Goal: Task Accomplishment & Management: Use online tool/utility

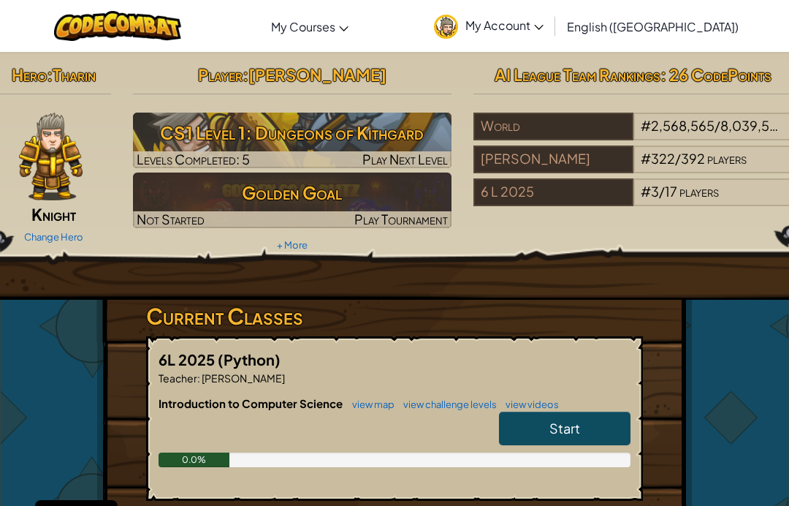
click at [398, 143] on h3 "CS1 Level 1: Dungeons of Kithgard" at bounding box center [292, 132] width 319 height 33
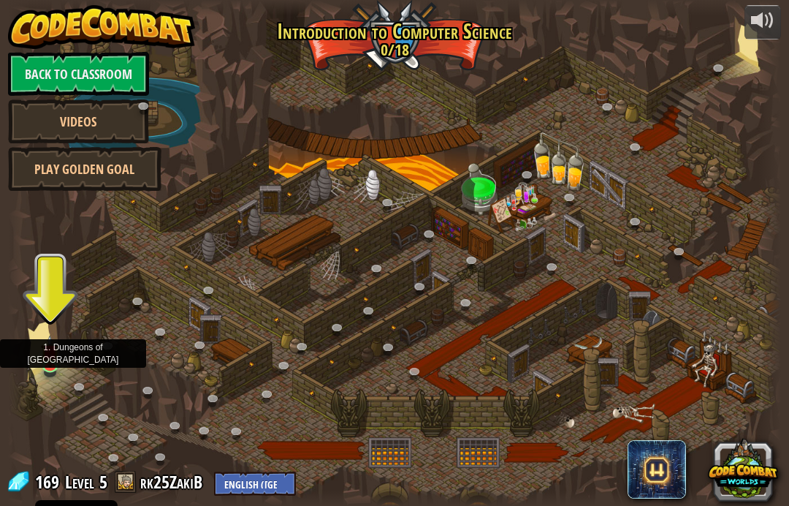
click at [53, 357] on img at bounding box center [50, 351] width 19 height 32
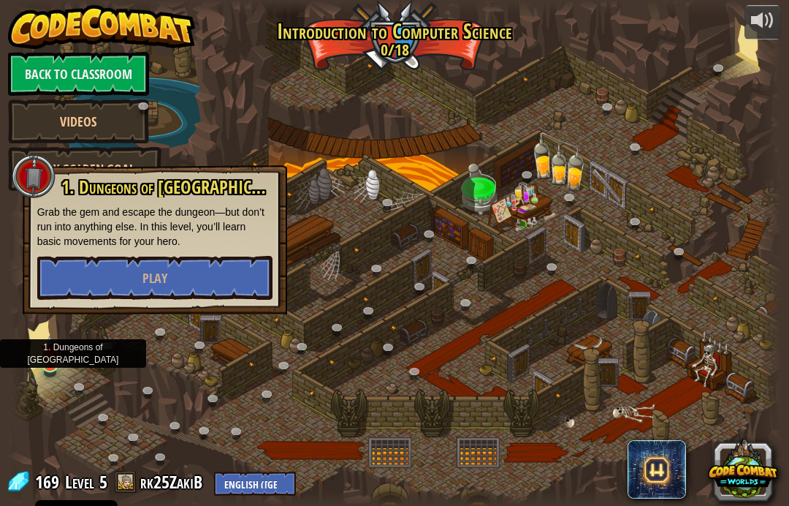
click at [232, 278] on button "Play" at bounding box center [154, 278] width 235 height 44
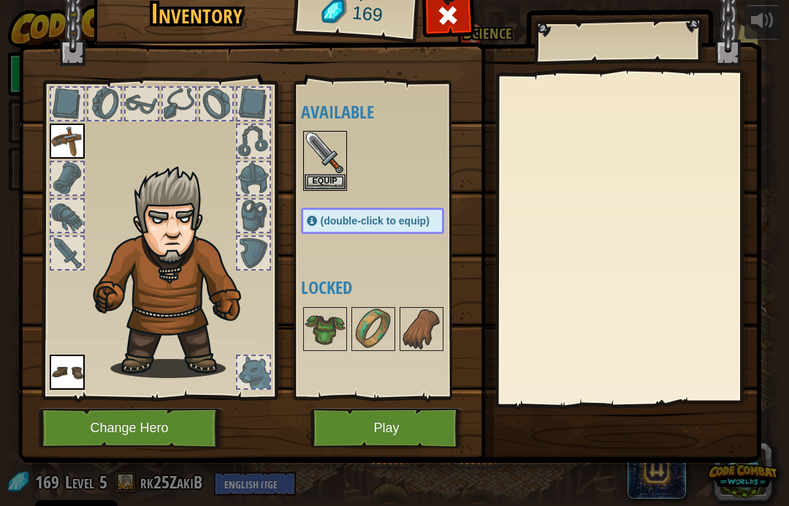
click at [391, 414] on button "Play" at bounding box center [387, 428] width 153 height 40
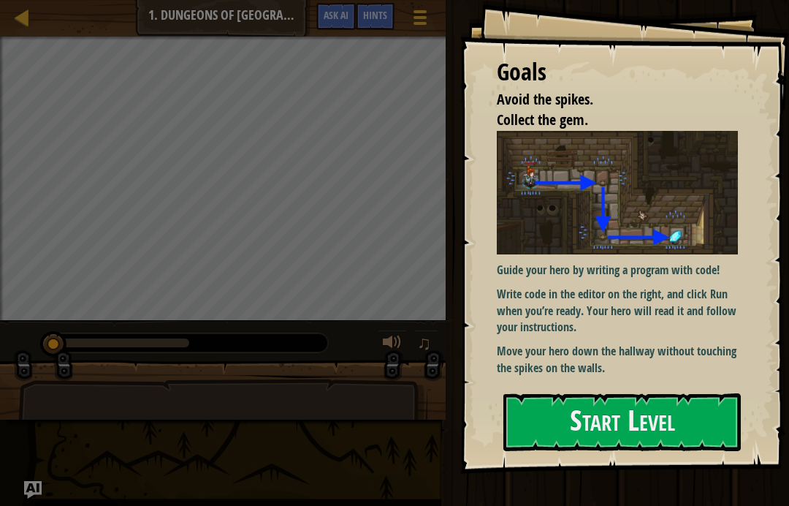
click at [649, 313] on p "Write code in the editor on the right, and click Run when you’re ready. Your he…" at bounding box center [617, 311] width 241 height 50
click at [641, 422] on button "Start Level" at bounding box center [623, 422] width 238 height 58
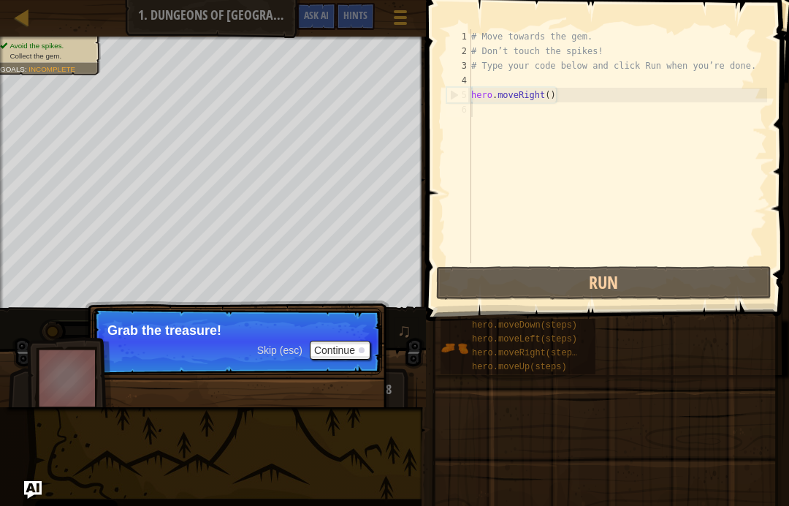
click at [334, 347] on button "Continue" at bounding box center [340, 350] width 61 height 19
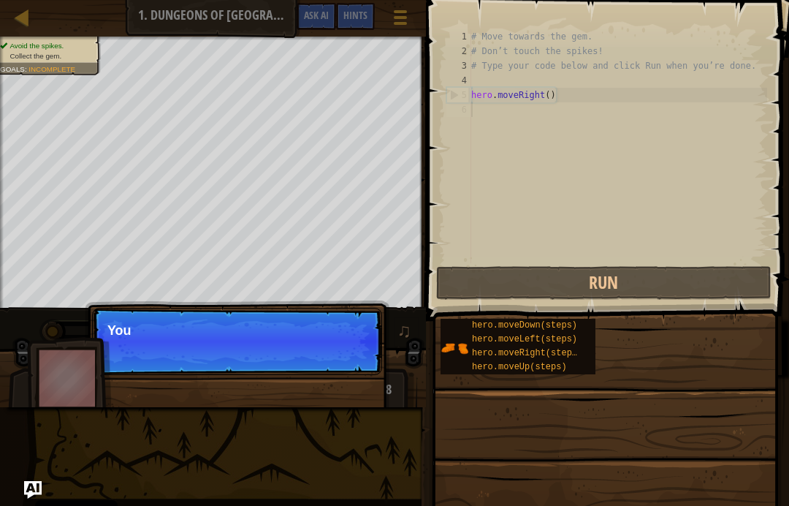
scroll to position [7, 0]
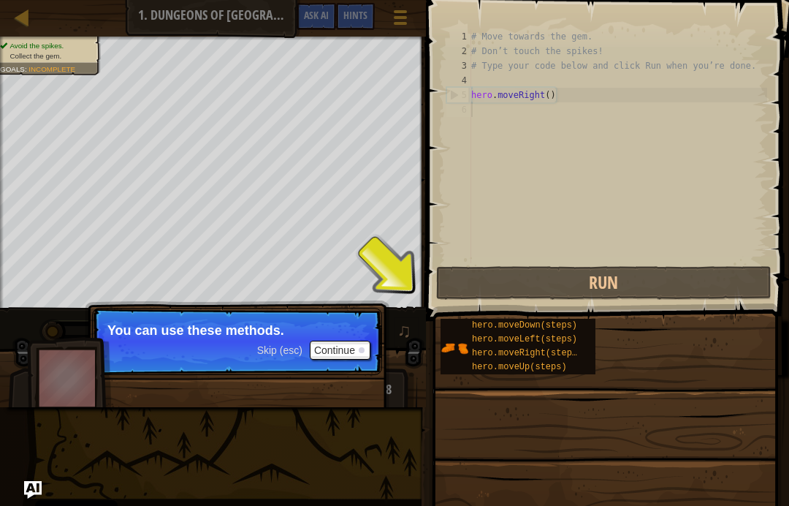
click at [338, 357] on button "Continue" at bounding box center [340, 350] width 61 height 19
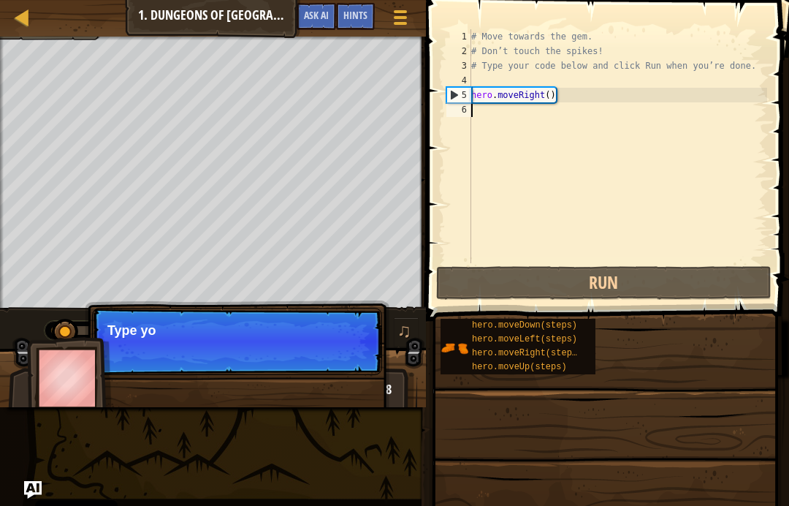
click at [357, 343] on p "Skip (esc) Continue Type yo" at bounding box center [237, 341] width 290 height 67
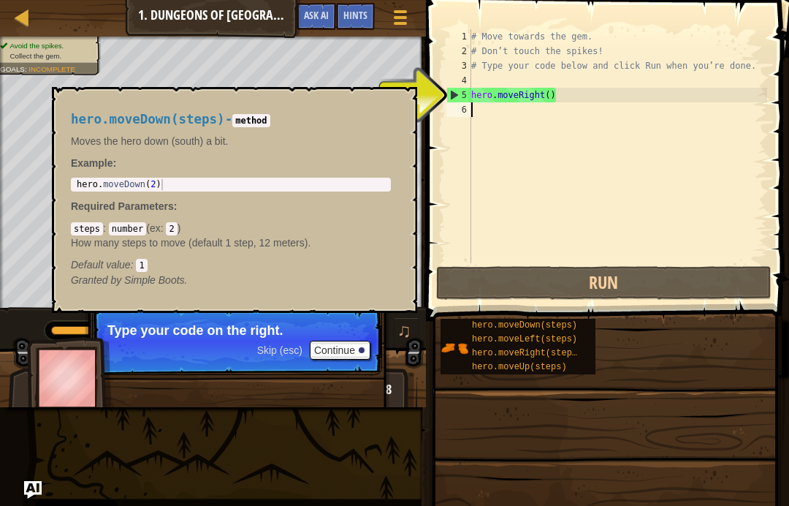
click at [577, 323] on span "hero.moveDown(steps)" at bounding box center [524, 325] width 105 height 10
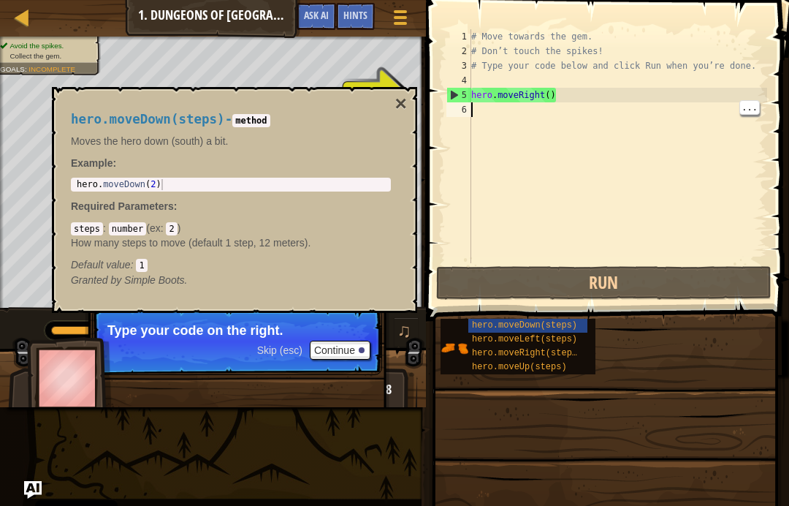
click at [471, 115] on div "# Move towards the gem. # Don’t touch the spikes! # Type your code below and cl…" at bounding box center [617, 160] width 299 height 263
click at [402, 100] on button "×" at bounding box center [401, 104] width 12 height 20
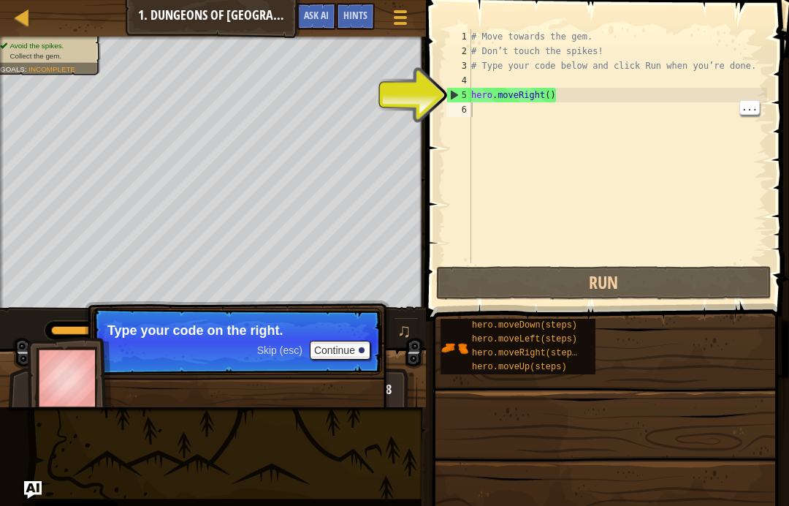
click at [491, 117] on div "# Move towards the gem. # Don’t touch the spikes! # Type your code below and cl…" at bounding box center [617, 160] width 299 height 263
click at [474, 108] on div "# Move towards the gem. # Don’t touch the spikes! # Type your code below and cl…" at bounding box center [617, 160] width 299 height 263
type textarea "h"
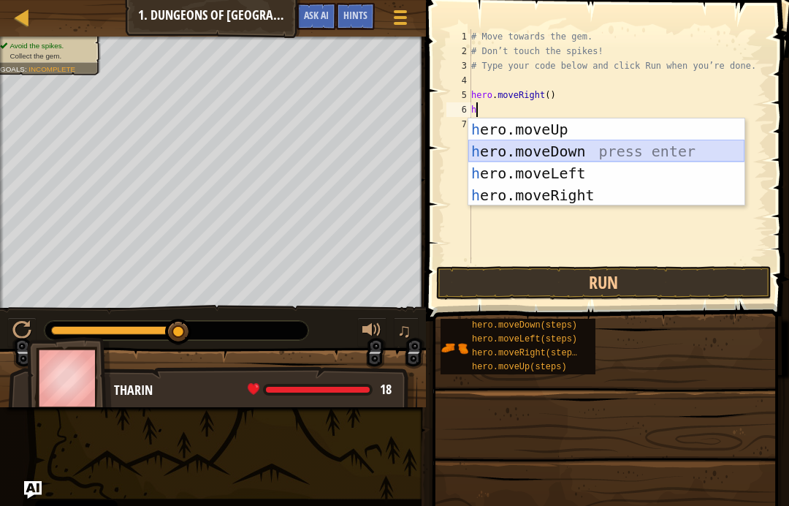
click at [625, 156] on div "h ero.moveUp press enter h ero.moveDown press enter h ero.moveLeft press enter …" at bounding box center [606, 184] width 276 height 132
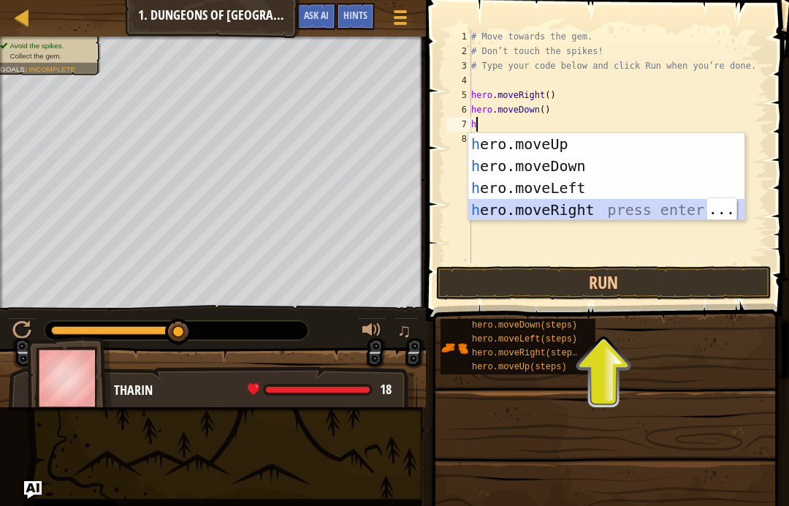
type textarea "h"
click at [685, 267] on button "Run" at bounding box center [603, 283] width 335 height 34
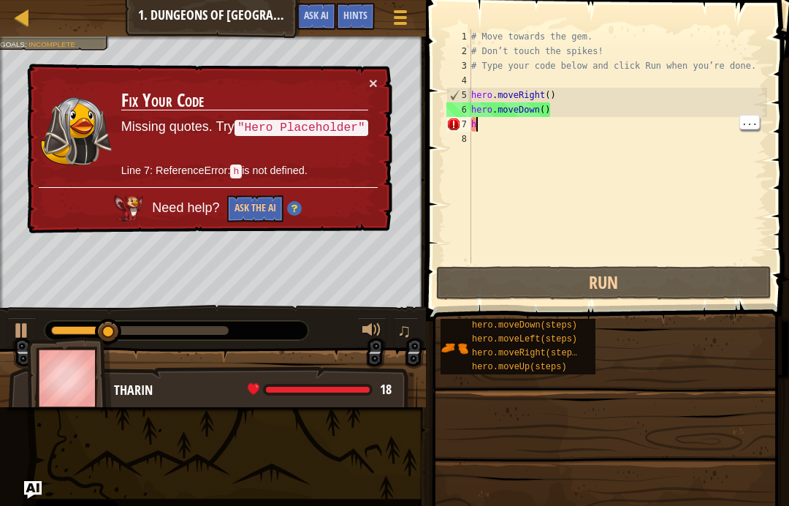
click at [558, 118] on div "# Move towards the gem. # Don’t touch the spikes! # Type your code below and cl…" at bounding box center [617, 160] width 299 height 263
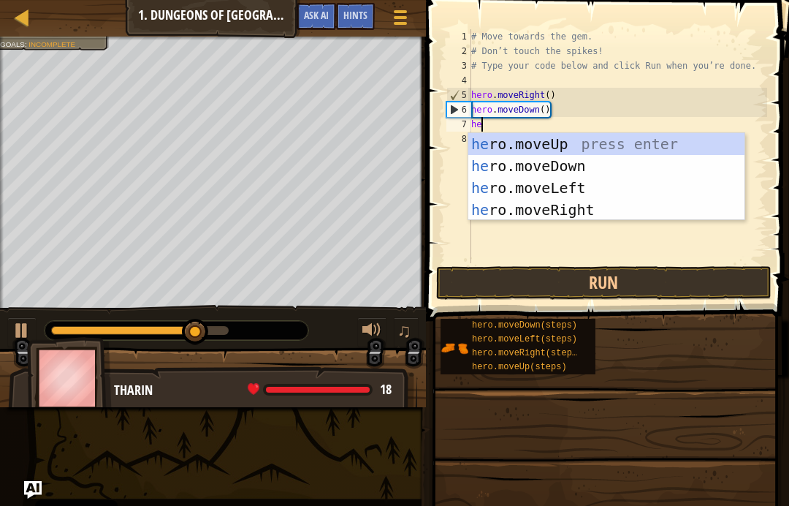
type textarea "hero.moveDown()"
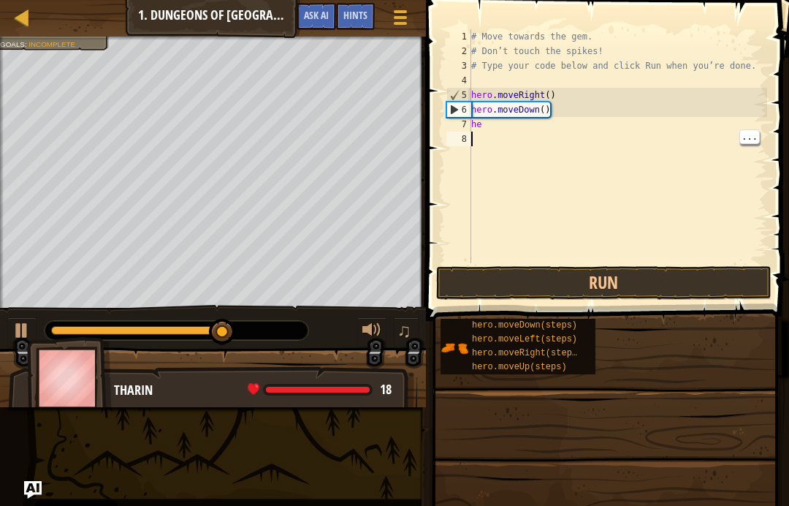
click at [579, 132] on div "# Move towards the gem. # Don’t touch the spikes! # Type your code below and cl…" at bounding box center [617, 160] width 299 height 263
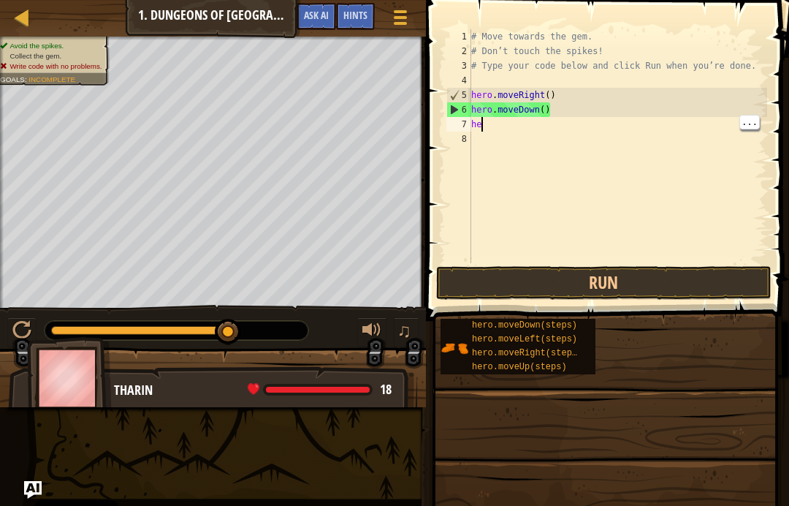
click at [591, 124] on div "# Move towards the gem. # Don’t touch the spikes! # Type your code below and cl…" at bounding box center [617, 160] width 299 height 263
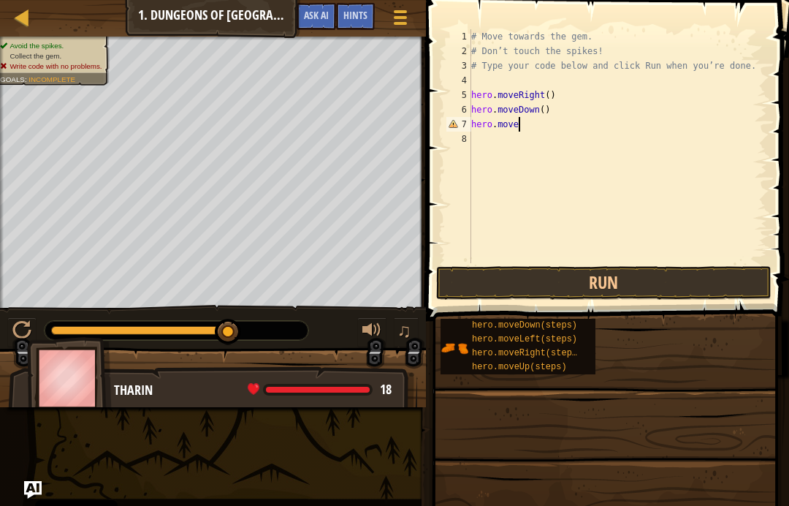
scroll to position [7, 4]
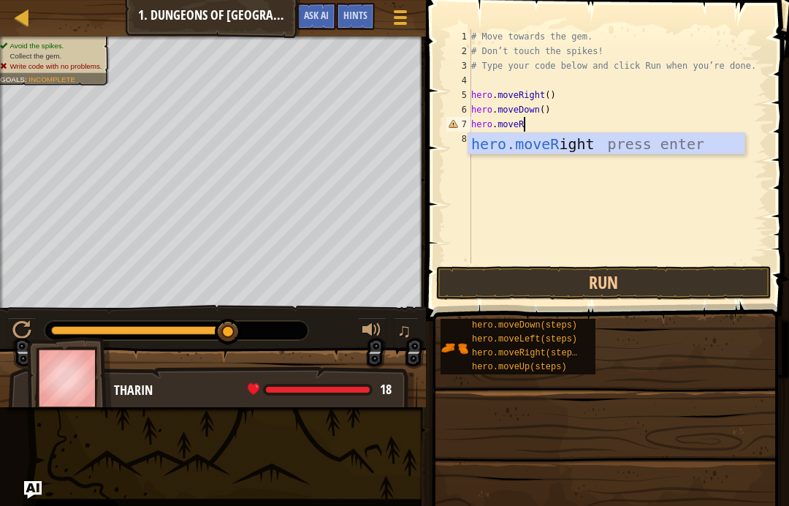
type textarea "hero.moveRi"
click at [664, 140] on div "hero.moveRi ght press enter" at bounding box center [606, 166] width 276 height 66
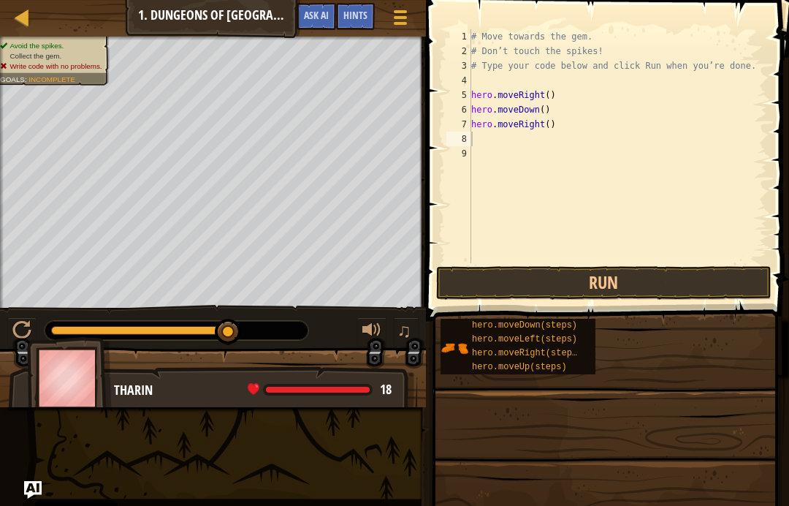
click at [644, 279] on button "Run" at bounding box center [603, 283] width 335 height 34
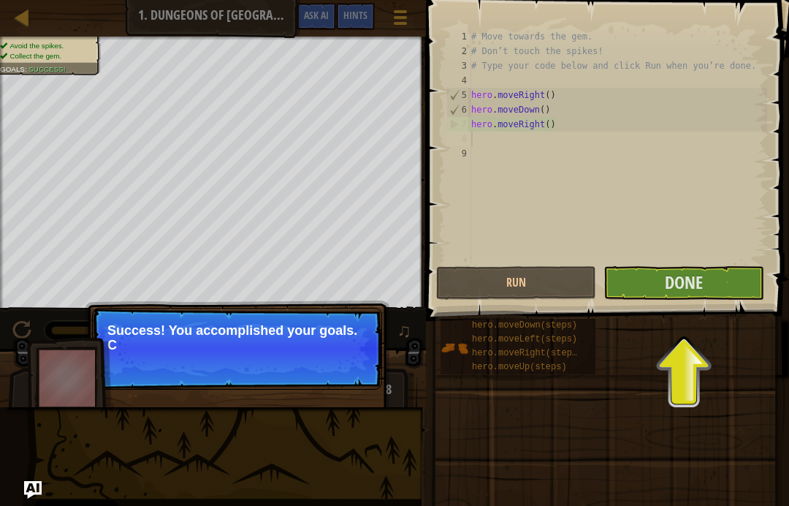
click at [707, 292] on button "Done" at bounding box center [684, 283] width 160 height 34
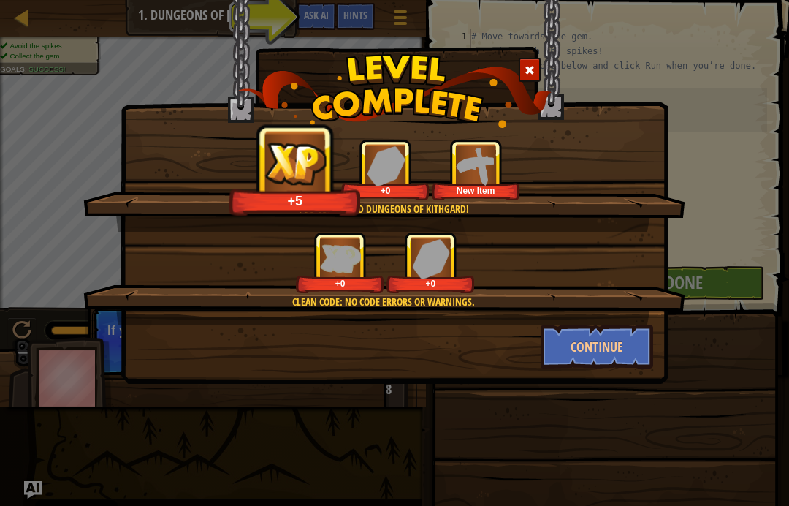
click at [630, 338] on button "Continue" at bounding box center [597, 346] width 113 height 44
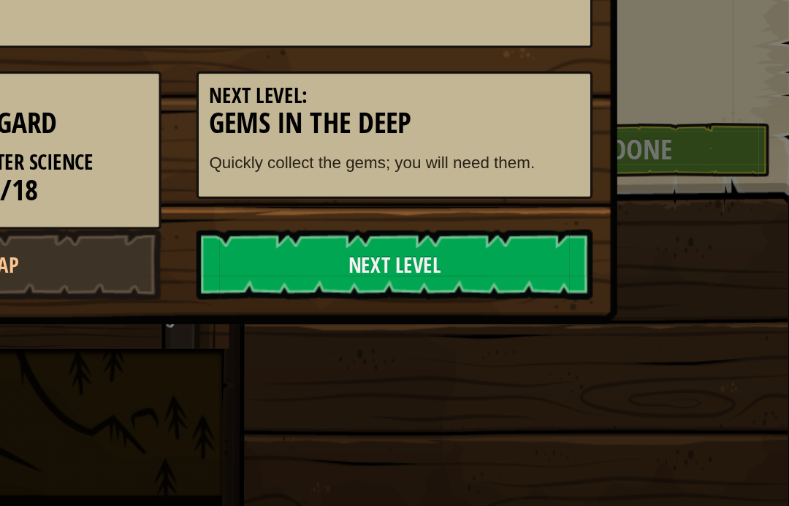
click at [406, 333] on link "Next Level" at bounding box center [530, 355] width 248 height 44
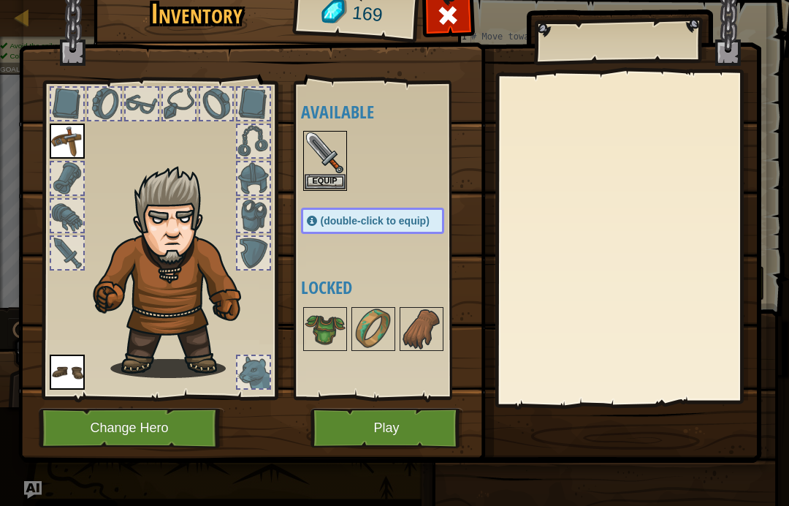
click at [411, 419] on button "Play" at bounding box center [387, 428] width 153 height 40
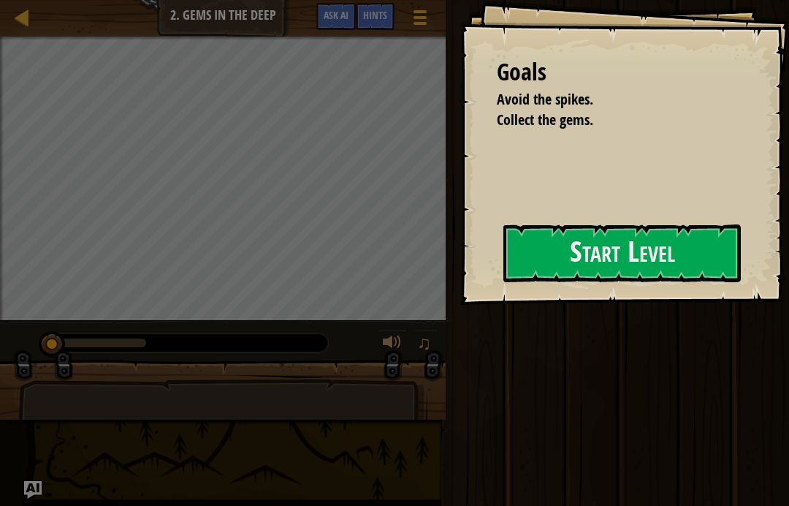
click at [132, 448] on div "Map Introduction to Computer Science 2. Gems in the Deep Game Menu Done Hints A…" at bounding box center [394, 253] width 789 height 506
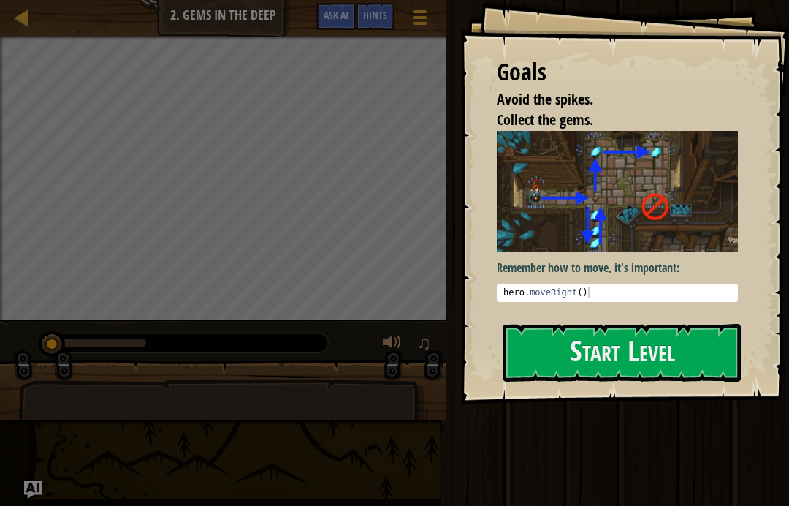
click at [664, 347] on button "Start Level" at bounding box center [623, 353] width 238 height 58
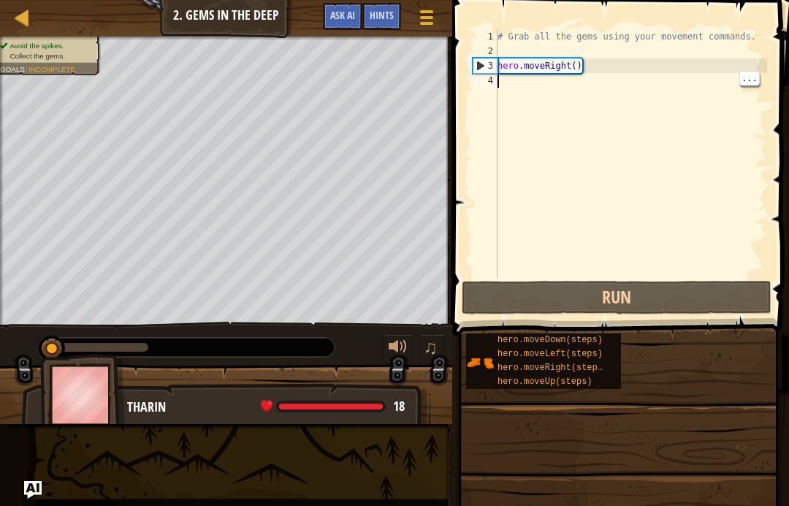
click at [521, 97] on div "# Grab all the gems using your movement commands. hero . moveRight ( )" at bounding box center [631, 168] width 273 height 278
type textarea "m"
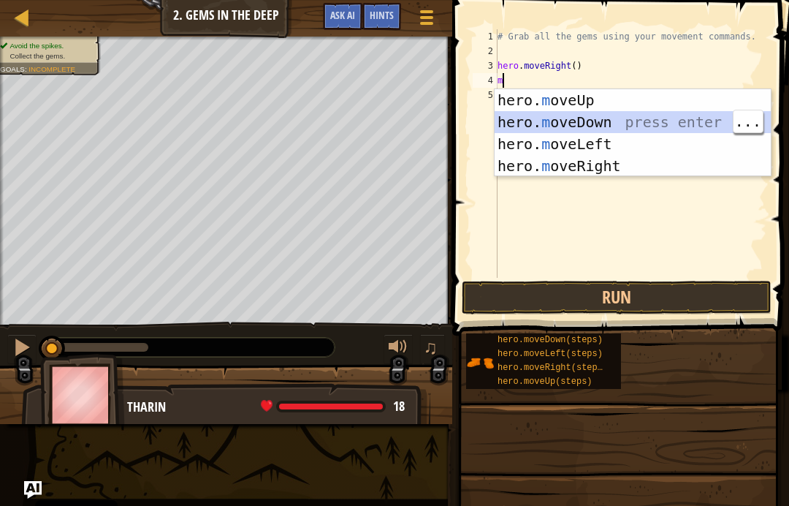
click at [628, 121] on div "hero. m oveUp press enter hero. m oveDown press enter hero. m oveLeft press ent…" at bounding box center [633, 155] width 276 height 132
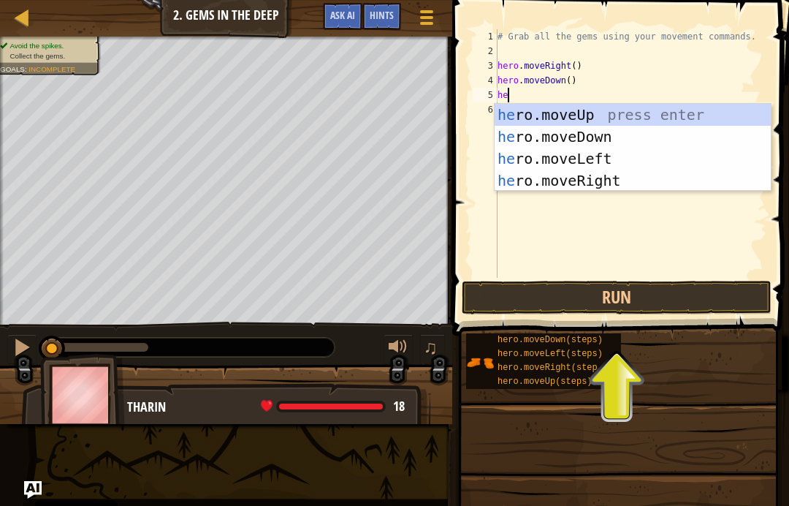
type textarea "her"
click at [651, 120] on div "her o.moveUp press enter her o.moveDown press enter her o.moveLeft press enter …" at bounding box center [633, 170] width 276 height 132
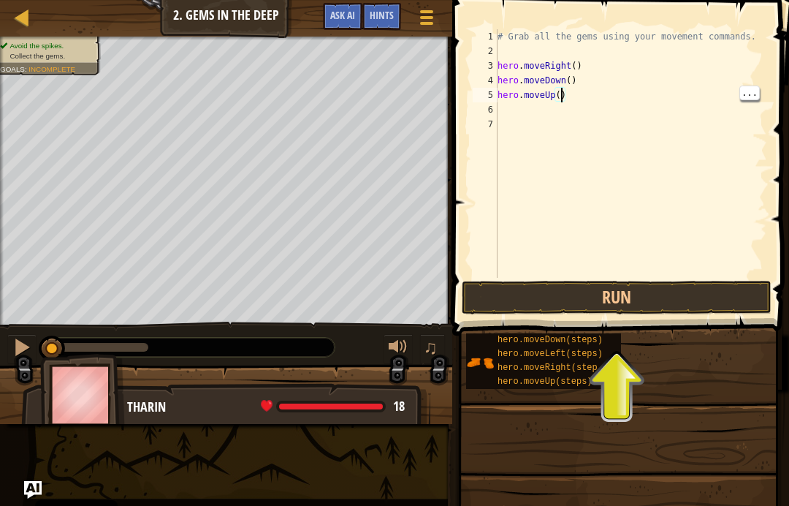
type textarea "hero.moveUp(2)"
type textarea "j"
click at [536, 109] on div "# Grab all the gems using your movement commands. hero . moveRight ( ) hero . m…" at bounding box center [631, 168] width 273 height 278
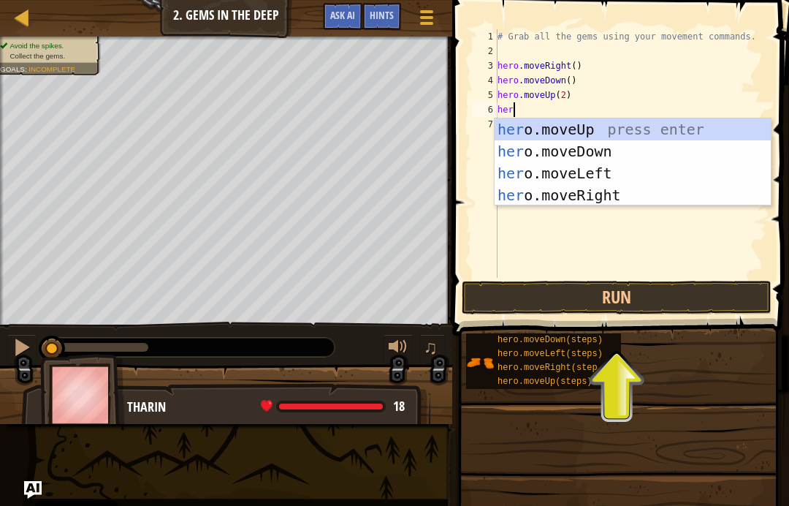
scroll to position [7, 1]
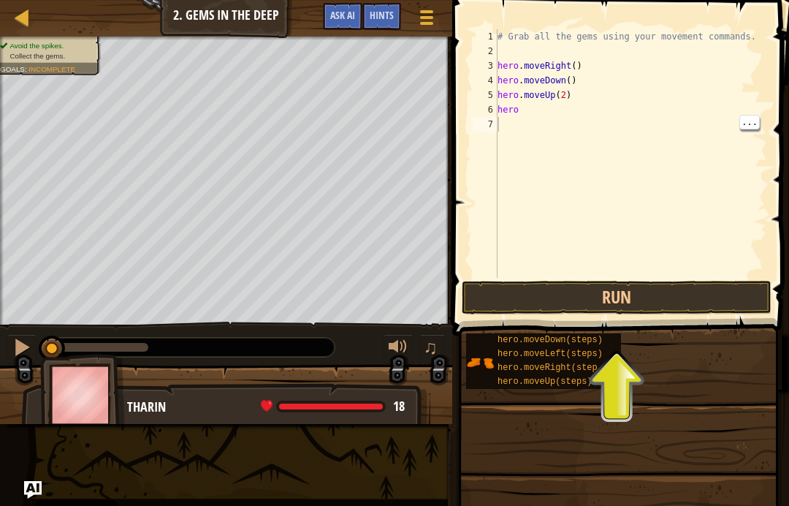
click at [646, 106] on div "# Grab all the gems using your movement commands. hero . moveRight ( ) hero . m…" at bounding box center [631, 168] width 273 height 278
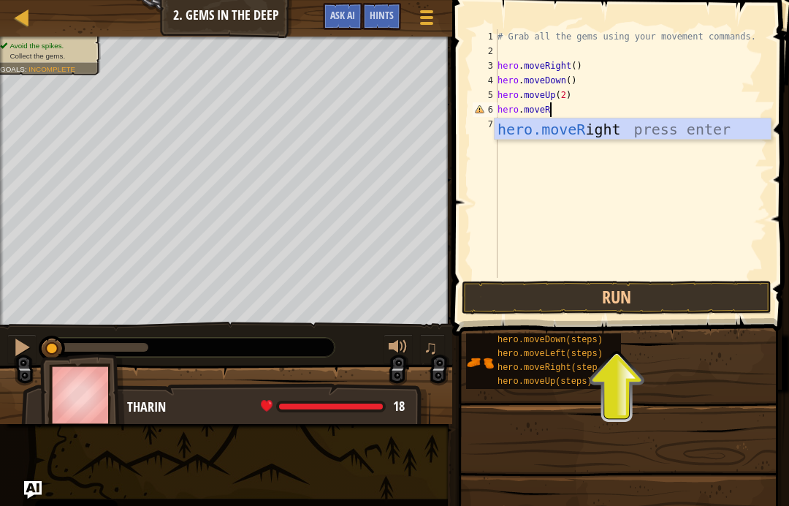
scroll to position [7, 4]
type textarea "hero.moveRu"
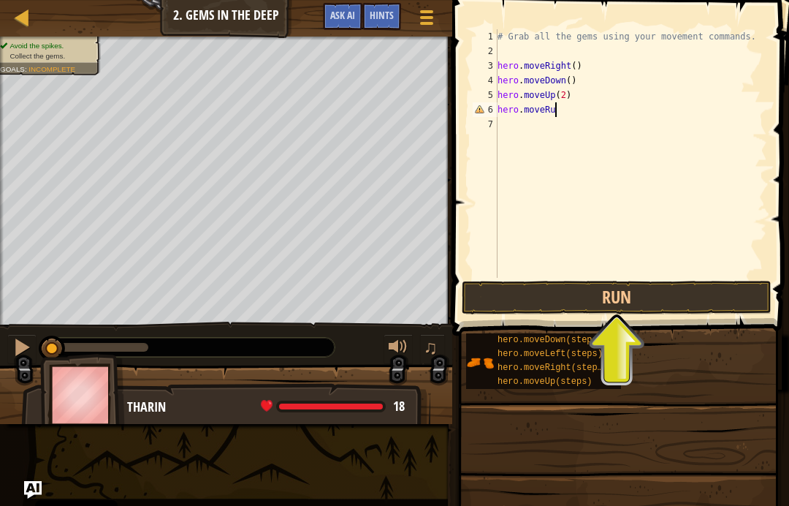
click at [604, 140] on div "# Grab all the gems using your movement commands. hero . moveRight ( ) hero . m…" at bounding box center [631, 168] width 273 height 278
click at [601, 103] on div "# Grab all the gems using your movement commands. hero . moveRight ( ) hero . m…" at bounding box center [631, 168] width 273 height 278
type textarea "hero.moveRi"
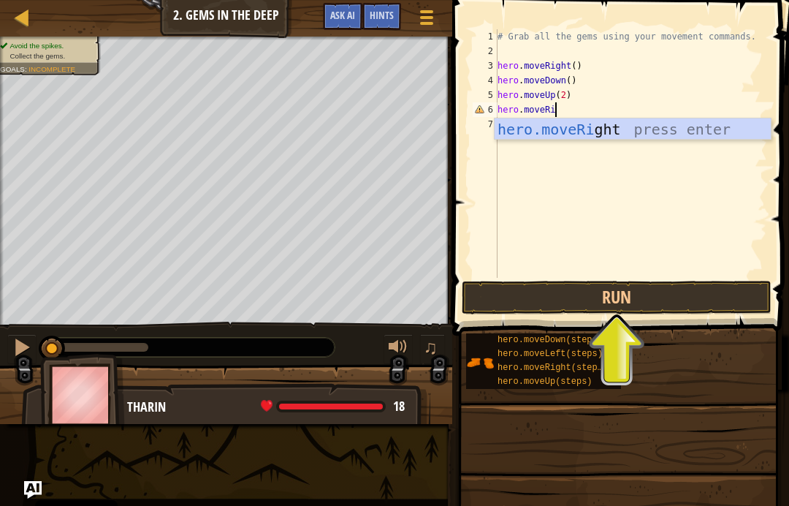
scroll to position [7, 4]
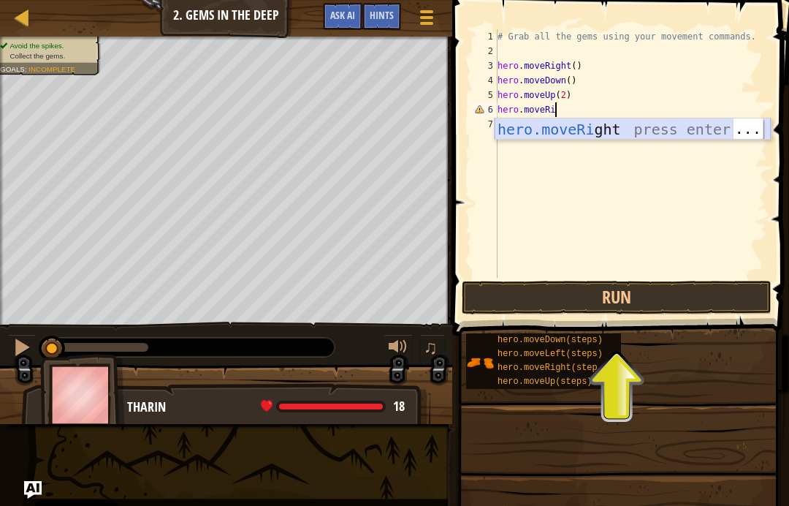
click at [687, 125] on div "hero.moveRi ght press enter" at bounding box center [633, 151] width 276 height 66
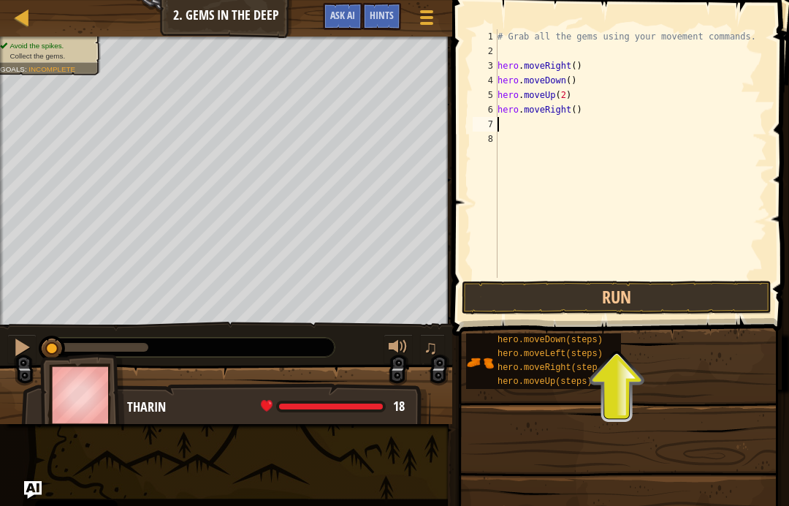
scroll to position [7, 0]
click at [734, 296] on button "Run" at bounding box center [617, 298] width 310 height 34
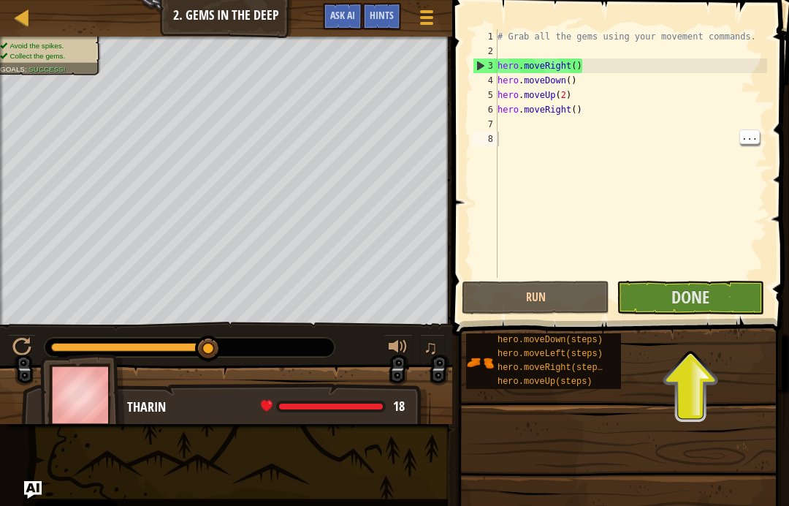
click at [665, 288] on button "Done" at bounding box center [691, 298] width 148 height 34
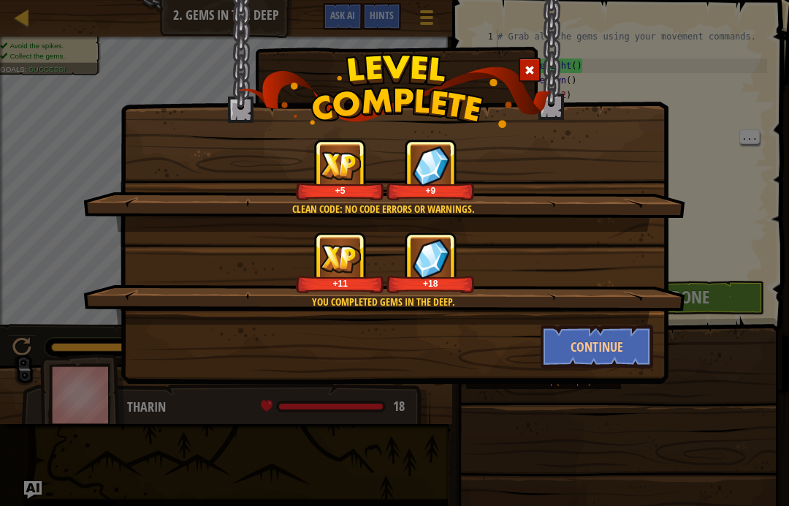
click at [635, 362] on button "Continue" at bounding box center [597, 346] width 113 height 44
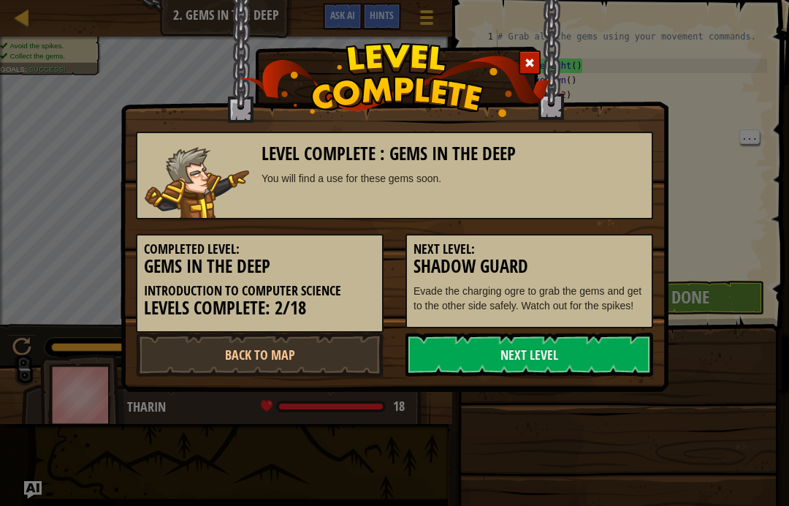
click at [600, 393] on div "Level Complete : Gems in the Deep You will find a use for these gems soon. Comp…" at bounding box center [394, 253] width 789 height 506
click at [614, 349] on link "Next Level" at bounding box center [530, 355] width 248 height 44
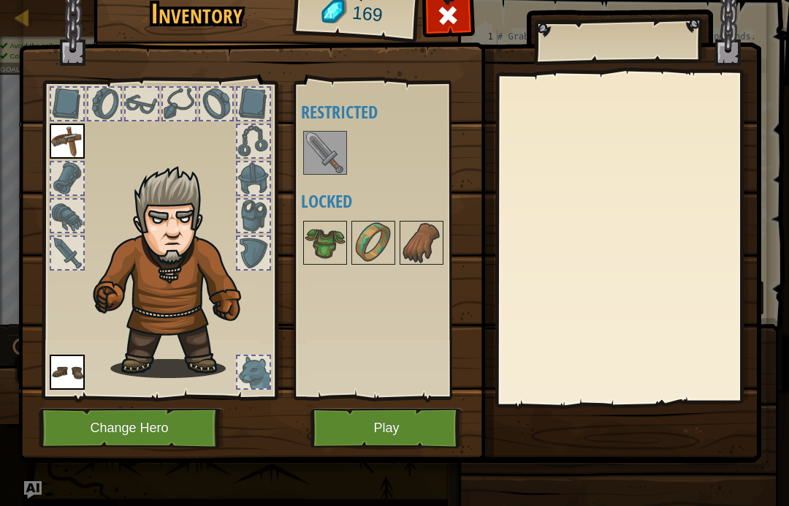
click at [324, 156] on img at bounding box center [325, 152] width 41 height 41
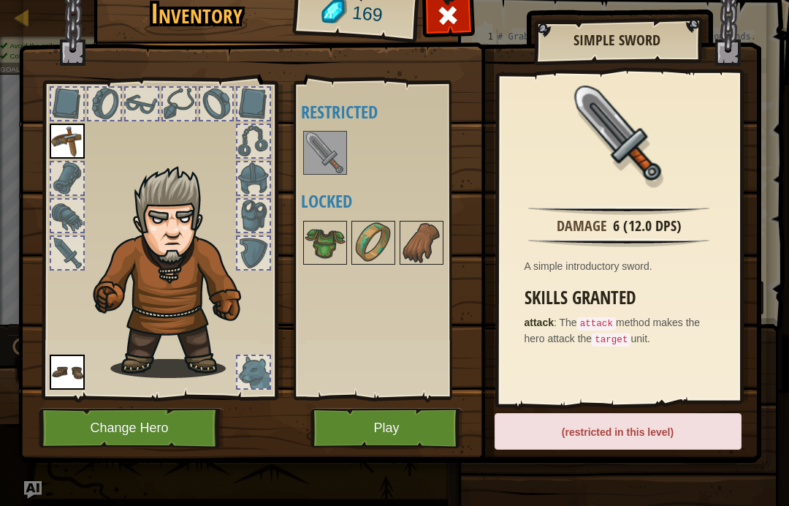
click at [426, 430] on button "Play" at bounding box center [387, 428] width 153 height 40
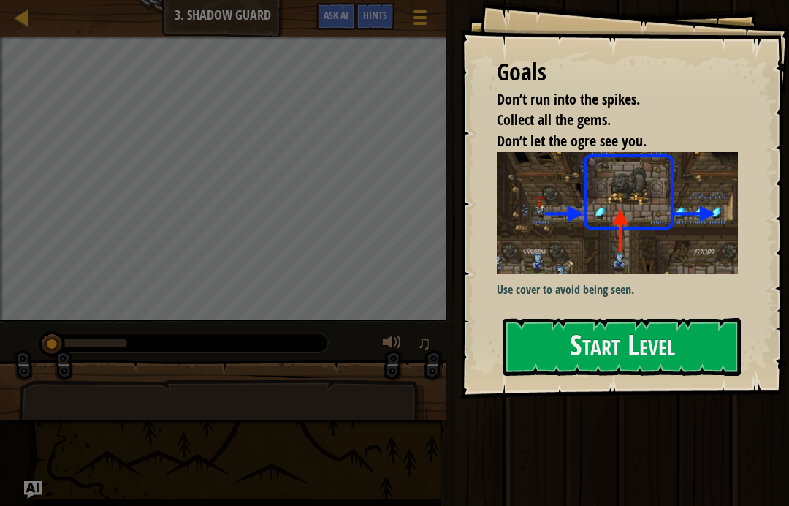
click at [651, 349] on button "Start Level" at bounding box center [623, 347] width 238 height 58
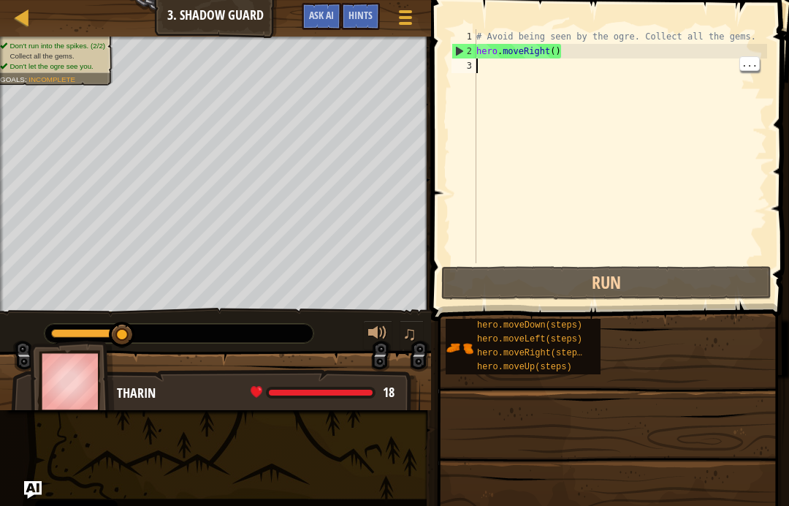
click at [593, 80] on div "# Avoid being seen by the ogre. Collect all the gems. hero . moveRight ( )" at bounding box center [621, 160] width 294 height 263
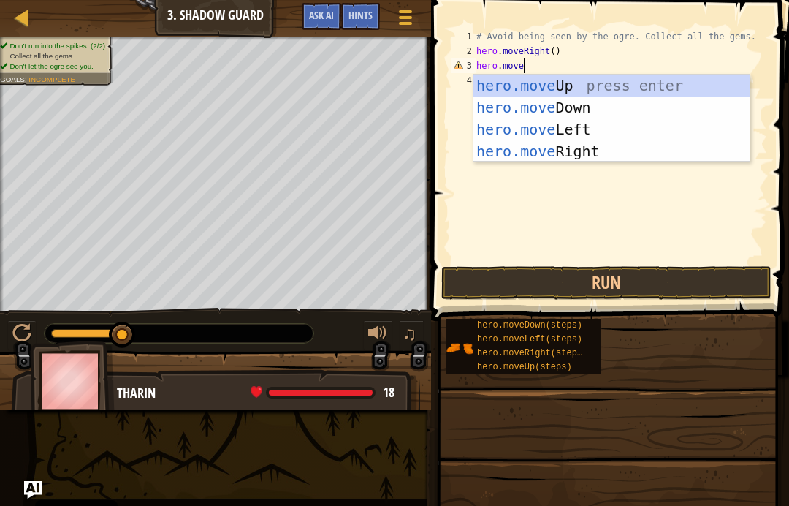
scroll to position [7, 4]
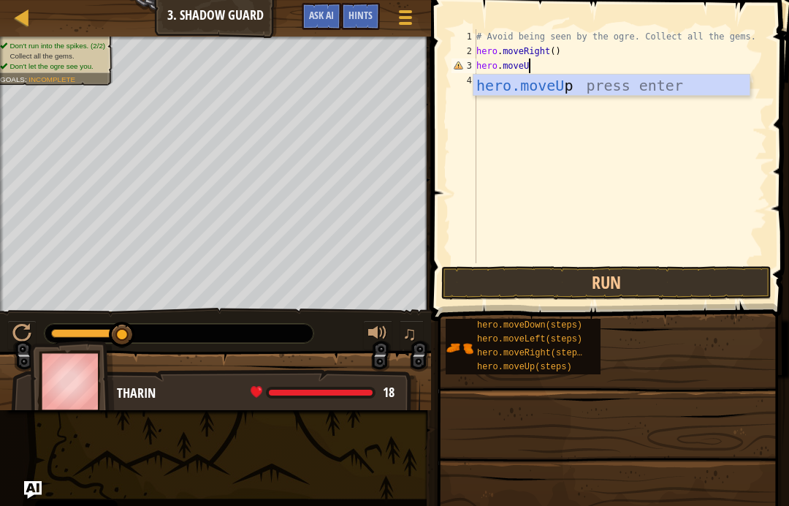
type textarea "hero.moveUp"
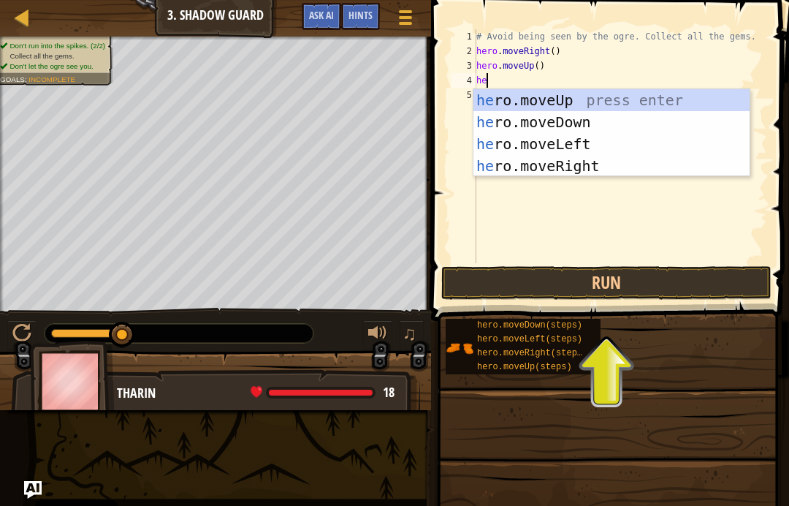
type textarea "her"
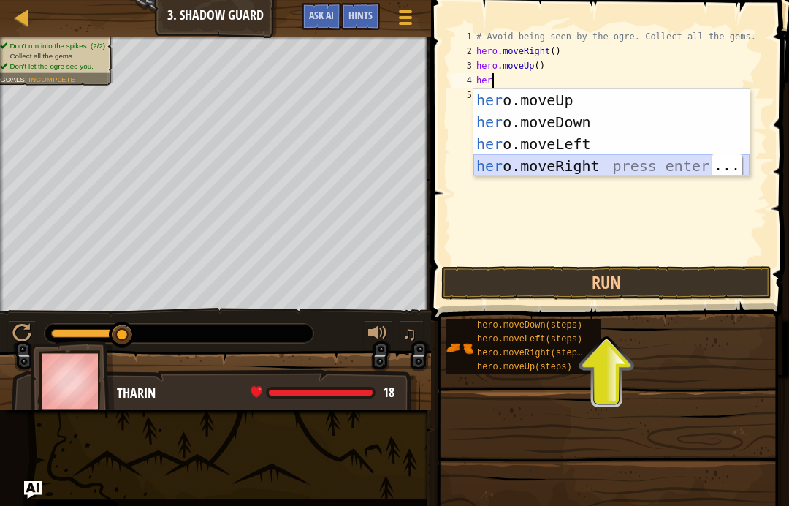
click at [599, 167] on div "her o.moveUp press enter her o.moveDown press enter her o.moveLeft press enter …" at bounding box center [612, 155] width 276 height 132
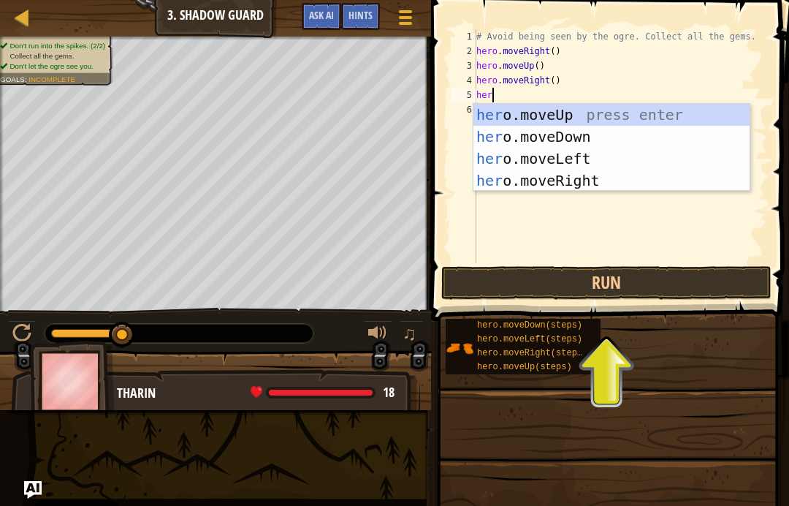
type textarea "hero"
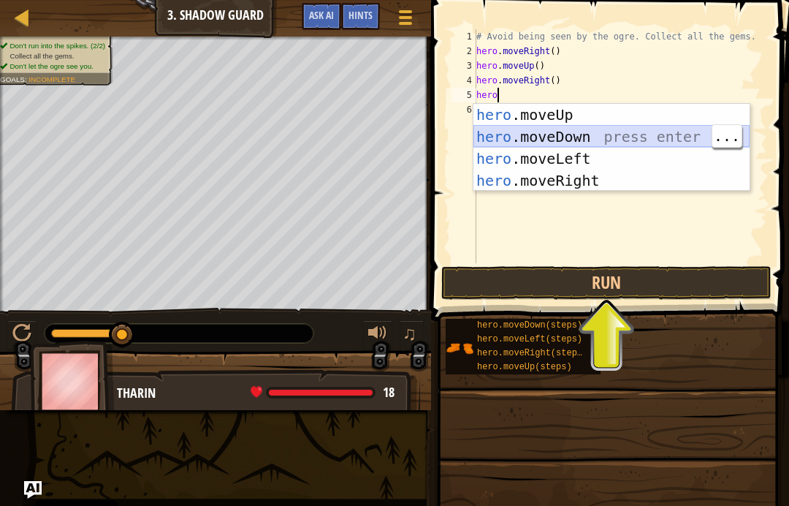
click at [607, 130] on div "hero .moveUp press enter hero .moveDown press enter hero .moveLeft press enter …" at bounding box center [612, 170] width 276 height 132
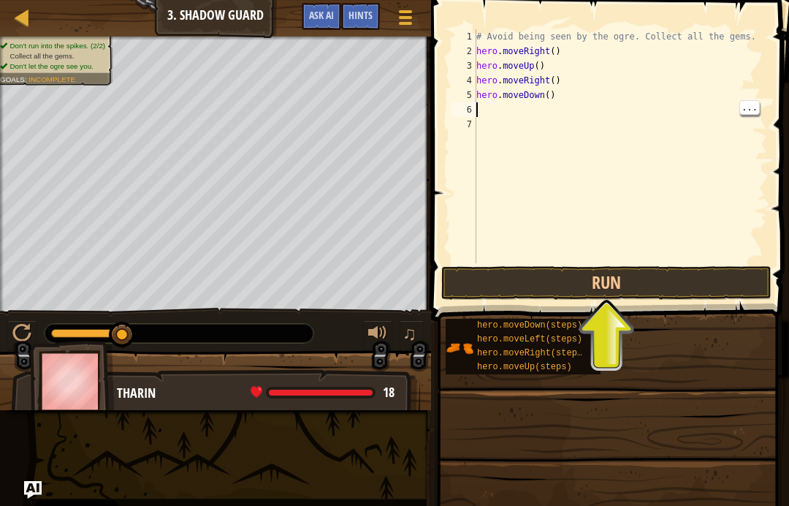
click at [514, 107] on div "# Avoid being seen by the ogre. Collect all the gems. hero . moveRight ( ) hero…" at bounding box center [621, 160] width 294 height 263
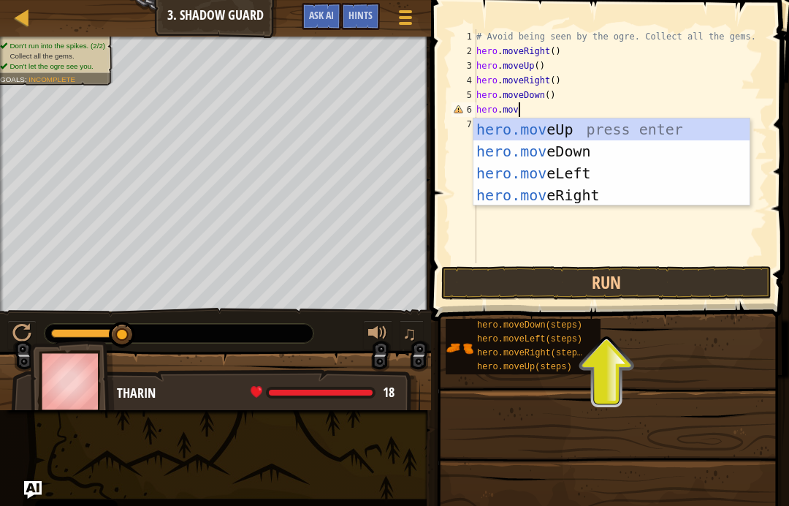
scroll to position [7, 3]
type textarea "hero.moveR"
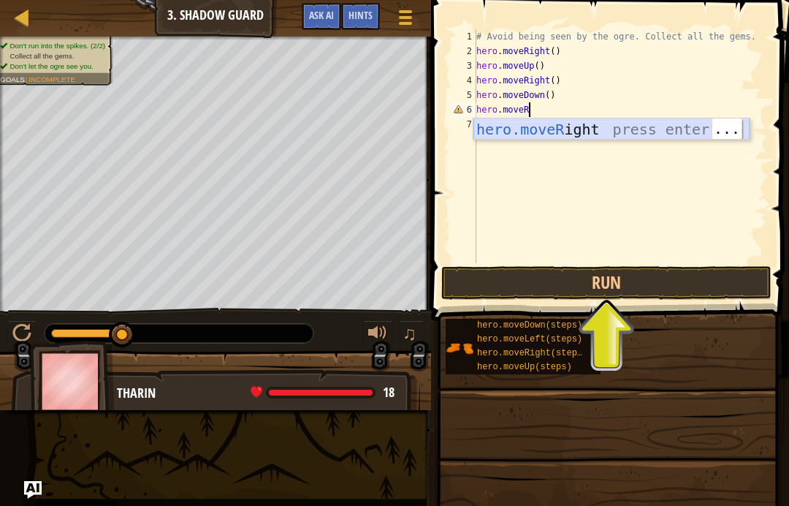
click at [641, 124] on div "hero.moveR ight press enter" at bounding box center [612, 151] width 276 height 66
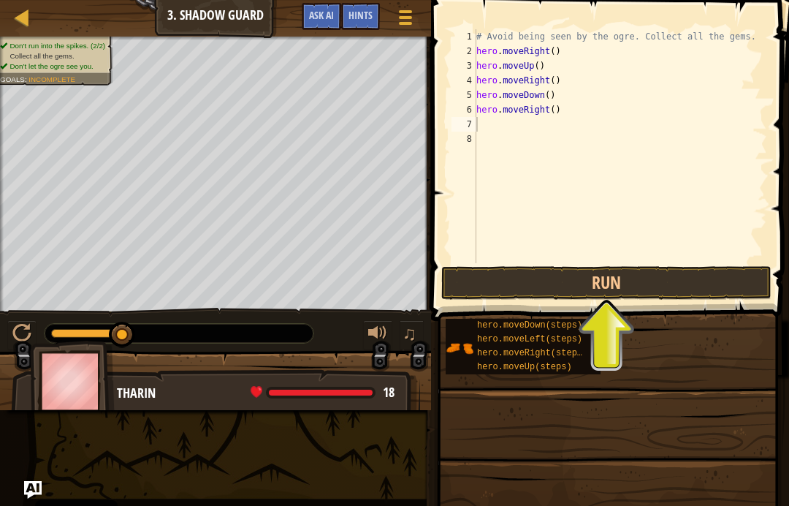
click at [681, 280] on button "Run" at bounding box center [606, 283] width 330 height 34
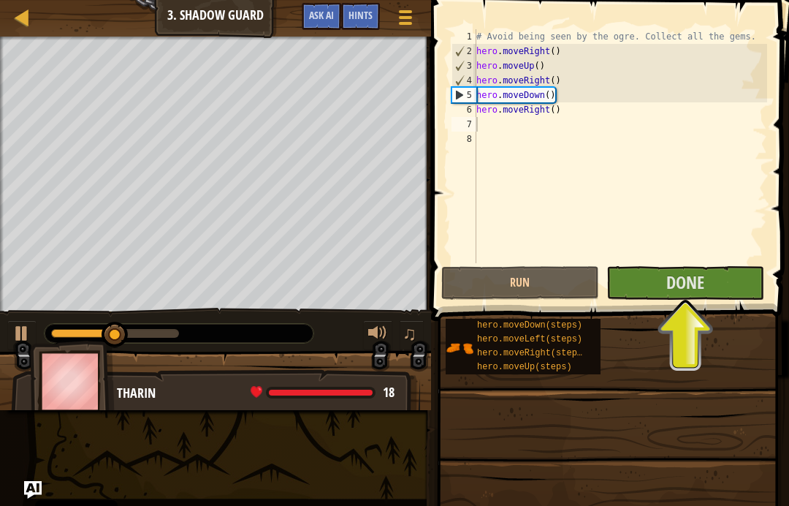
click at [710, 281] on button "Done" at bounding box center [686, 283] width 158 height 34
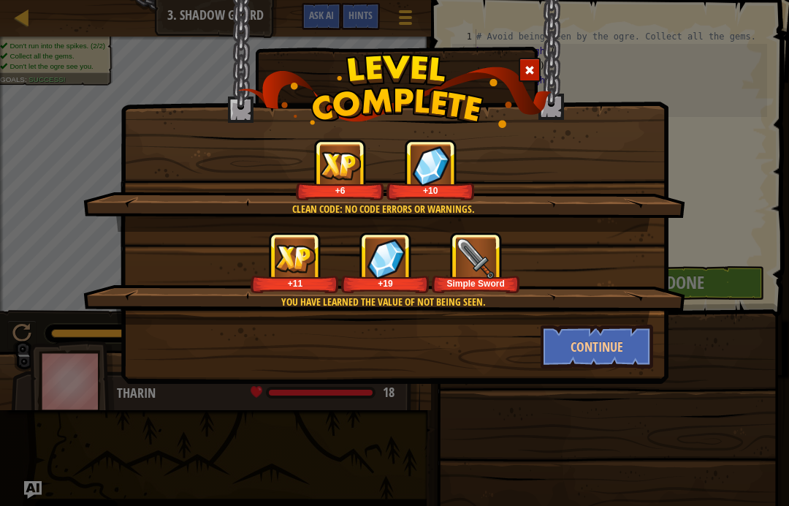
click at [625, 343] on button "Continue" at bounding box center [597, 346] width 113 height 44
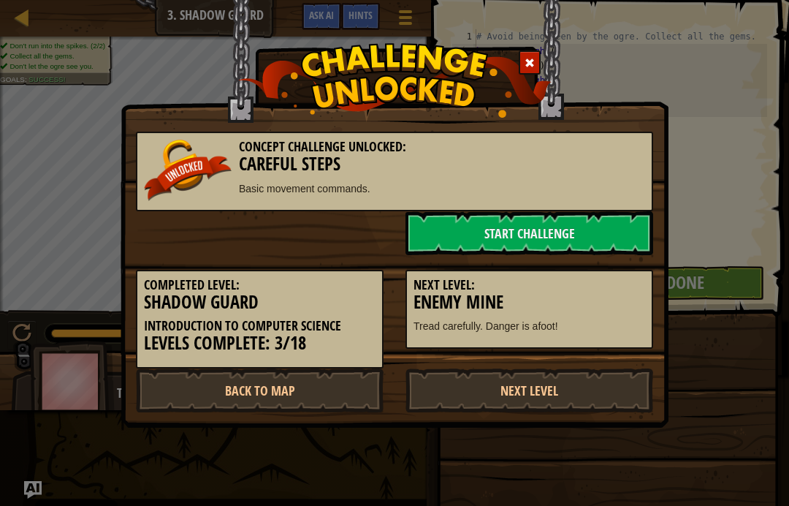
click at [599, 227] on link "Start Challenge" at bounding box center [530, 233] width 248 height 44
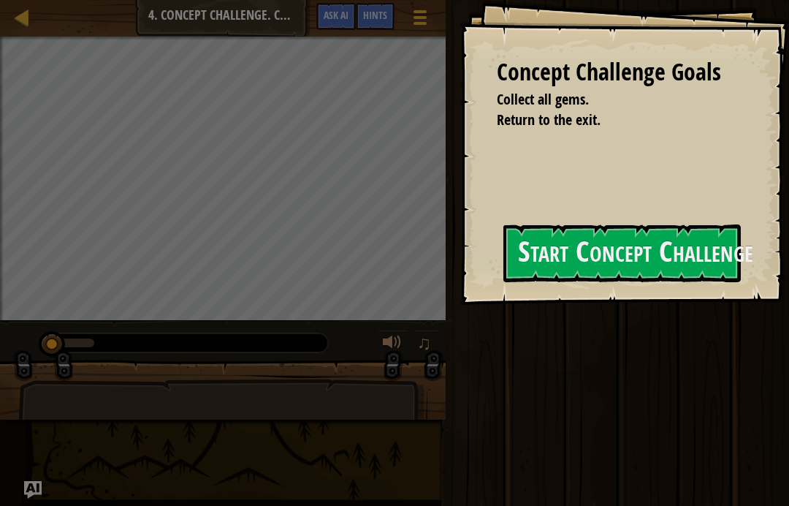
click at [671, 251] on button "Start Concept Challenge" at bounding box center [623, 253] width 238 height 58
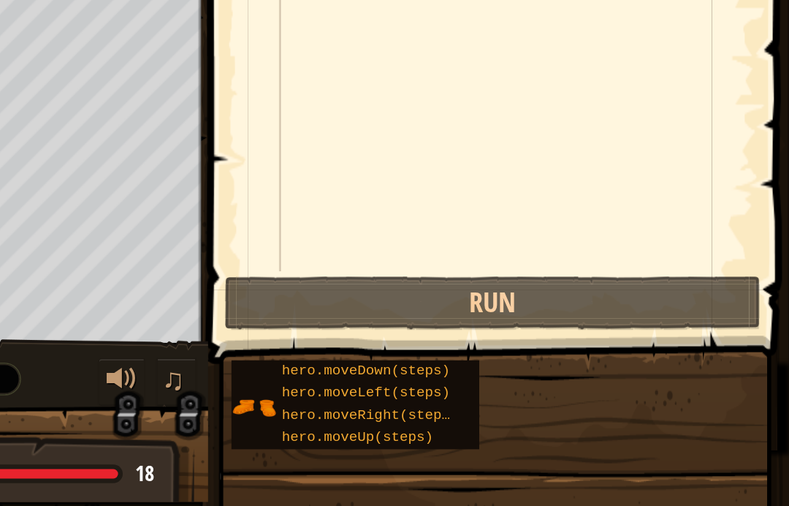
click at [436, 266] on button "Run" at bounding box center [603, 283] width 335 height 34
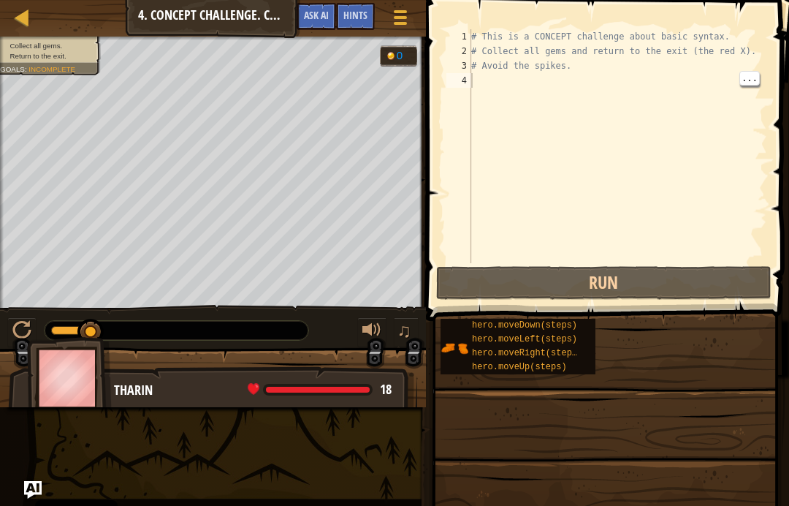
click at [614, 95] on div "# This is a CONCEPT challenge about basic syntax. # Collect all gems and return…" at bounding box center [617, 160] width 299 height 263
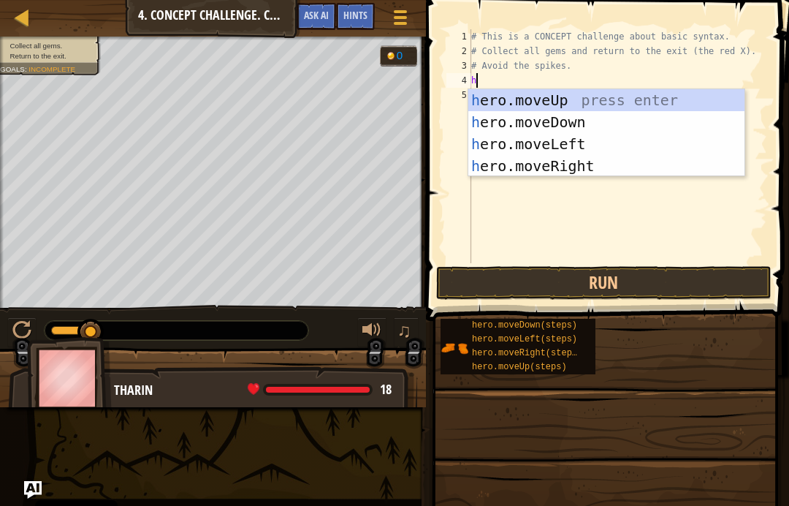
scroll to position [7, 0]
type textarea "her"
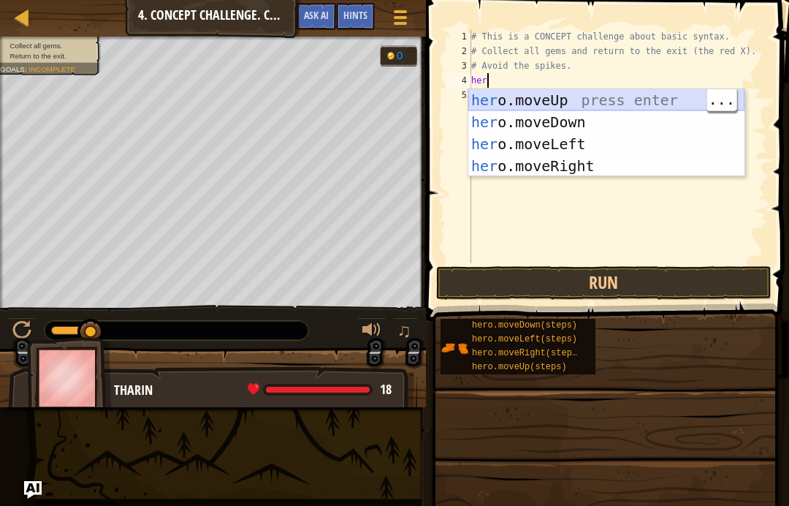
click at [621, 96] on div "her o.moveUp press enter her o.moveDown press enter her o.moveLeft press enter …" at bounding box center [606, 155] width 276 height 132
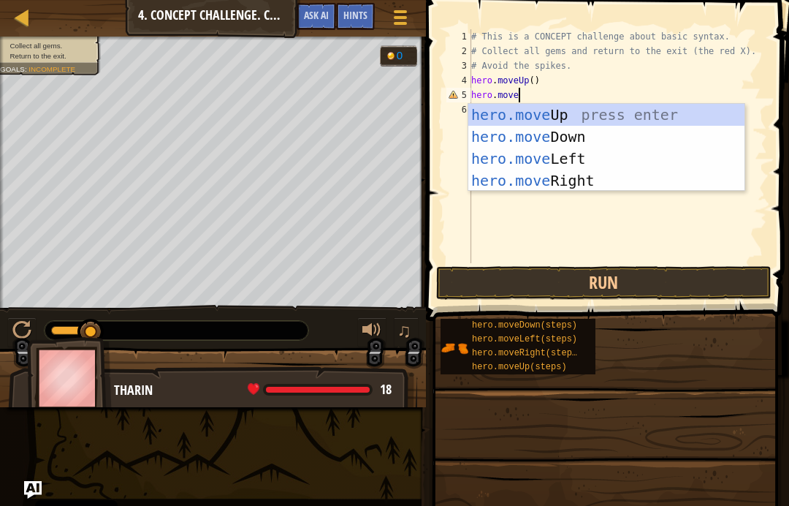
type textarea "hero.moveR"
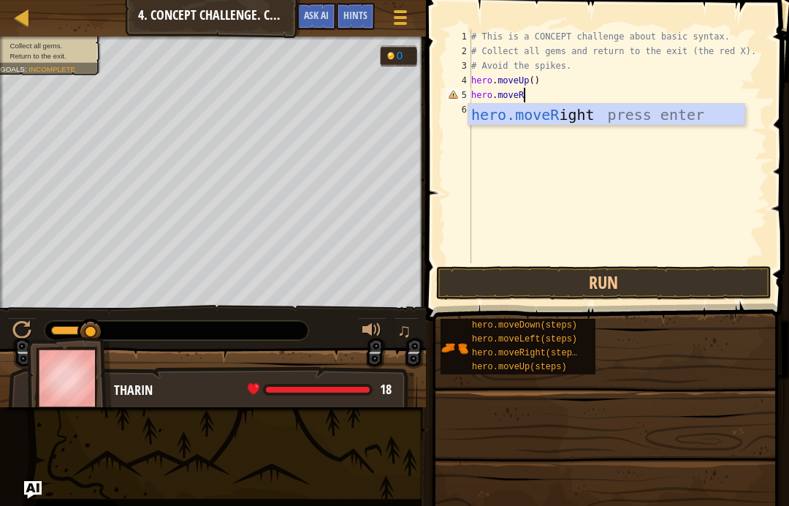
scroll to position [7, 4]
click at [611, 115] on div "hero.moveR ight press enter" at bounding box center [606, 137] width 276 height 66
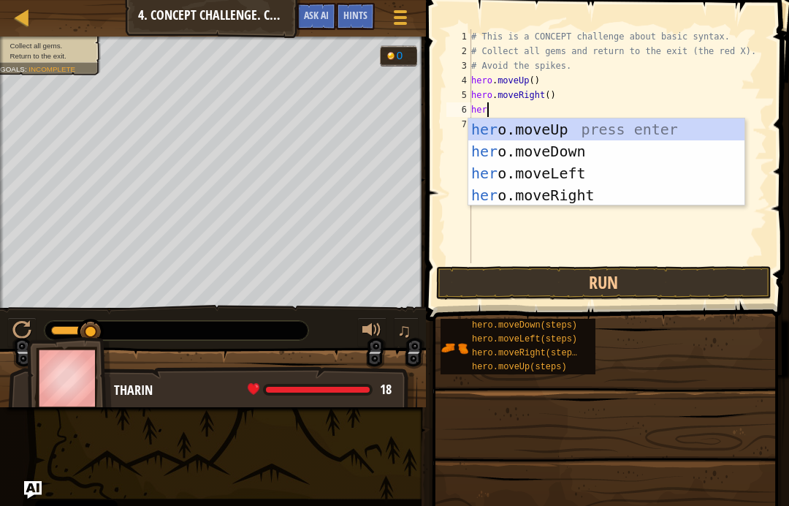
type textarea "hero"
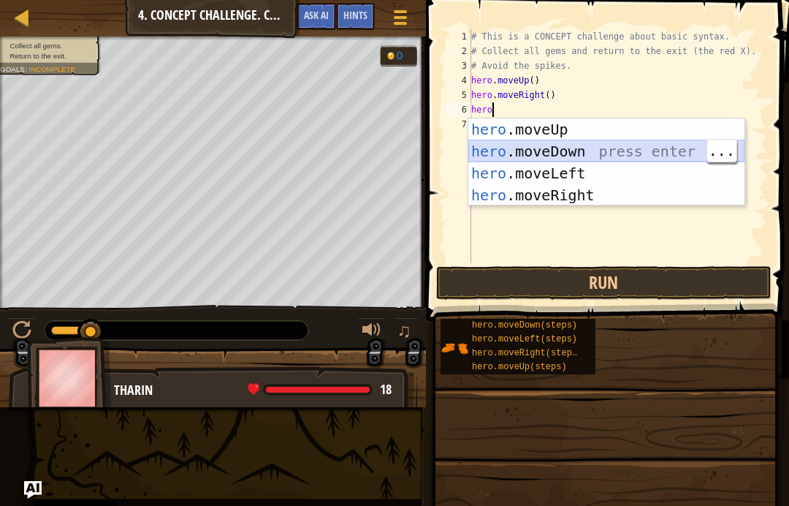
click at [586, 153] on div "hero .moveUp press enter hero .moveDown press enter hero .moveLeft press enter …" at bounding box center [606, 184] width 276 height 132
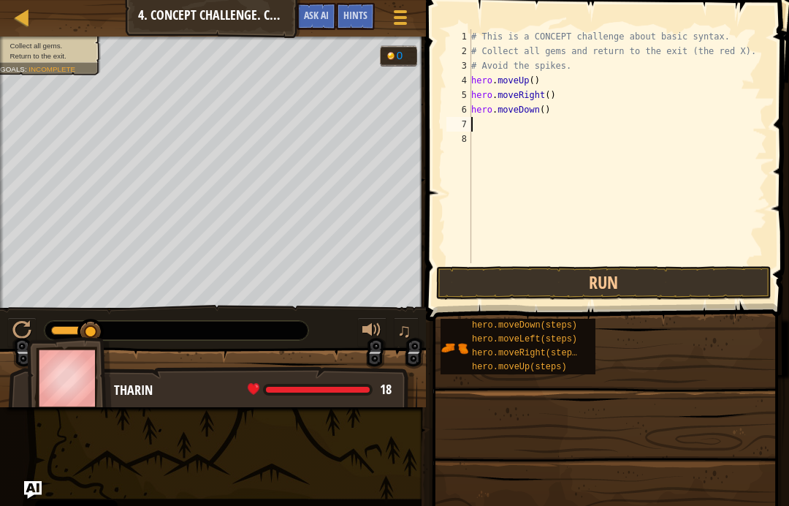
scroll to position [7, 0]
click at [544, 109] on div "# This is a CONCEPT challenge about basic syntax. # Collect all gems and return…" at bounding box center [617, 160] width 299 height 263
type textarea "hero.moveDown(2)"
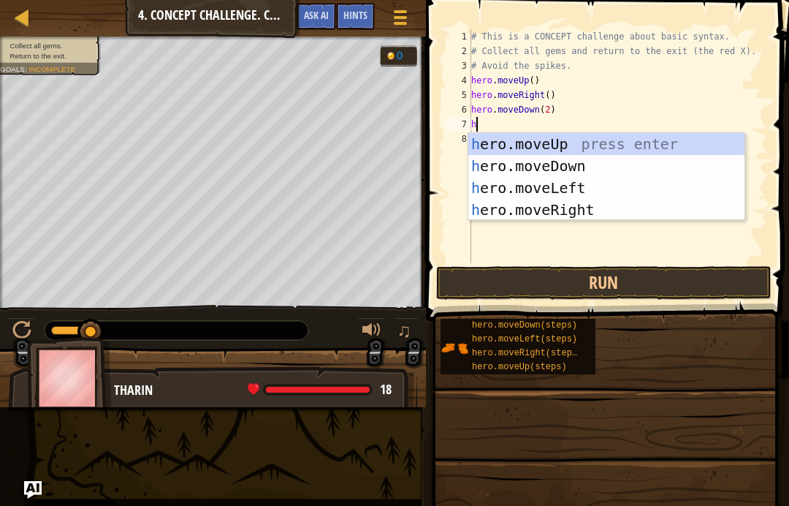
type textarea "her"
click at [606, 143] on div "her o.moveUp press enter her o.moveDown press enter her o.moveLeft press enter …" at bounding box center [606, 199] width 276 height 132
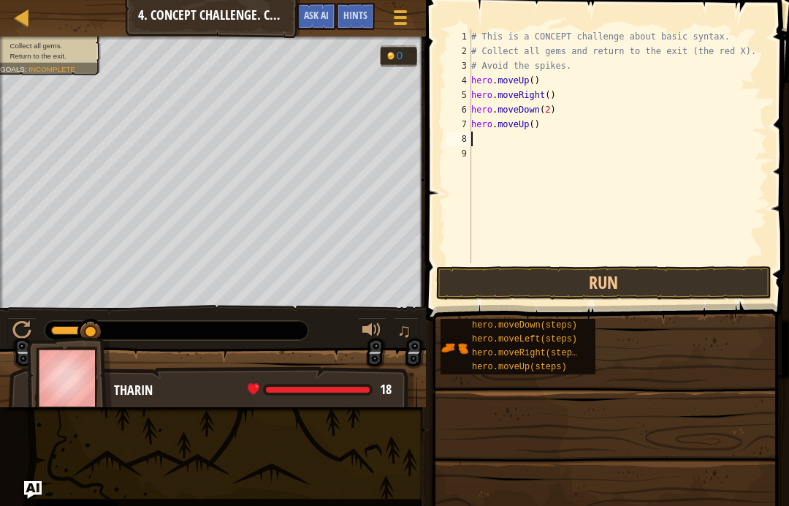
type textarea "hero.moveUp()"
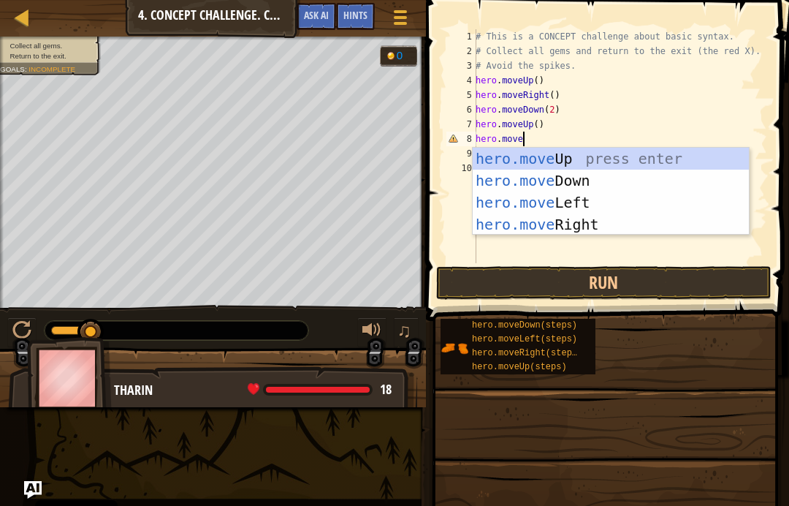
scroll to position [7, 3]
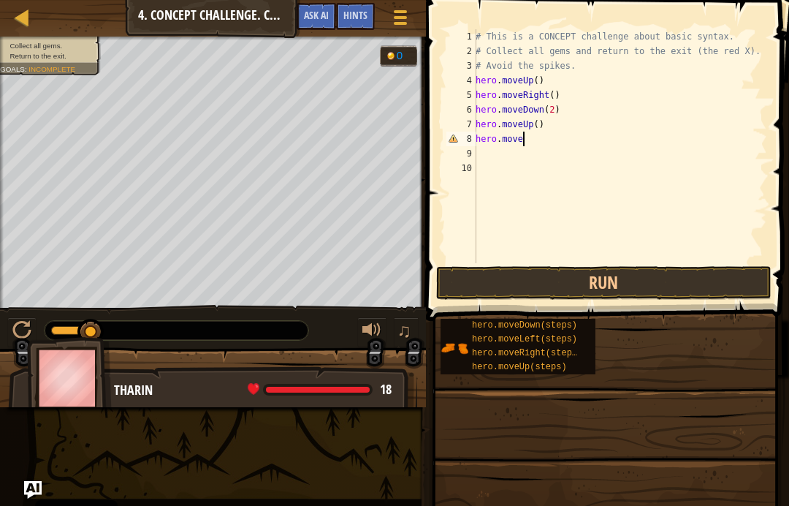
type textarea "hero.moveR"
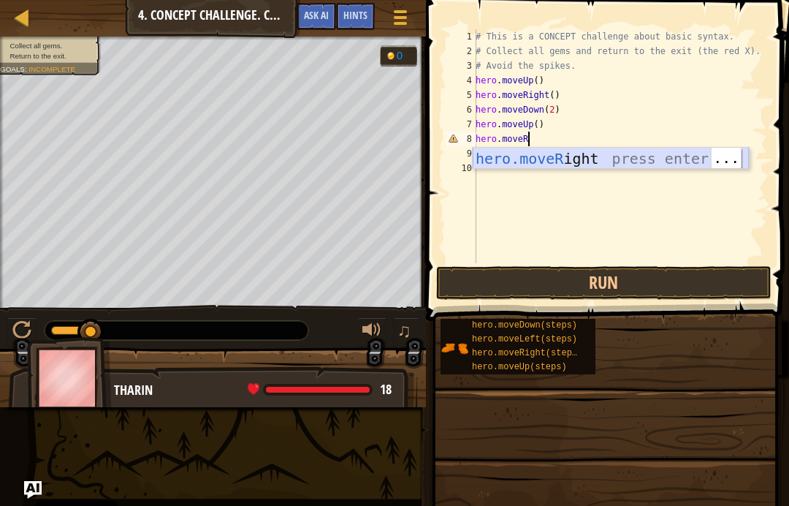
click at [639, 161] on div "hero.moveR ight press enter" at bounding box center [611, 181] width 276 height 66
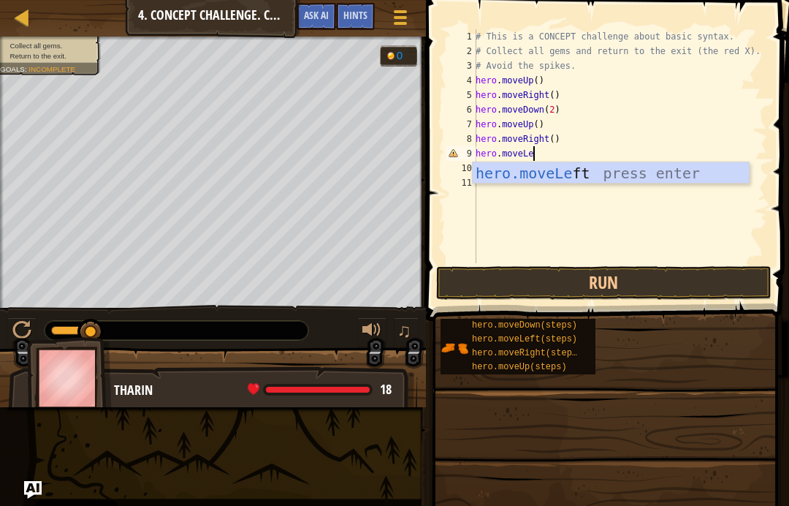
scroll to position [7, 4]
type textarea "hero.moveLeft"
click at [616, 164] on div "hero.moveLeft press enter" at bounding box center [611, 195] width 276 height 66
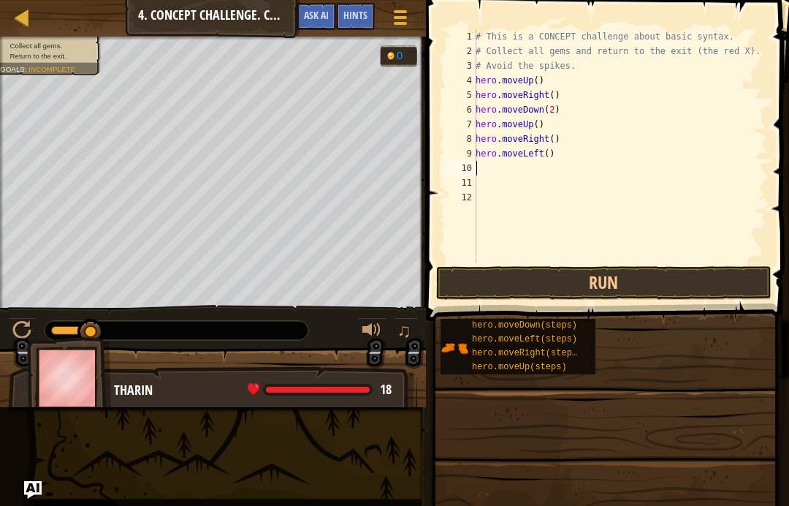
scroll to position [7, 0]
click at [586, 177] on div "# This is a CONCEPT challenge about basic syntax. # Collect all gems and return…" at bounding box center [620, 160] width 295 height 263
type textarea "hero.moveLeft()"
click at [592, 161] on div "# This is a CONCEPT challenge about basic syntax. # Collect all gems and return…" at bounding box center [620, 160] width 295 height 263
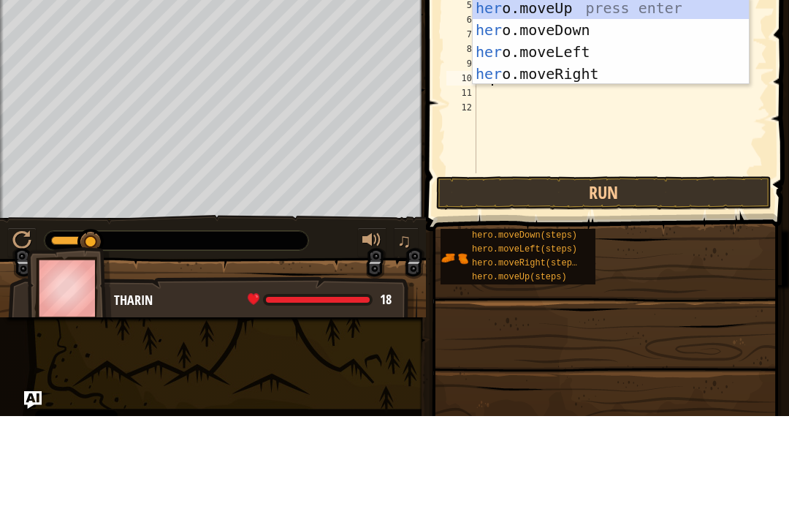
type textarea "hero"
click at [645, 87] on div "hero .moveUp press enter hero .moveDown press enter hero .moveLeft press enter …" at bounding box center [611, 153] width 276 height 132
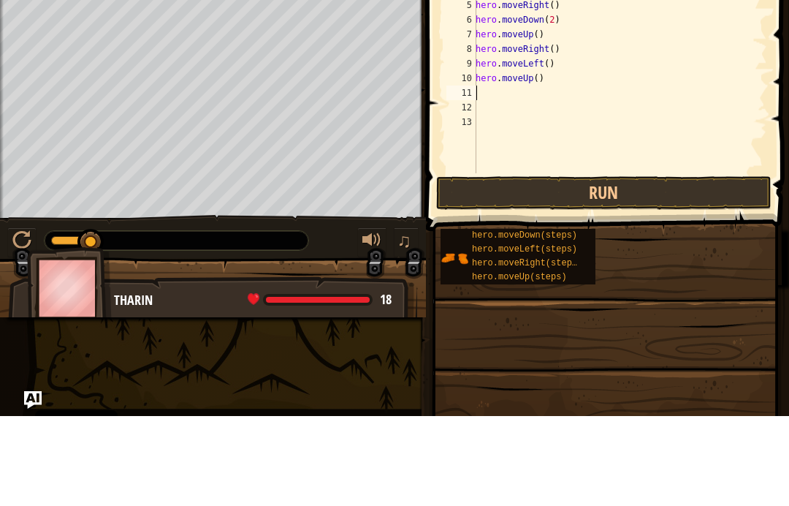
scroll to position [7, 0]
type textarea "he"
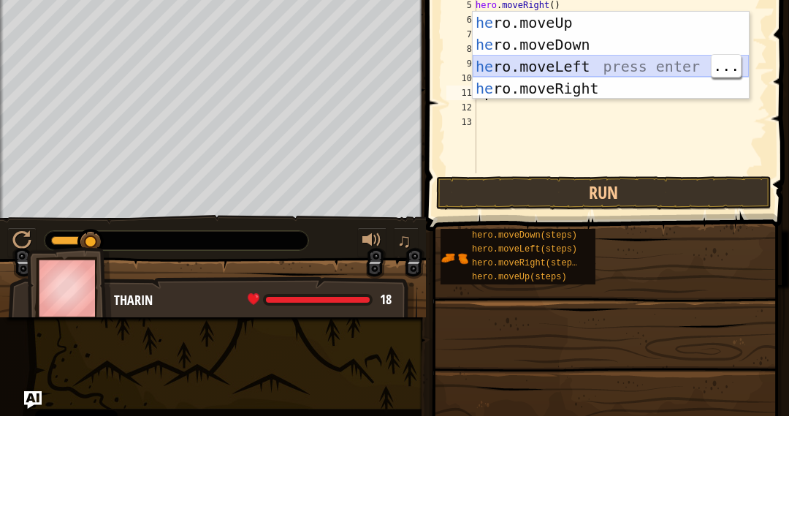
click at [599, 102] on div "he ro.moveUp press enter he ro.moveDown press enter he ro.moveLeft press enter …" at bounding box center [611, 168] width 276 height 132
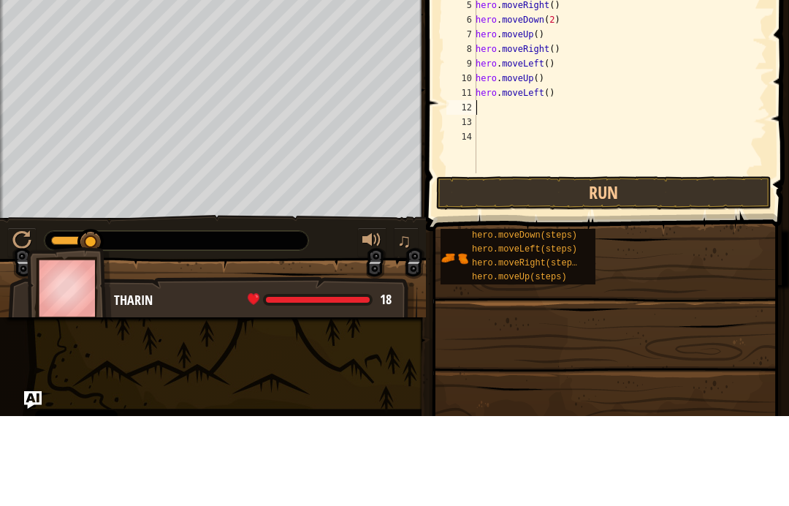
type textarea "h"
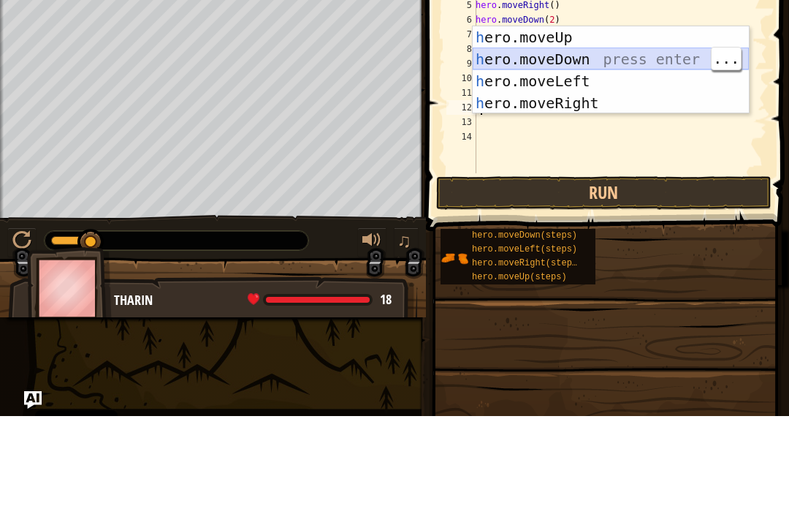
click at [607, 116] on div "h ero.moveUp press enter h ero.moveDown press enter h ero.moveLeft press enter …" at bounding box center [611, 182] width 276 height 132
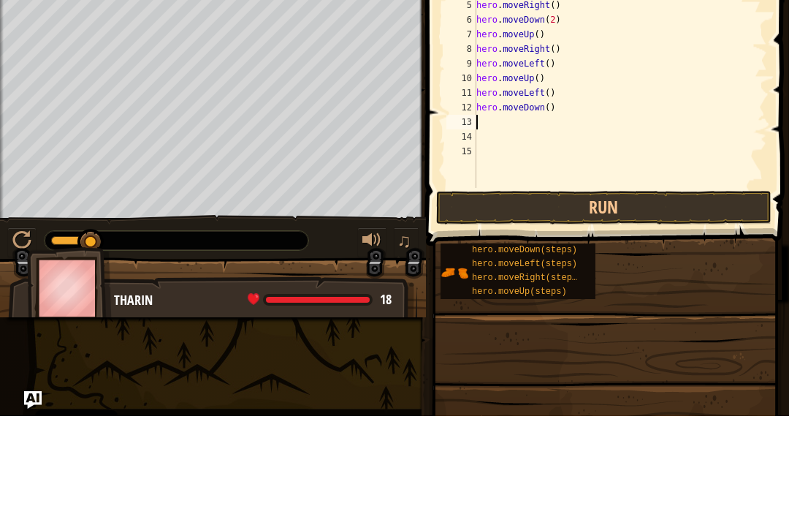
type textarea "h"
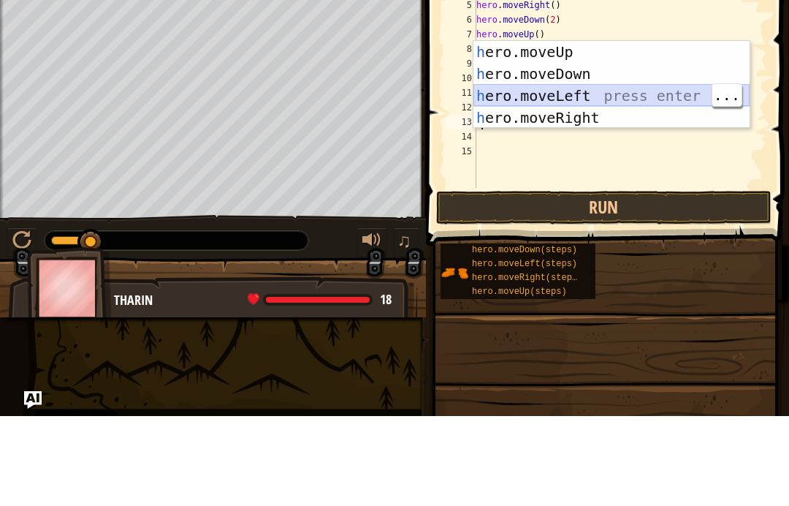
click at [645, 131] on div "h ero.moveUp press enter h ero.moveDown press enter h ero.moveLeft press enter …" at bounding box center [612, 197] width 276 height 132
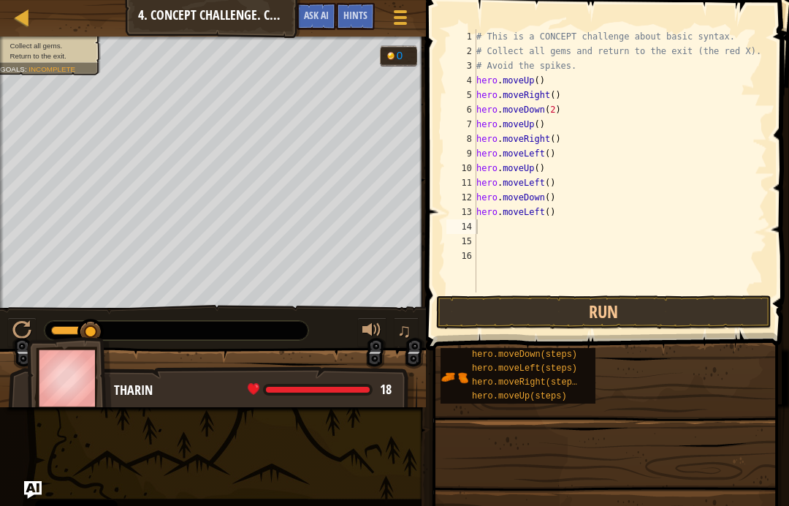
click at [718, 308] on button "Run" at bounding box center [603, 312] width 335 height 34
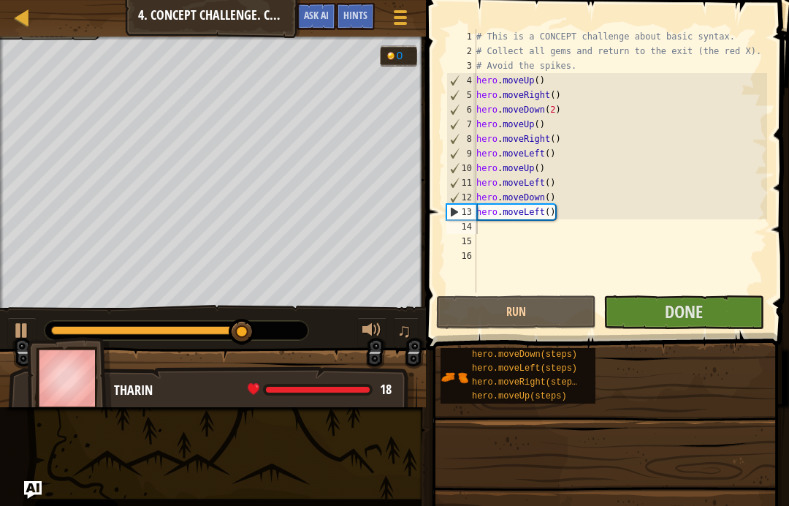
click at [726, 322] on button "Done" at bounding box center [684, 312] width 160 height 34
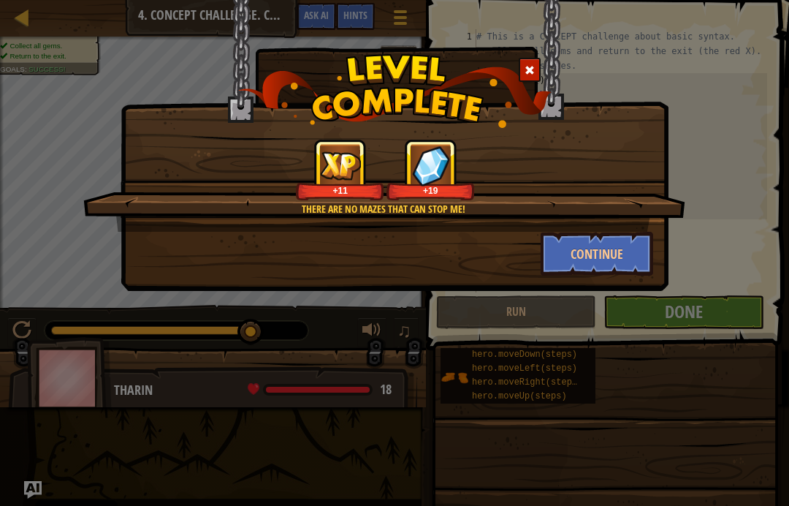
click at [621, 252] on button "Continue" at bounding box center [597, 254] width 113 height 44
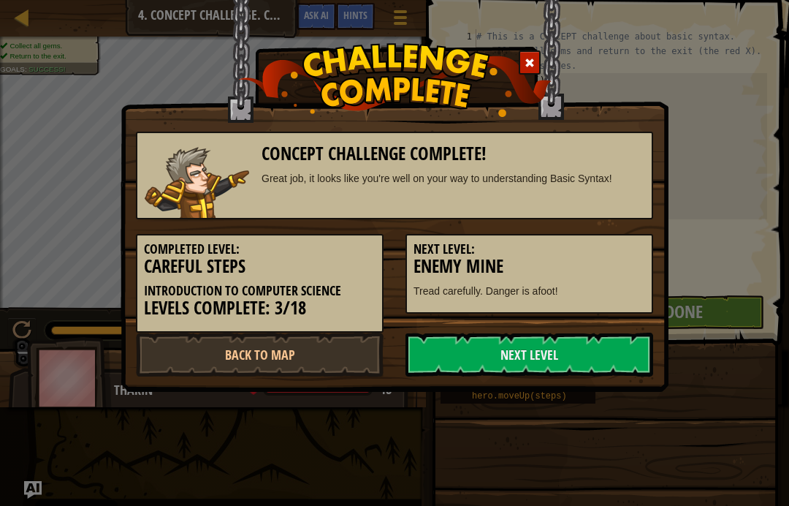
click at [621, 261] on h3 "Enemy Mine" at bounding box center [530, 267] width 232 height 20
click at [574, 347] on link "Next Level" at bounding box center [530, 355] width 248 height 44
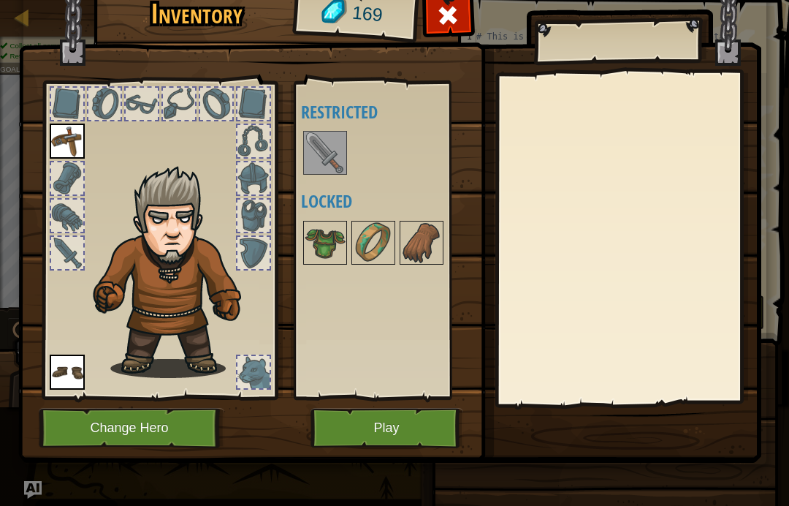
click at [561, 415] on img at bounding box center [389, 197] width 743 height 531
click at [416, 421] on button "Play" at bounding box center [387, 428] width 153 height 40
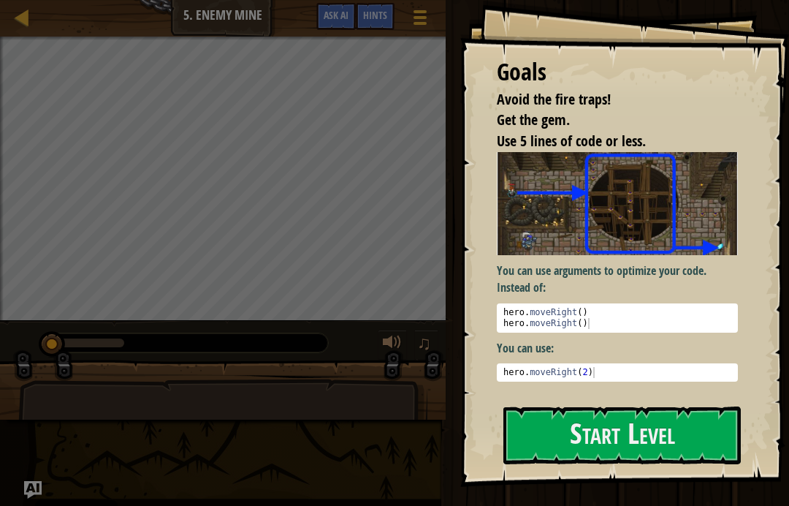
click at [590, 448] on button "Start Level" at bounding box center [623, 435] width 238 height 58
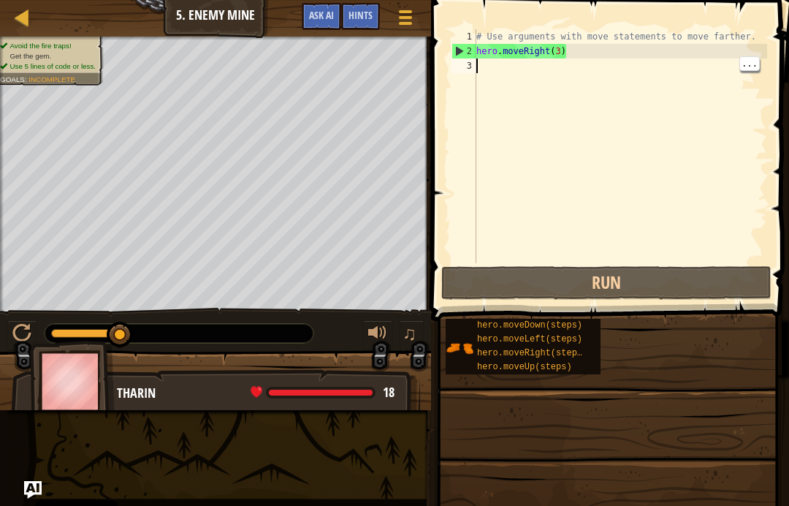
click at [617, 69] on div "# Use arguments with move statements to move farther. hero . moveRight ( 3 )" at bounding box center [621, 160] width 294 height 263
type textarea "h"
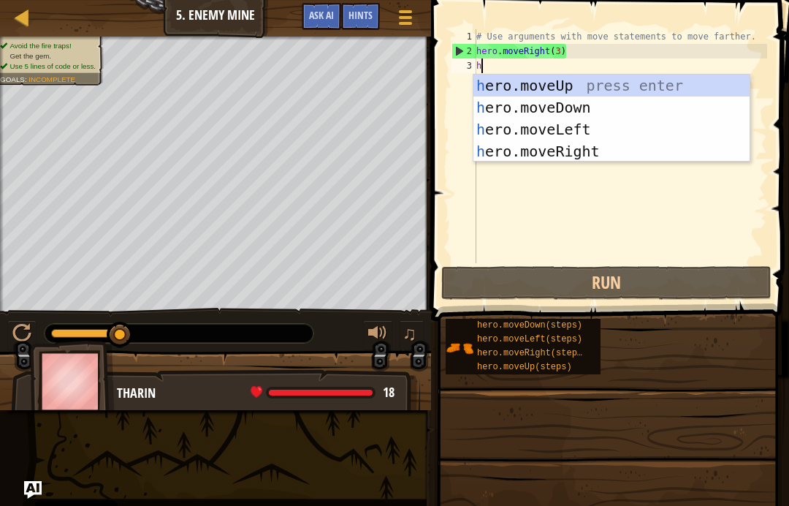
scroll to position [7, 0]
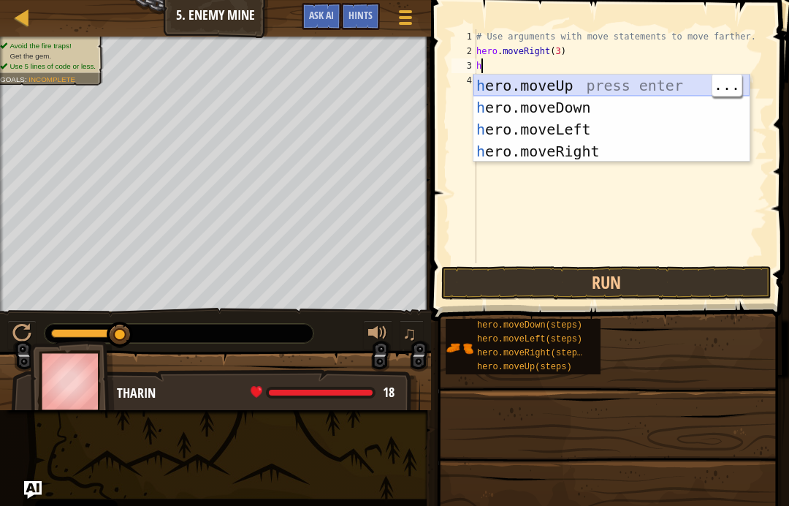
click at [607, 83] on div "h ero.moveUp press enter h ero.moveDown press enter h ero.moveLeft press enter …" at bounding box center [612, 141] width 276 height 132
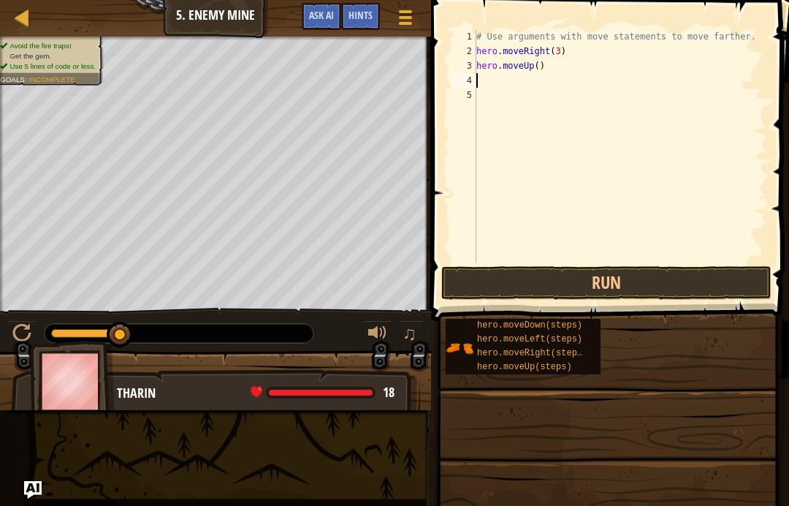
type textarea "h"
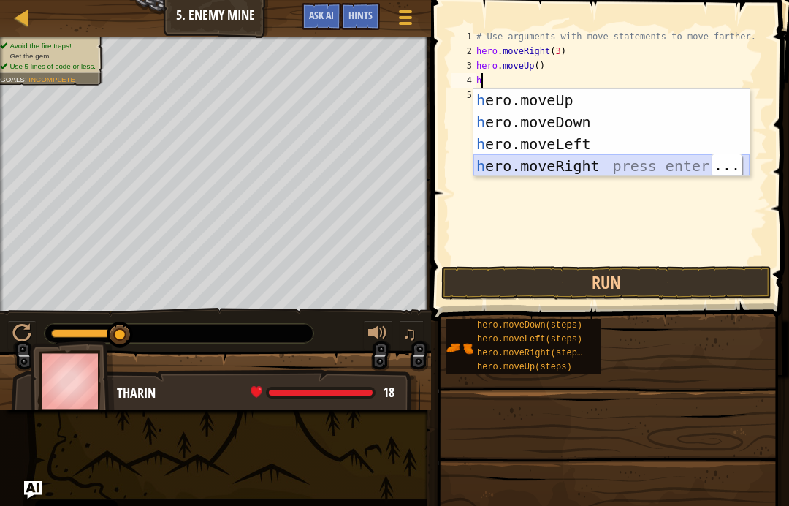
click at [632, 156] on div "h ero.moveUp press enter h ero.moveDown press enter h ero.moveLeft press enter …" at bounding box center [612, 155] width 276 height 132
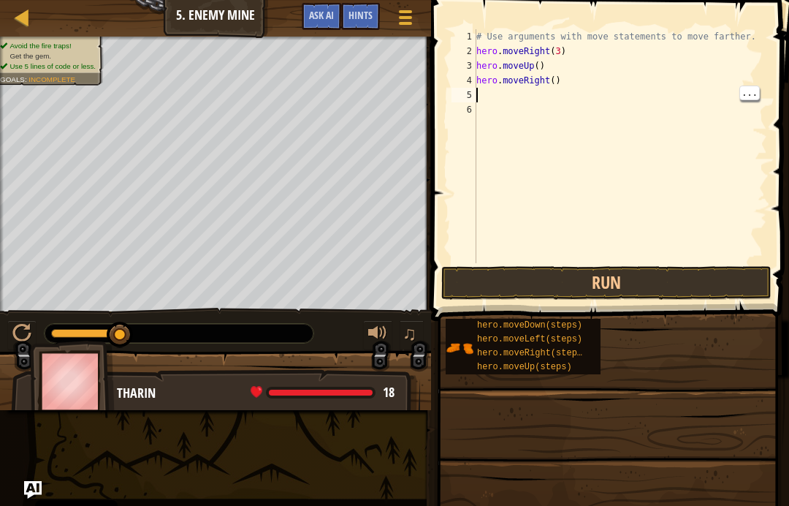
click at [536, 96] on div "# Use arguments with move statements to move farther. hero . moveRight ( 3 ) he…" at bounding box center [621, 160] width 294 height 263
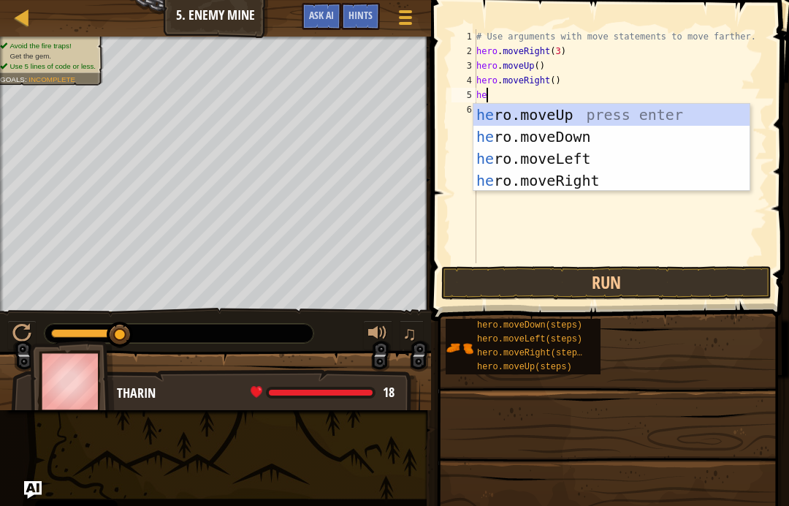
type textarea "her"
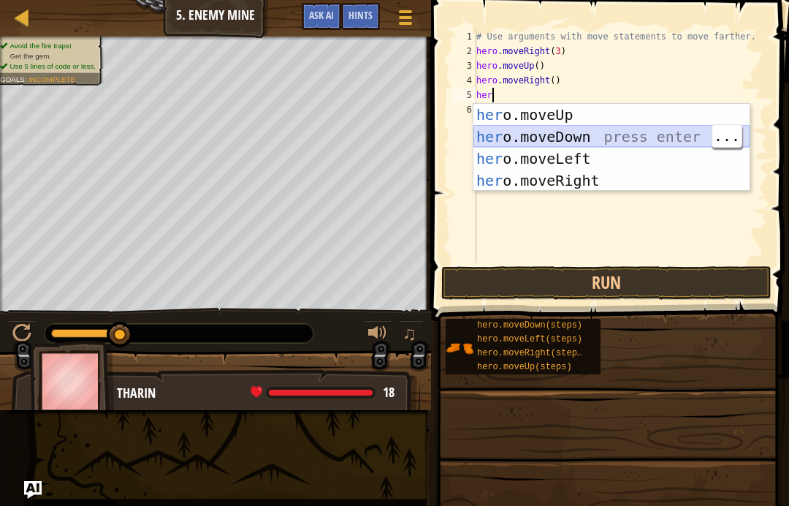
click at [614, 135] on div "her o.moveUp press enter her o.moveDown press enter her o.moveLeft press enter …" at bounding box center [612, 170] width 276 height 132
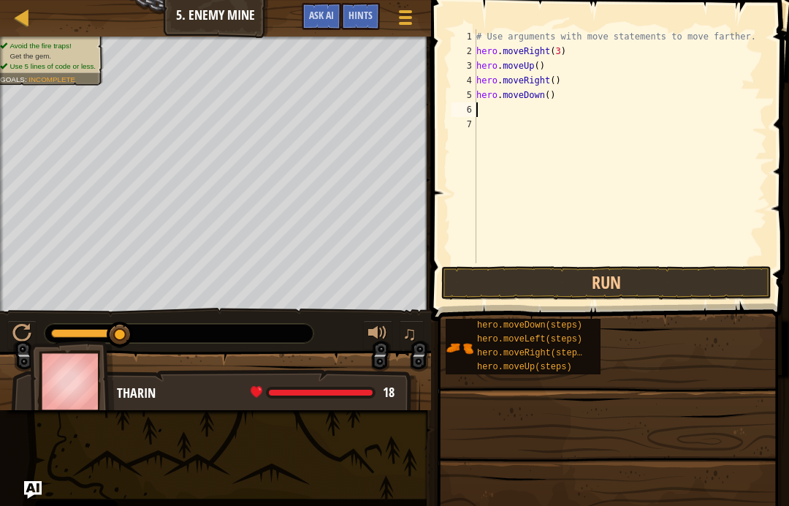
scroll to position [7, 0]
click at [554, 96] on div "# Use arguments with move statements to move farther. hero . moveRight ( 3 ) he…" at bounding box center [621, 160] width 294 height 263
click at [558, 100] on div "# Use arguments with move statements to move farther. hero . moveRight ( 3 ) he…" at bounding box center [621, 160] width 294 height 263
click at [555, 95] on div "# Use arguments with move statements to move farther. hero . moveRight ( 3 ) he…" at bounding box center [621, 160] width 294 height 263
click at [552, 92] on div "# Use arguments with move statements to move farther. hero . moveRight ( 3 ) he…" at bounding box center [621, 160] width 294 height 263
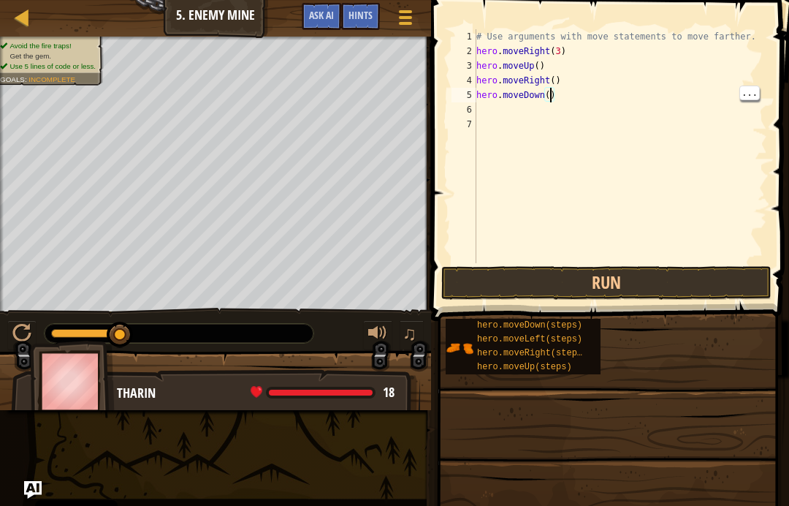
type textarea "hero.moveDown(3)"
click at [528, 107] on div "# Use arguments with move statements to move farther. hero . moveRight ( 3 ) he…" at bounding box center [621, 160] width 294 height 263
click at [588, 104] on div "# Use arguments with move statements to move farther. hero . moveRight ( 3 ) he…" at bounding box center [621, 160] width 294 height 263
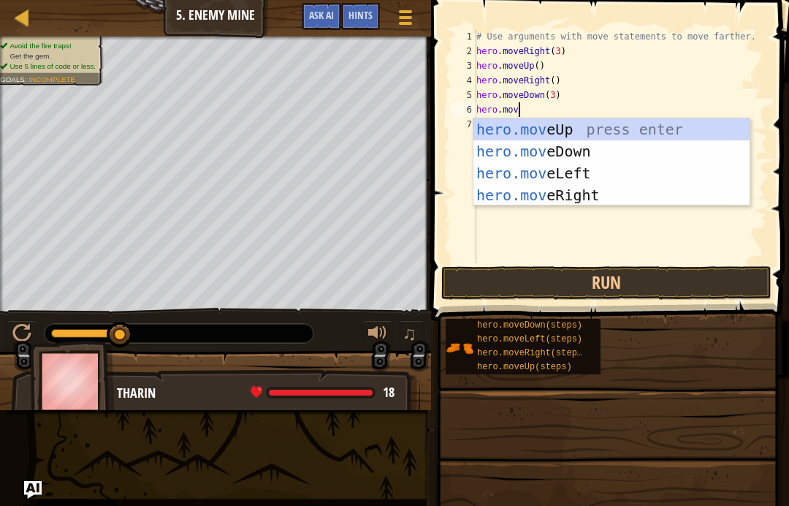
scroll to position [7, 3]
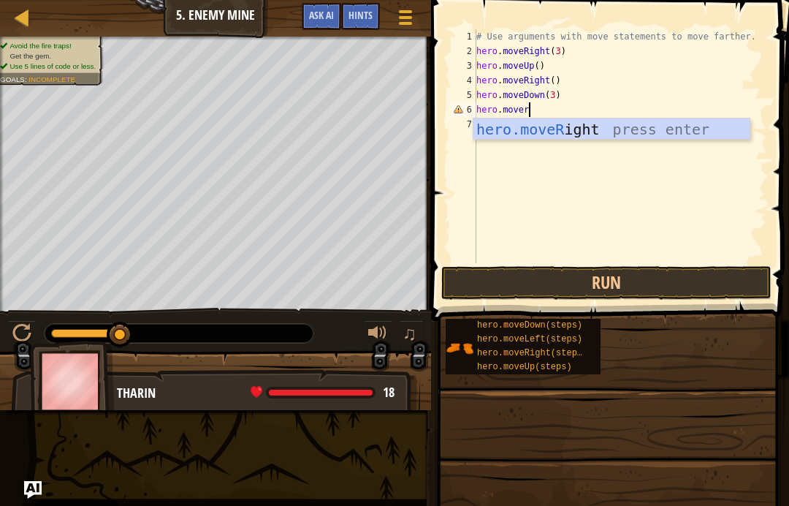
type textarea "hero.moveri"
click at [600, 132] on div "hero.moveRi ght press enter" at bounding box center [612, 151] width 276 height 66
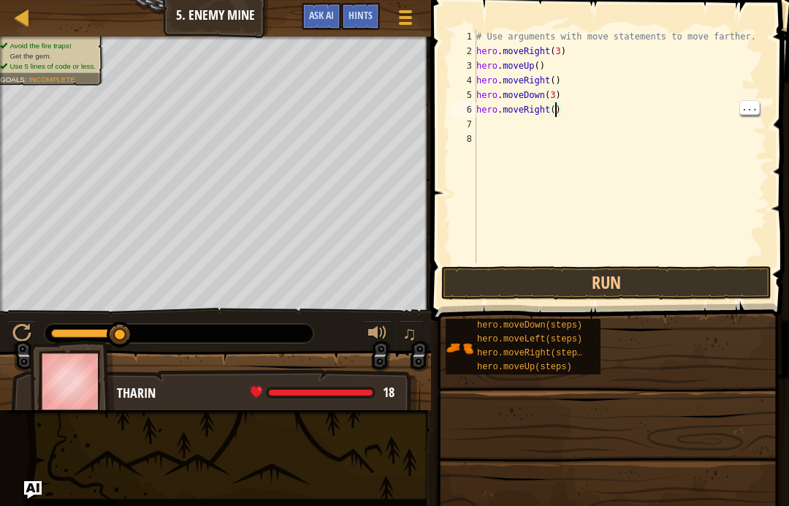
scroll to position [7, 7]
type textarea "hero.moveRight(2)"
click at [677, 289] on button "Run" at bounding box center [606, 283] width 330 height 34
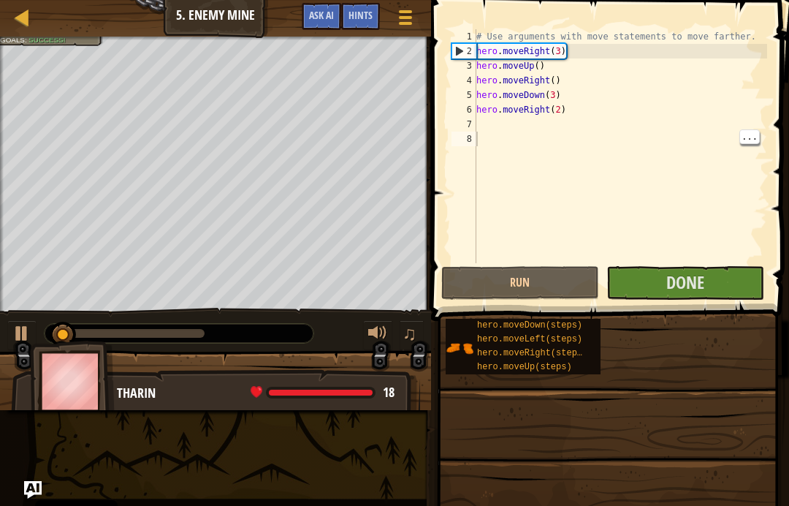
click at [704, 287] on span "Done" at bounding box center [685, 281] width 38 height 23
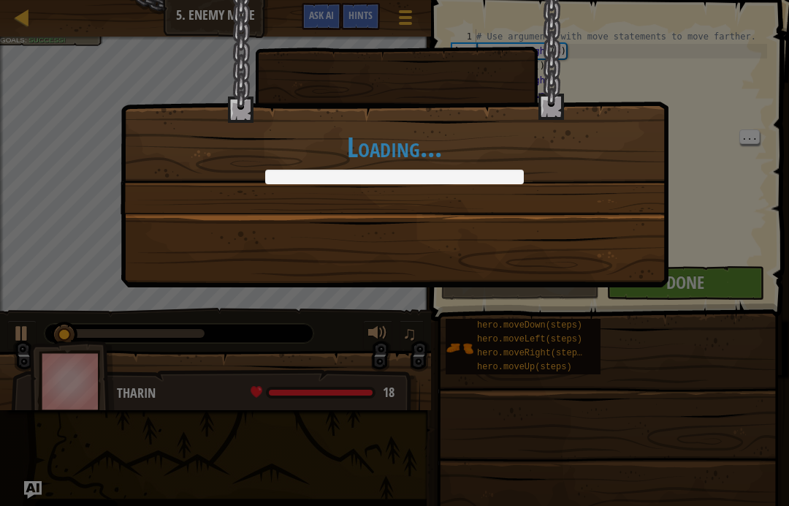
scroll to position [7, 0]
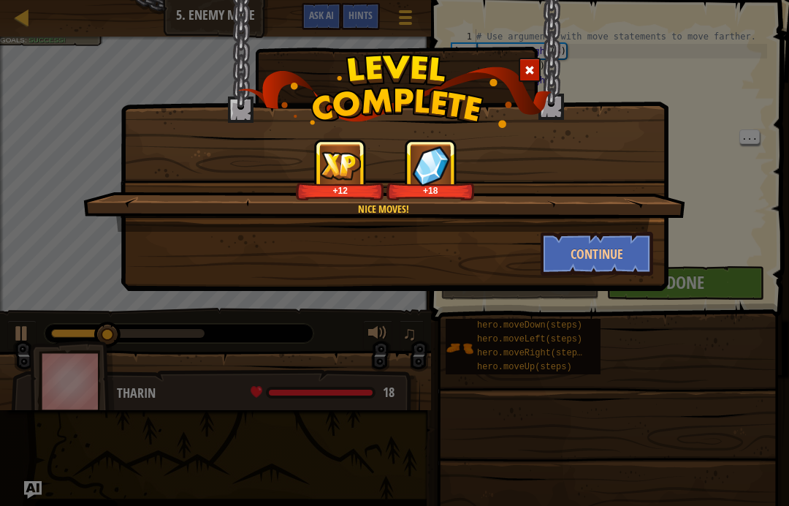
click at [618, 249] on button "Continue" at bounding box center [597, 254] width 113 height 44
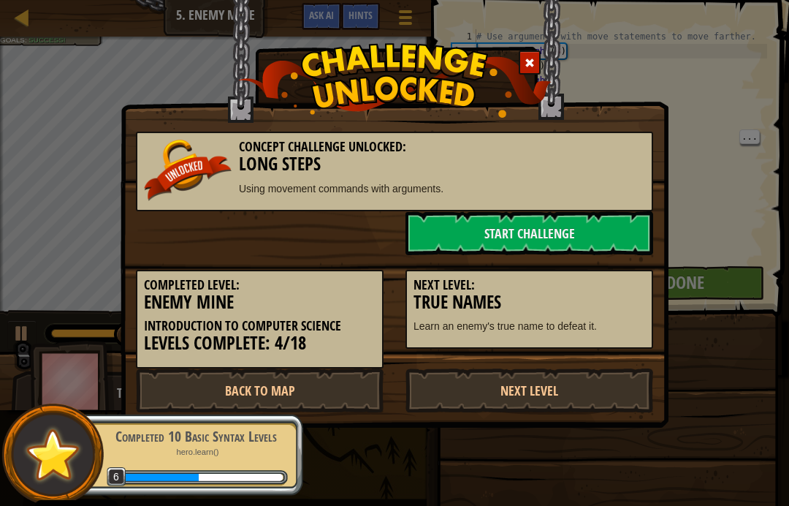
click at [565, 230] on link "Start Challenge" at bounding box center [530, 233] width 248 height 44
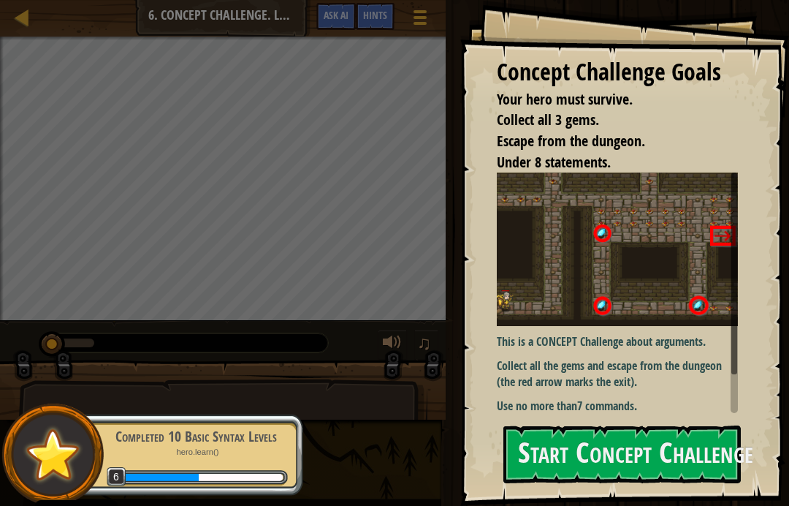
click at [639, 95] on li "Your hero must survive." at bounding box center [607, 99] width 256 height 21
click at [688, 433] on button "Start Concept Challenge" at bounding box center [623, 454] width 238 height 58
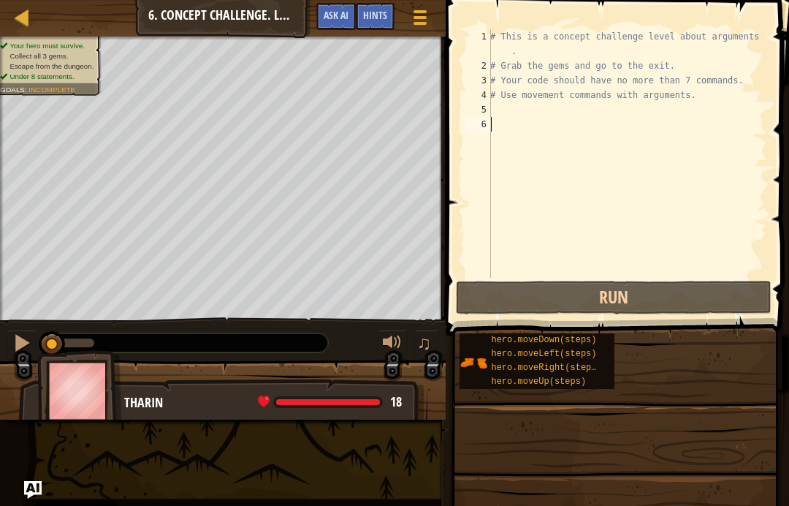
click at [17, 23] on div at bounding box center [22, 17] width 18 height 18
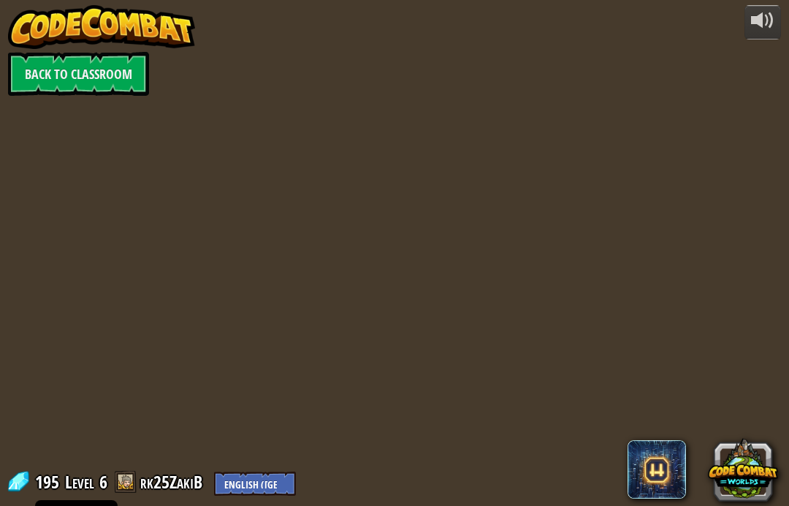
click at [16, 23] on img at bounding box center [101, 27] width 187 height 44
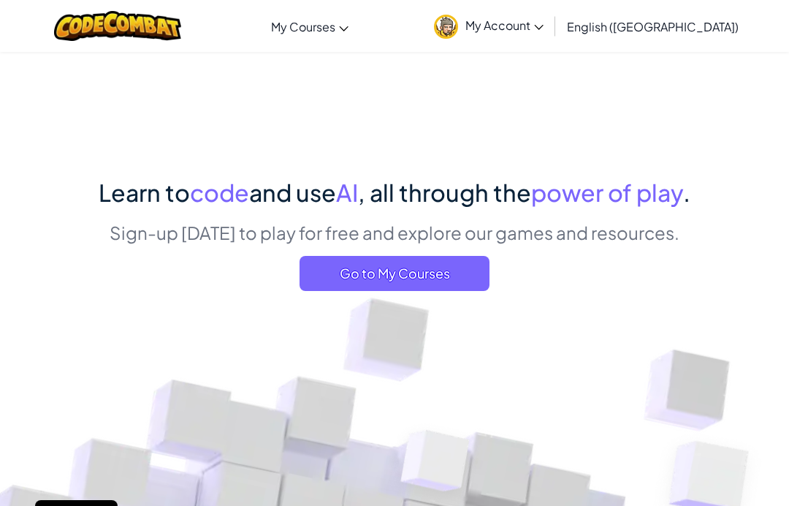
click at [459, 267] on span "Go to My Courses" at bounding box center [395, 273] width 190 height 35
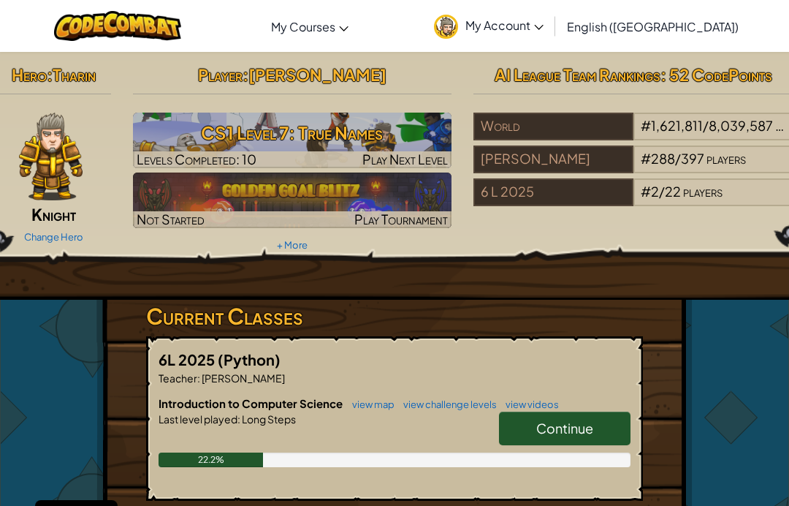
click at [380, 136] on h3 "CS1 Level 7: True Names" at bounding box center [292, 132] width 319 height 33
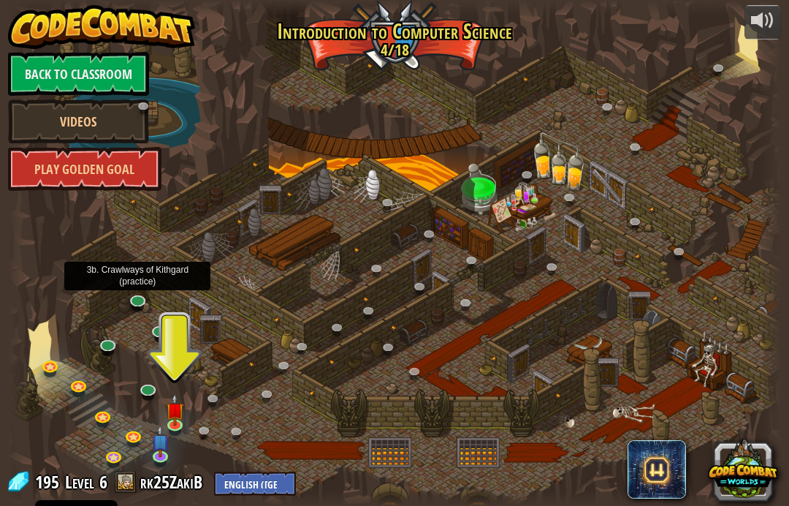
click at [140, 300] on link at bounding box center [138, 302] width 29 height 22
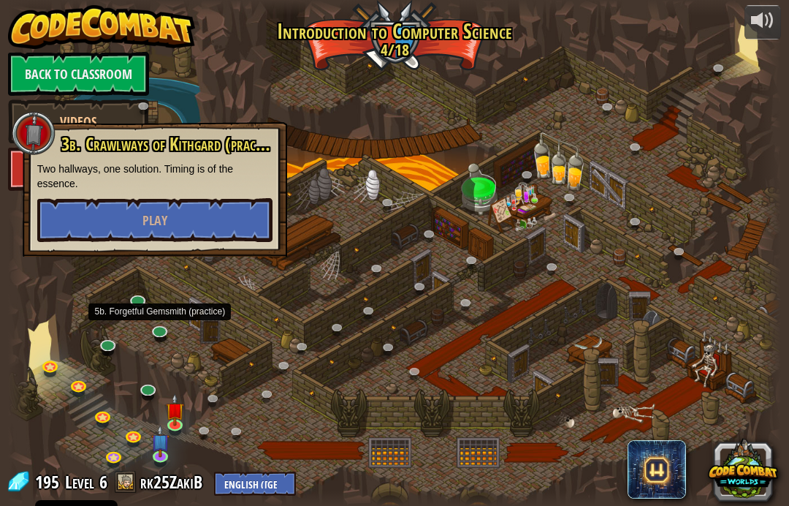
click at [164, 327] on link at bounding box center [160, 332] width 29 height 22
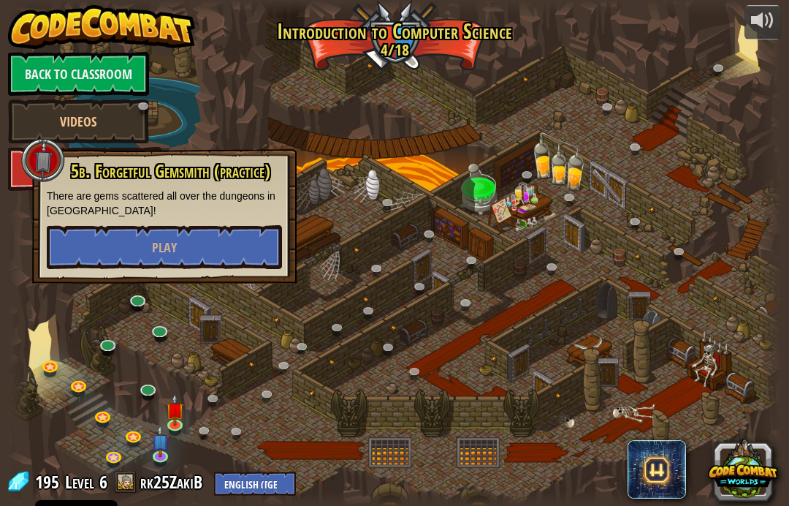
click at [148, 376] on div at bounding box center [395, 253] width 774 height 506
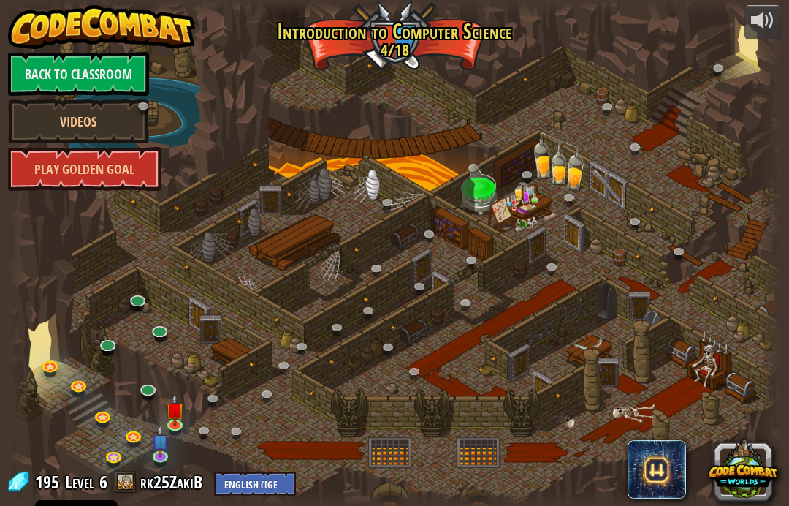
click at [120, 340] on link at bounding box center [108, 346] width 29 height 22
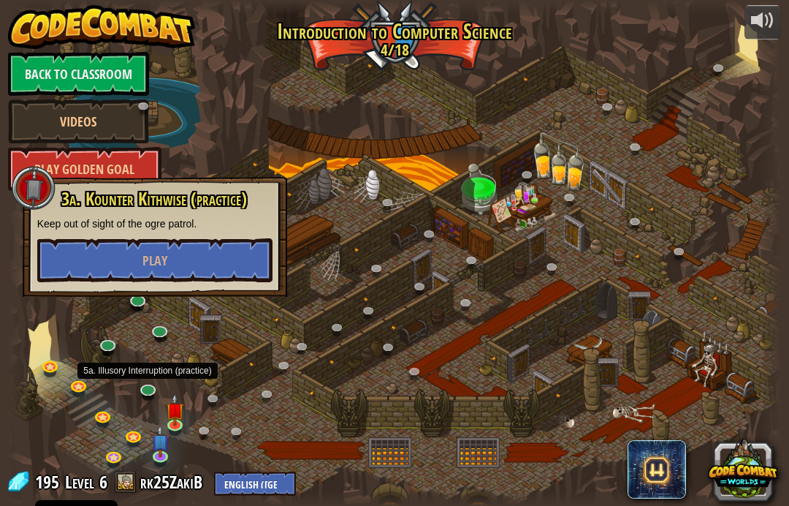
click at [143, 382] on link at bounding box center [148, 391] width 29 height 22
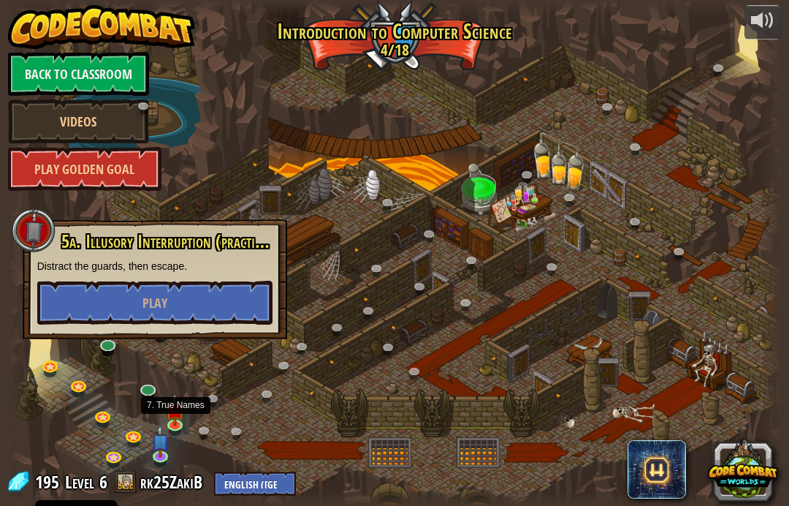
click at [172, 423] on img at bounding box center [175, 410] width 19 height 32
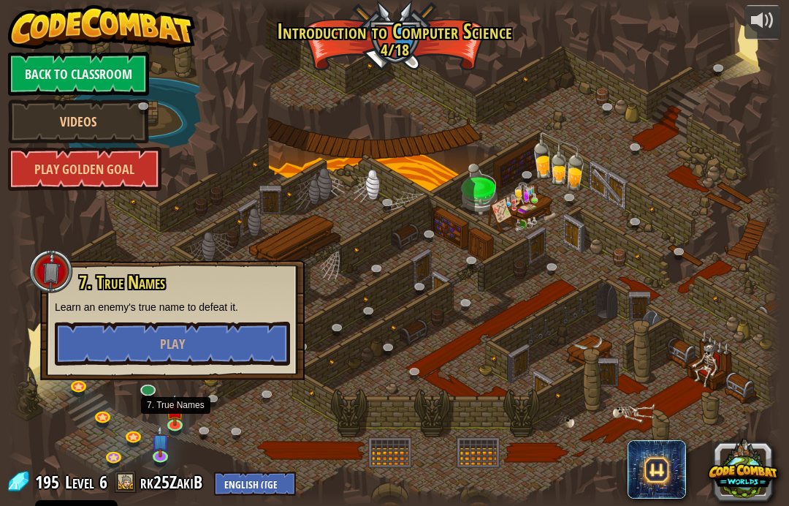
click at [164, 448] on img at bounding box center [160, 441] width 19 height 32
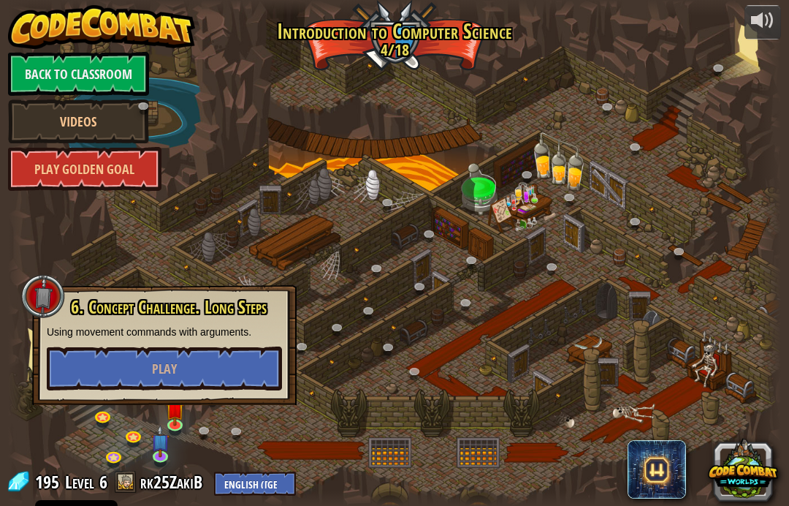
click at [249, 414] on div at bounding box center [395, 253] width 774 height 506
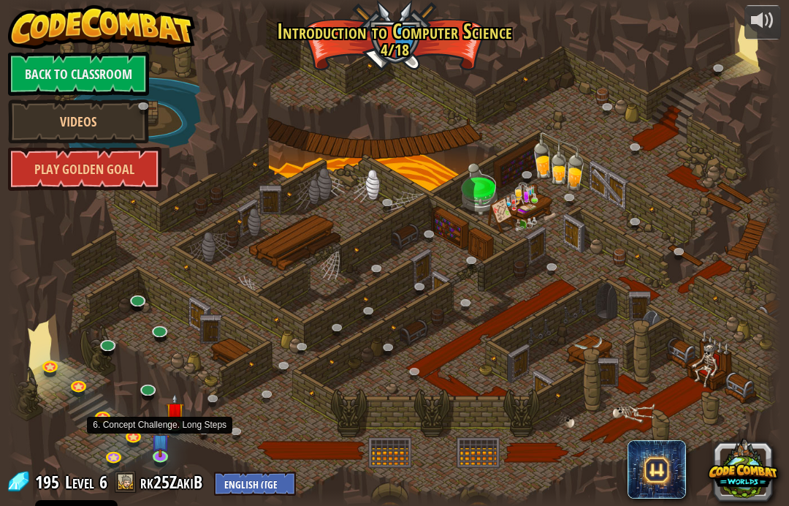
click at [165, 442] on img at bounding box center [160, 441] width 19 height 32
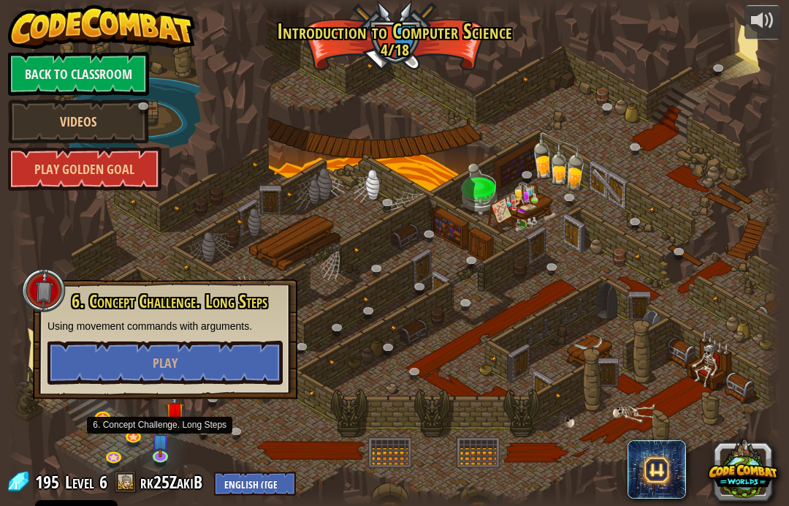
click at [247, 362] on button "Play" at bounding box center [165, 363] width 235 height 44
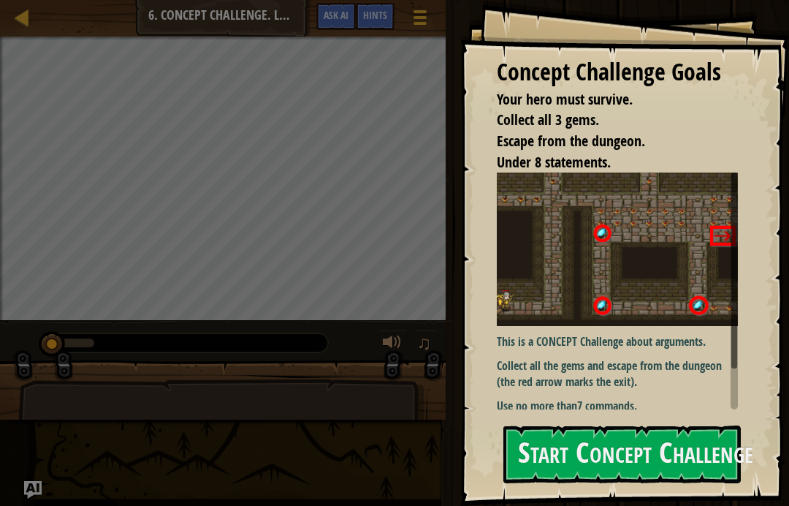
click at [634, 425] on button "Start Concept Challenge" at bounding box center [623, 454] width 238 height 58
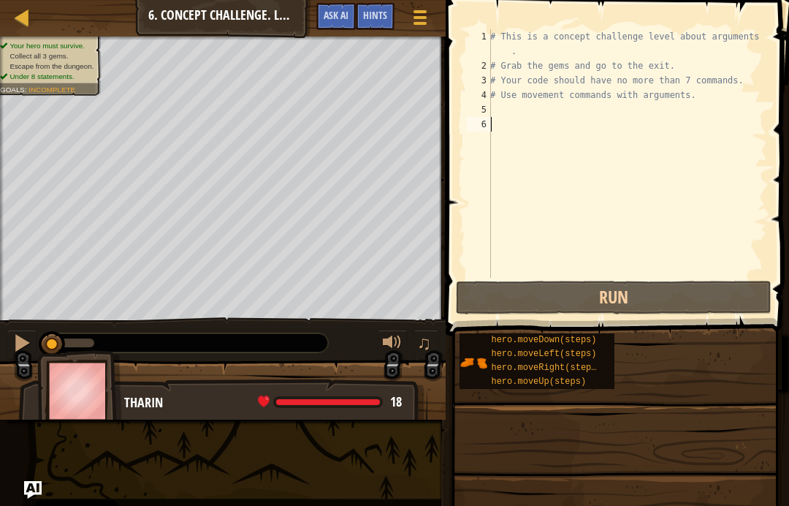
click at [681, 308] on button "Run" at bounding box center [614, 298] width 316 height 34
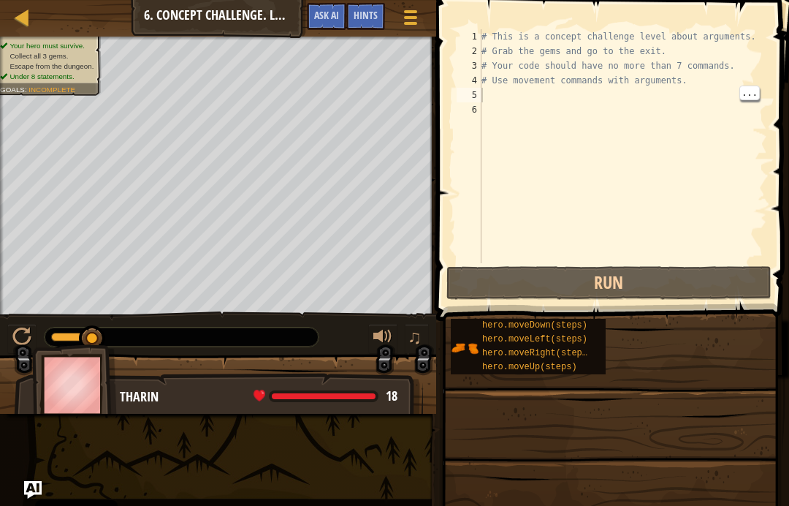
click at [510, 94] on div "# This is a concept challenge level about arguments. # Grab the gems and go to …" at bounding box center [623, 160] width 289 height 263
click at [606, 91] on div "# This is a concept challenge level about arguments. # Grab the gems and go to …" at bounding box center [623, 160] width 289 height 263
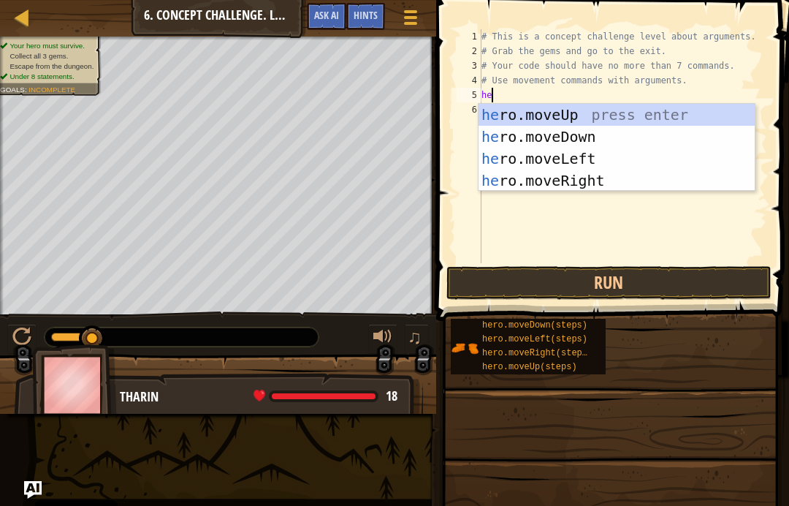
scroll to position [7, 1]
type textarea "hero"
click at [34, 22] on link "Map" at bounding box center [32, 18] width 7 height 20
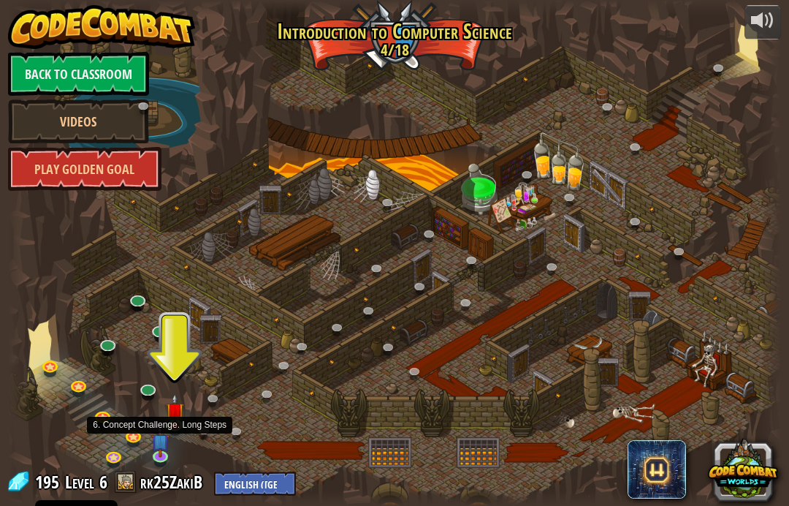
click at [163, 458] on link at bounding box center [162, 458] width 29 height 22
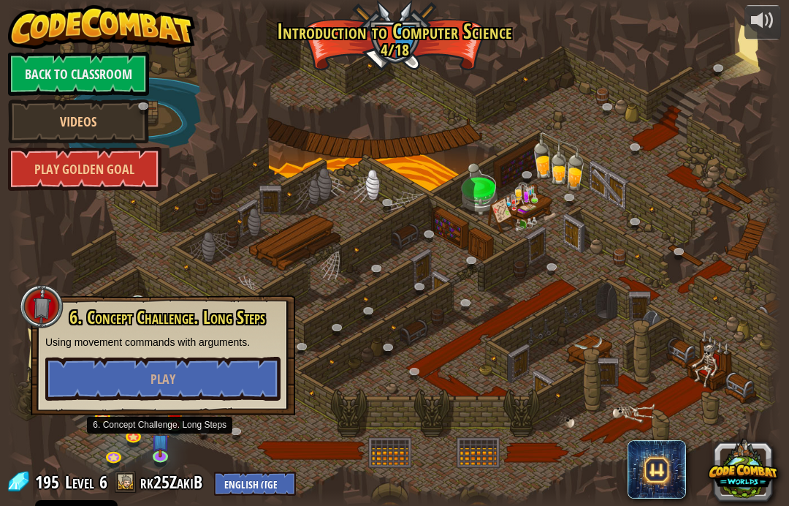
click at [248, 373] on button "Play" at bounding box center [162, 379] width 235 height 44
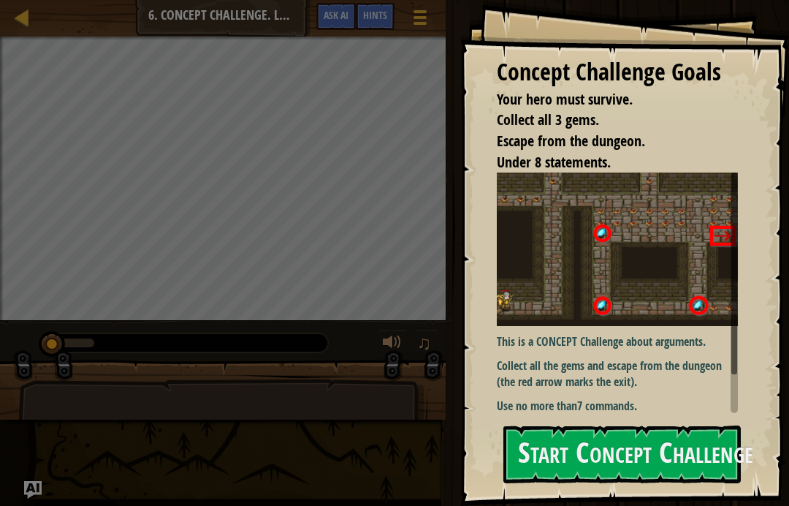
click at [619, 384] on p "Collect all the gems and escape from the dungeon (the red arrow marks the exit)." at bounding box center [617, 374] width 241 height 34
click at [618, 438] on button "Start Concept Challenge" at bounding box center [623, 454] width 238 height 58
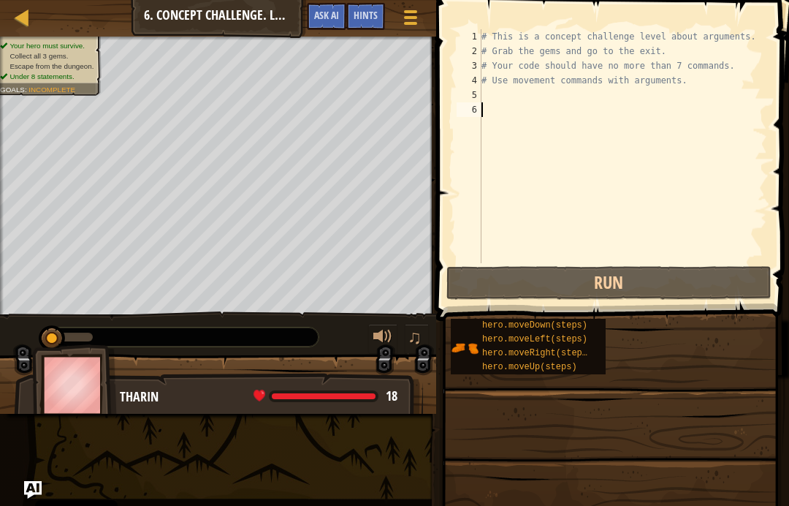
click at [408, 23] on span at bounding box center [410, 23] width 13 height 3
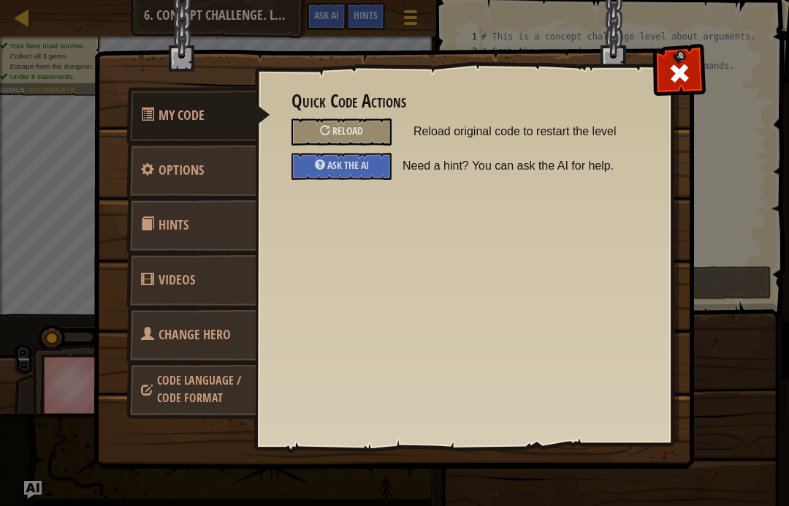
click at [227, 333] on span "Change Hero" at bounding box center [195, 334] width 72 height 18
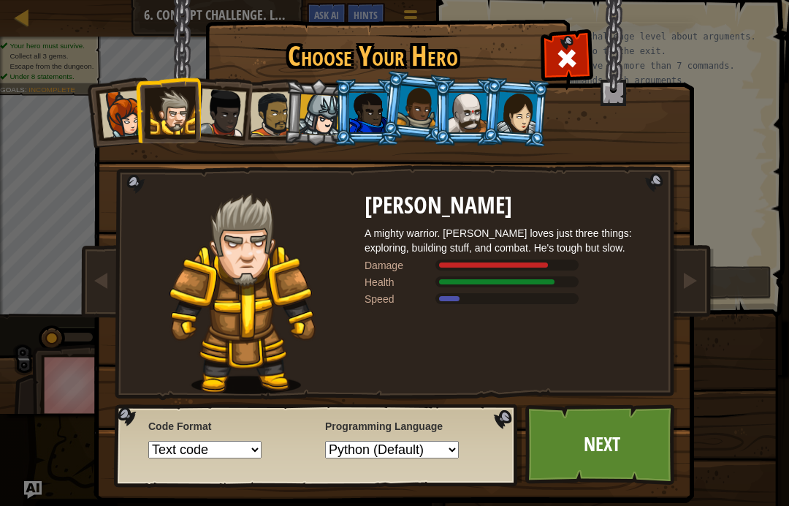
click at [536, 113] on div at bounding box center [517, 112] width 41 height 42
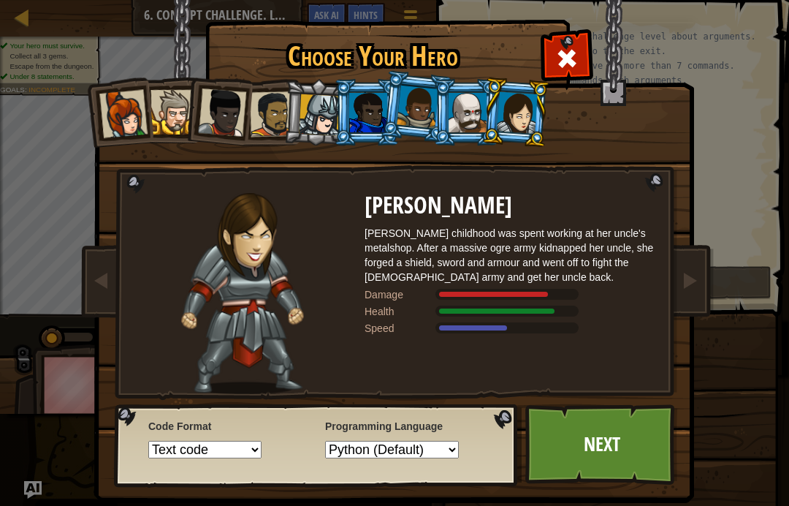
click at [313, 119] on div at bounding box center [320, 115] width 42 height 42
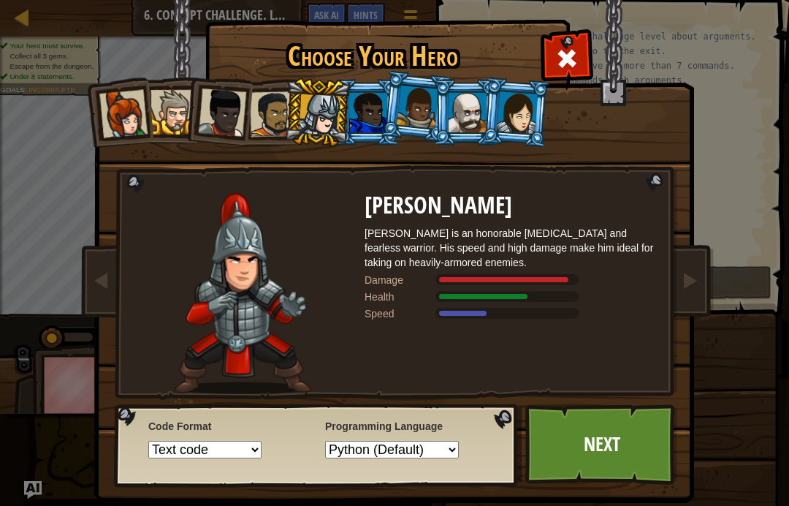
click at [623, 449] on link "Next" at bounding box center [601, 444] width 153 height 80
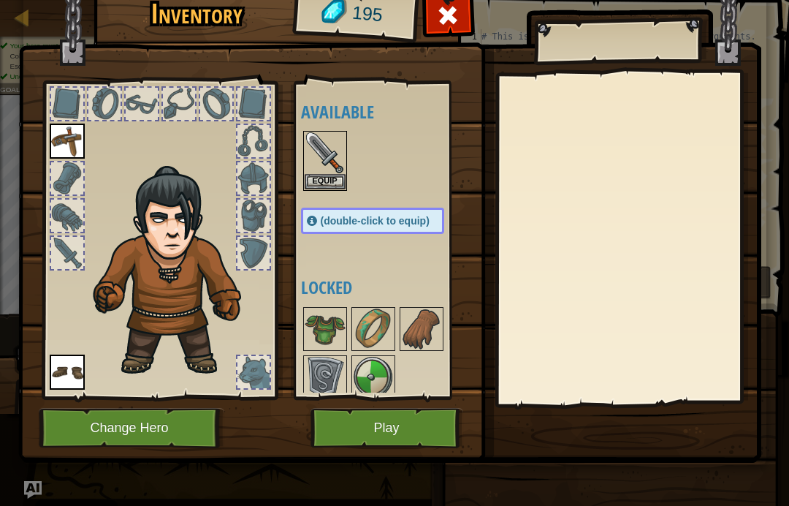
click at [324, 178] on button "Equip" at bounding box center [325, 181] width 41 height 15
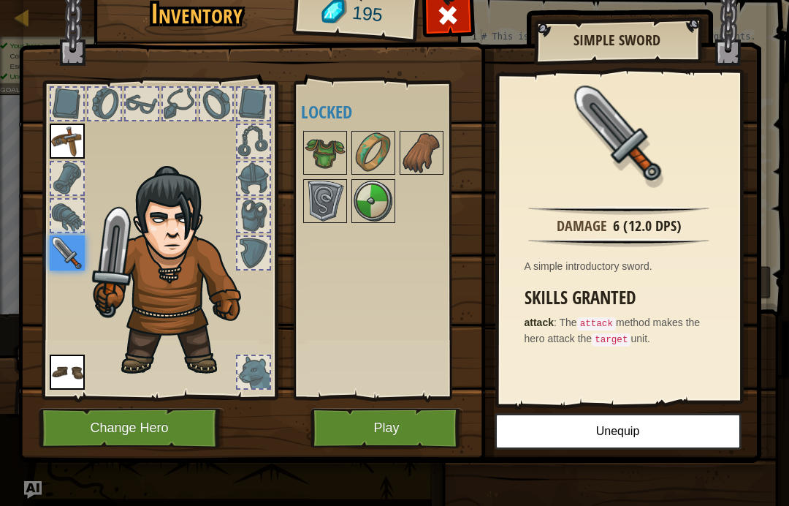
click at [410, 425] on button "Play" at bounding box center [387, 428] width 153 height 40
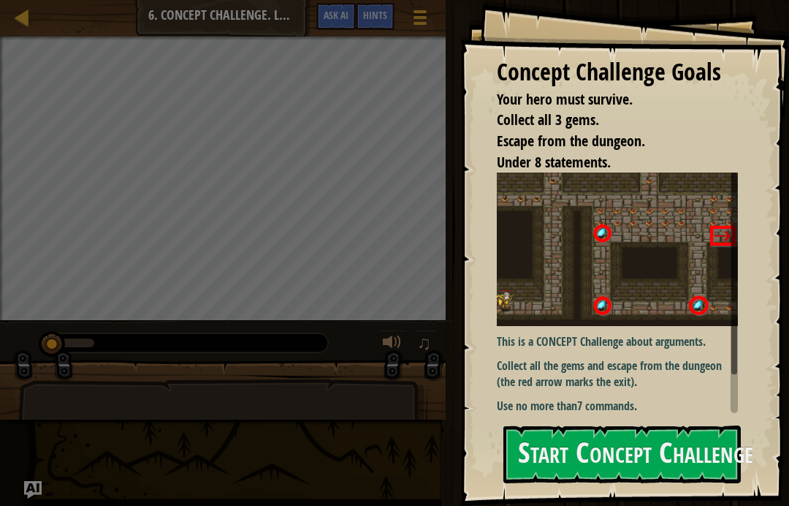
click at [641, 373] on p "Collect all the gems and escape from the dungeon (the red arrow marks the exit)." at bounding box center [617, 374] width 241 height 34
click at [637, 463] on button "Start Concept Challenge" at bounding box center [623, 454] width 238 height 58
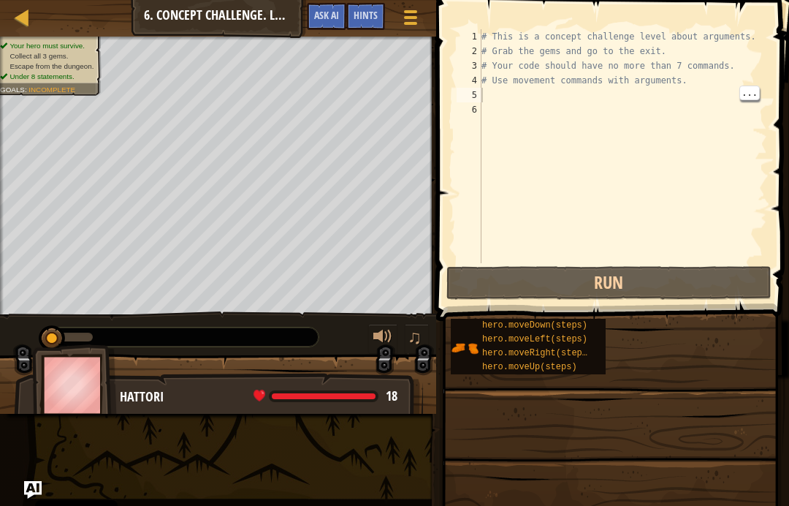
click at [582, 100] on div "# This is a concept challenge level about arguments. # Grab the gems and go to …" at bounding box center [623, 160] width 289 height 263
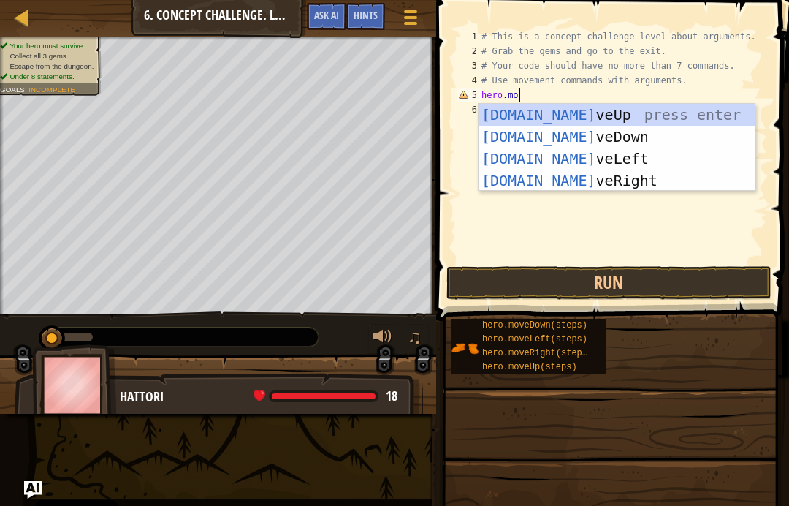
scroll to position [7, 3]
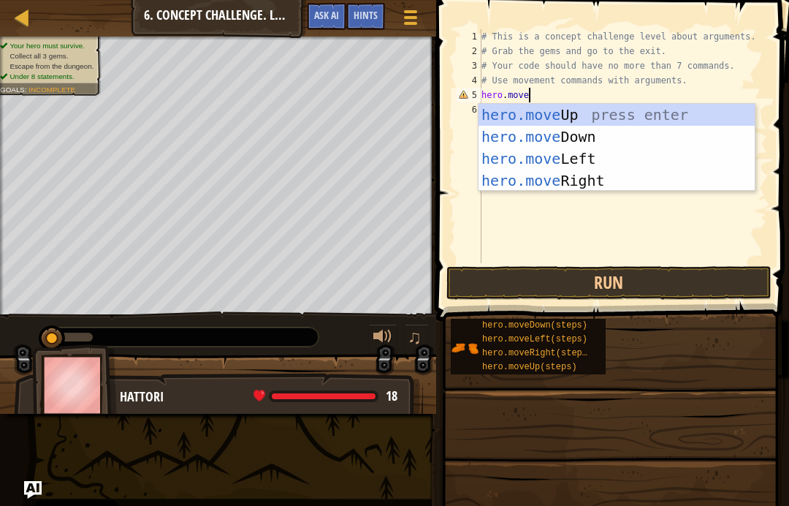
type textarea "hero.moveR"
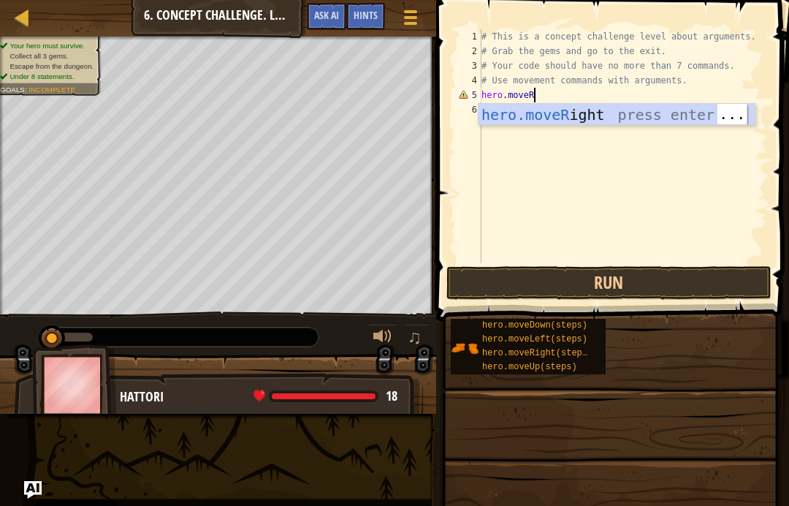
click at [630, 113] on div "hero.moveR ight press enter" at bounding box center [617, 137] width 276 height 66
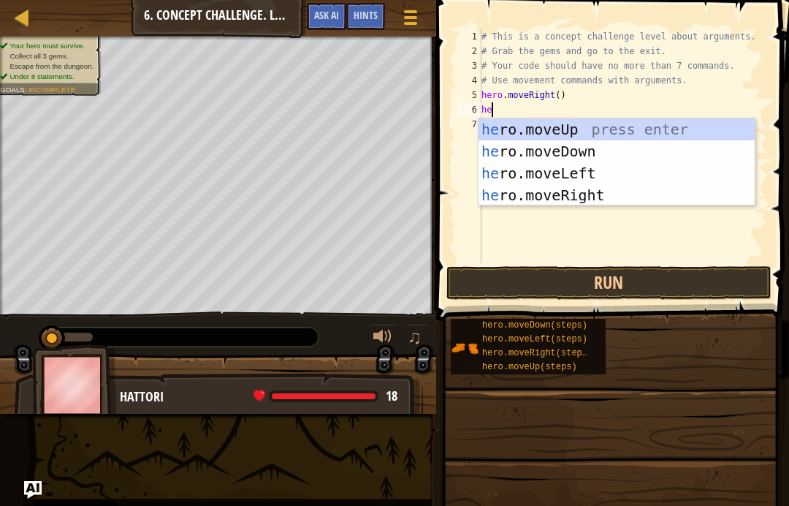
scroll to position [7, 1]
type textarea "hero"
click at [591, 126] on div "hero .moveUp press enter hero .moveDown press enter hero .moveLeft press enter …" at bounding box center [617, 184] width 276 height 132
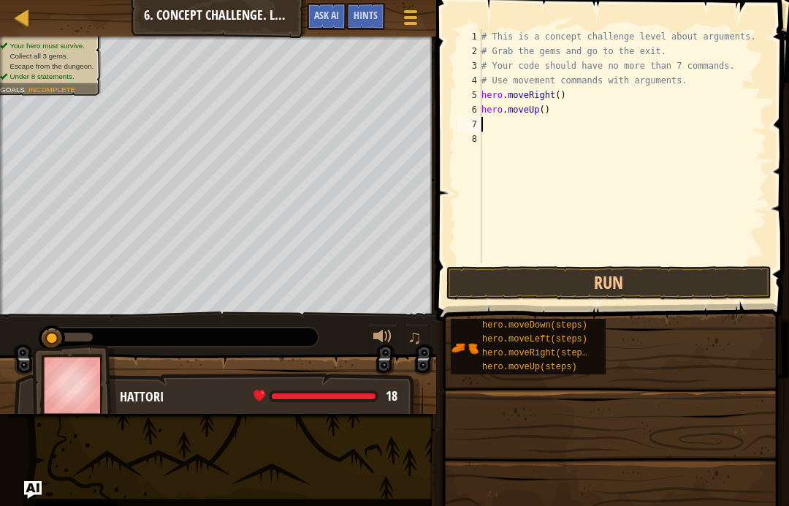
scroll to position [7, 0]
click at [544, 111] on div "# This is a concept challenge level about arguments. # Grab the gems and go to …" at bounding box center [623, 160] width 289 height 263
type textarea "hero.moveUp(3)"
click at [512, 125] on div "# This is a concept challenge level about arguments. # Grab the gems and go to …" at bounding box center [623, 160] width 289 height 263
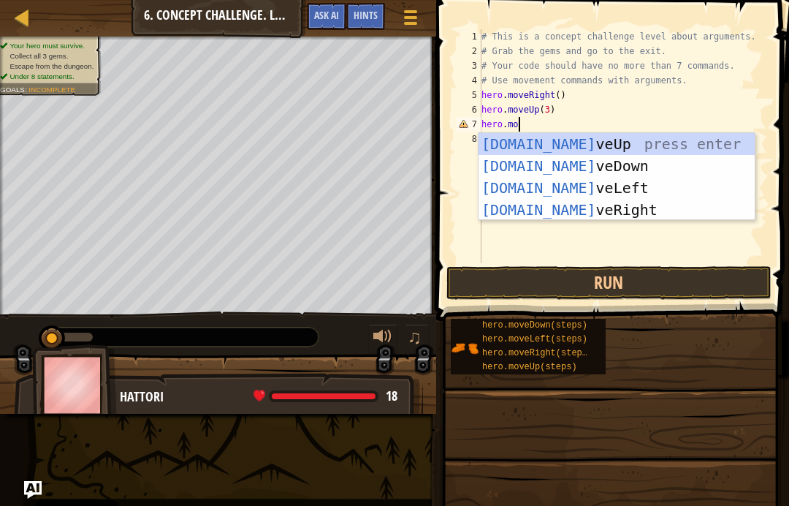
scroll to position [7, 3]
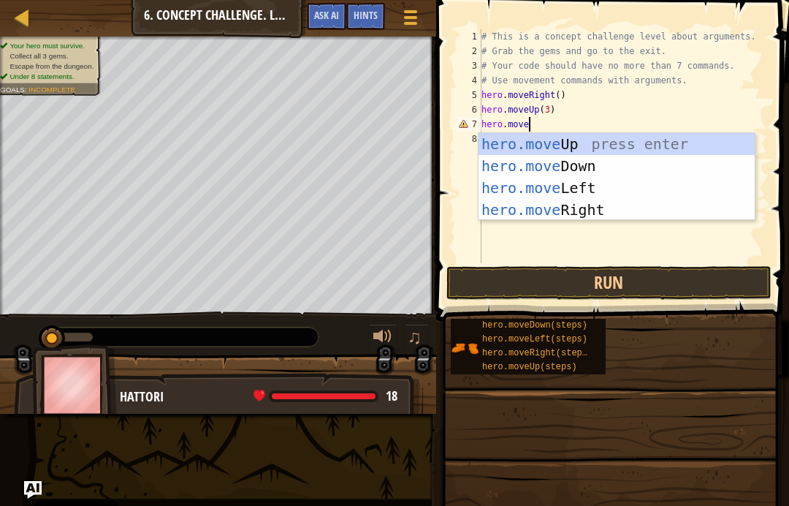
type textarea "hero.moveR"
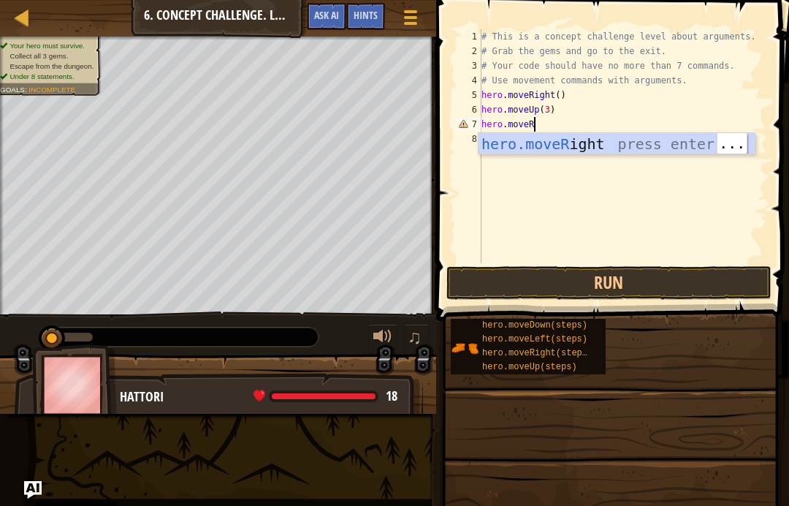
click at [605, 143] on div "hero.moveR ight press enter" at bounding box center [617, 166] width 276 height 66
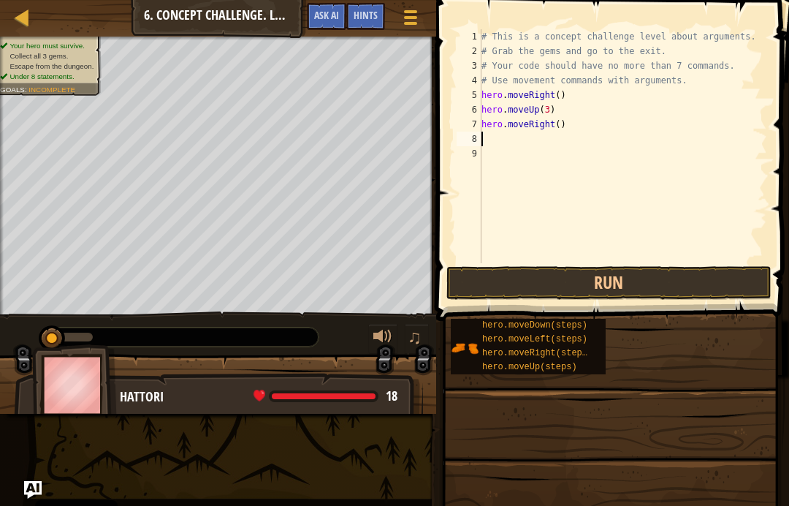
scroll to position [7, 0]
type textarea "hero.moveRight(2)"
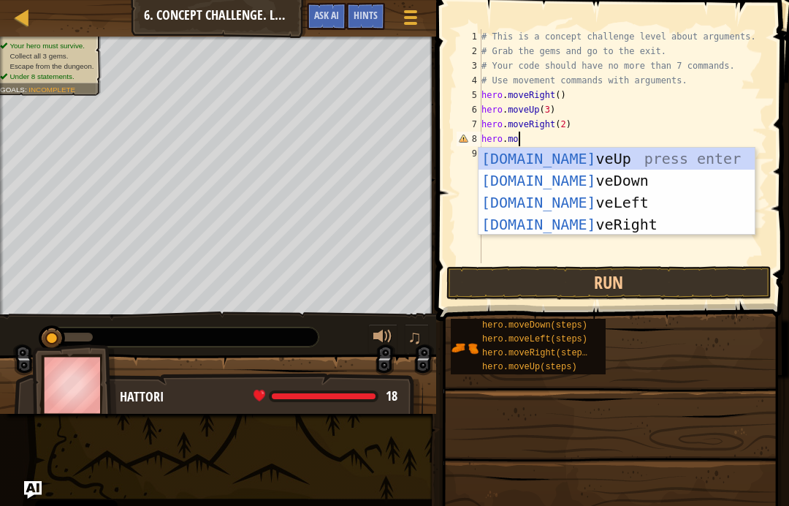
scroll to position [7, 3]
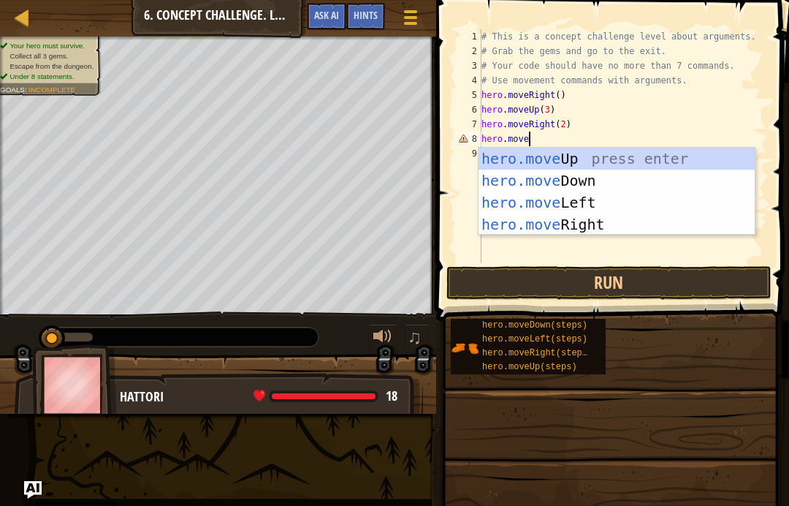
type textarea "hero.moveD"
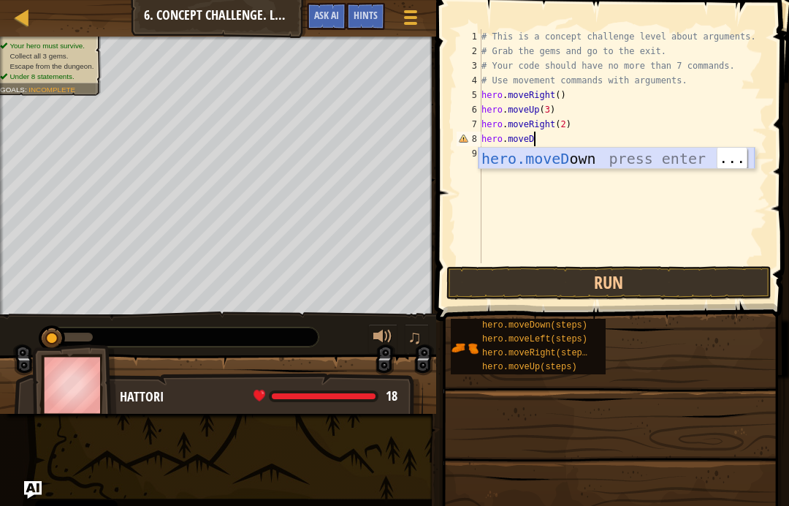
click at [600, 153] on div "hero.moveD own press enter" at bounding box center [617, 181] width 276 height 66
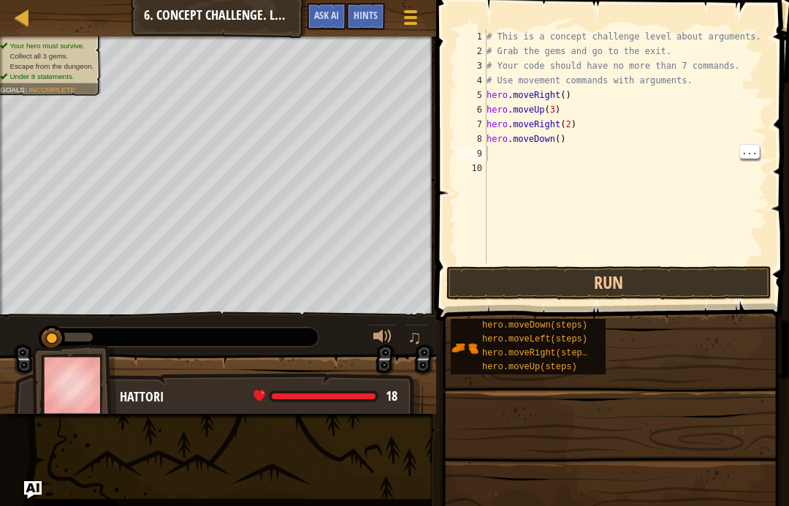
click at [539, 155] on div "# This is a concept challenge level about arguments. # Grab the gems and go to …" at bounding box center [626, 160] width 284 height 263
click at [538, 155] on div "# This is a concept challenge level about arguments. # Grab the gems and go to …" at bounding box center [626, 160] width 284 height 263
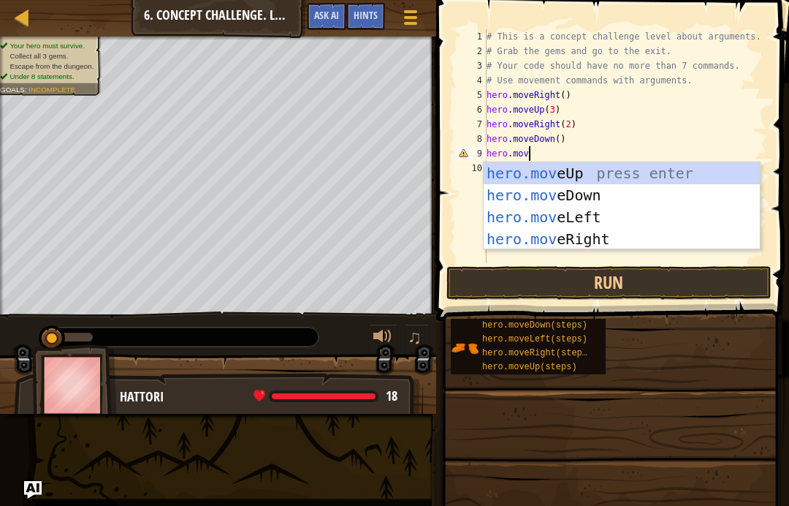
scroll to position [7, 3]
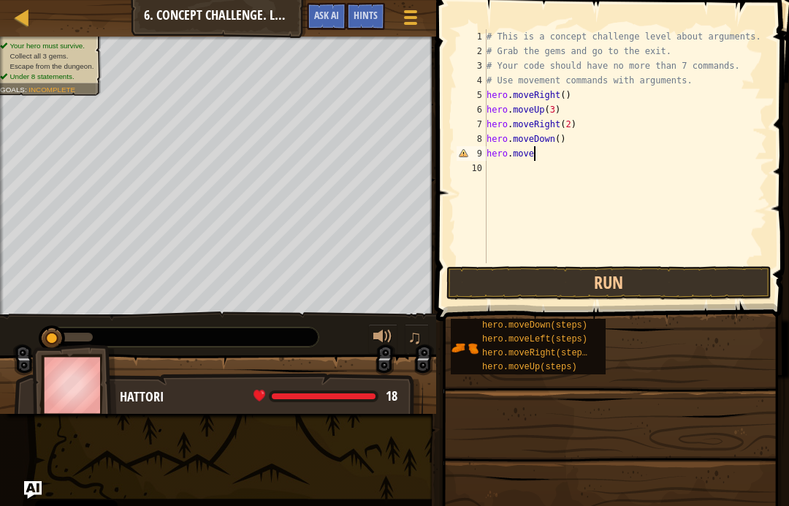
type textarea "hero.moveL"
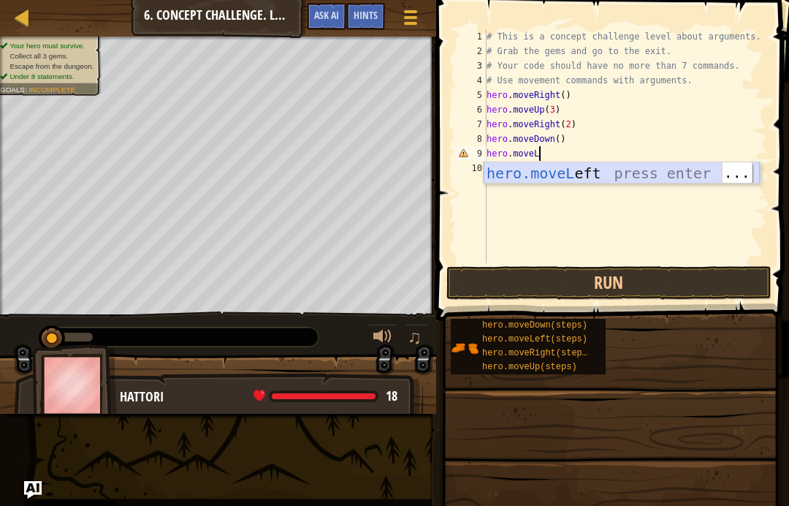
click at [618, 166] on div "hero.moveL eft press enter" at bounding box center [622, 195] width 276 height 66
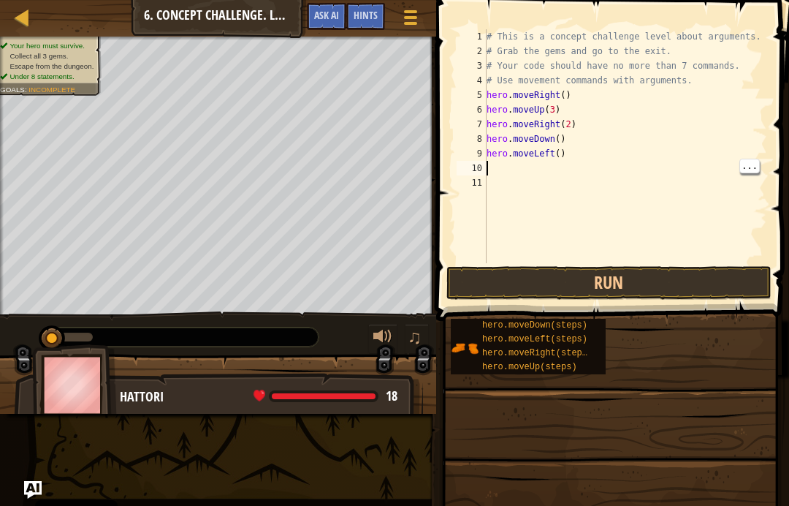
click at [538, 164] on div "# This is a concept challenge level about arguments. # Grab the gems and go to …" at bounding box center [626, 160] width 284 height 263
click at [642, 177] on div "# This is a concept challenge level about arguments. # Grab the gems and go to …" at bounding box center [626, 160] width 284 height 263
type textarea "hero.moveLeft()"
click at [545, 158] on div "# This is a concept challenge level about arguments. # Grab the gems and go to …" at bounding box center [626, 160] width 284 height 263
click at [496, 162] on div "# This is a concept challenge level about arguments. # Grab the gems and go to …" at bounding box center [626, 160] width 284 height 263
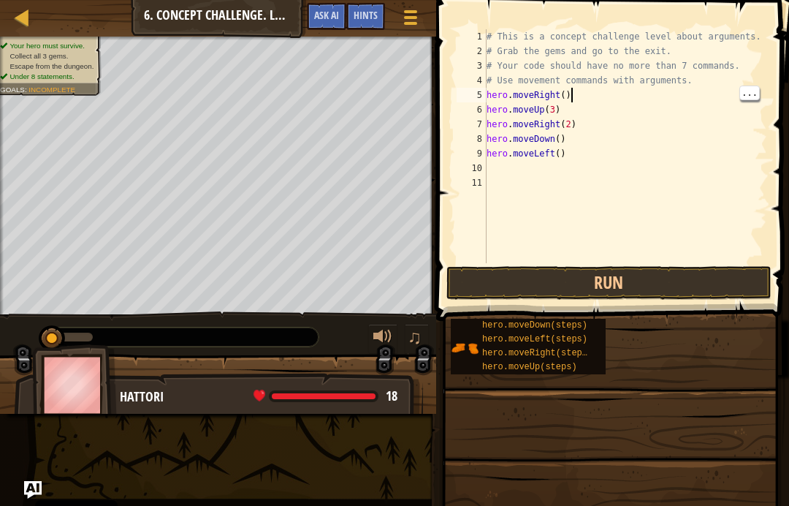
click at [627, 101] on div "# This is a concept challenge level about arguments. # Grab the gems and go to …" at bounding box center [626, 160] width 284 height 263
type textarea "hero.moveDown()"
click at [647, 136] on div "# This is a concept challenge level about arguments. # Grab the gems and go to …" at bounding box center [626, 160] width 284 height 263
click at [557, 174] on div "# This is a concept challenge level about arguments. # Grab the gems and go to …" at bounding box center [626, 160] width 284 height 263
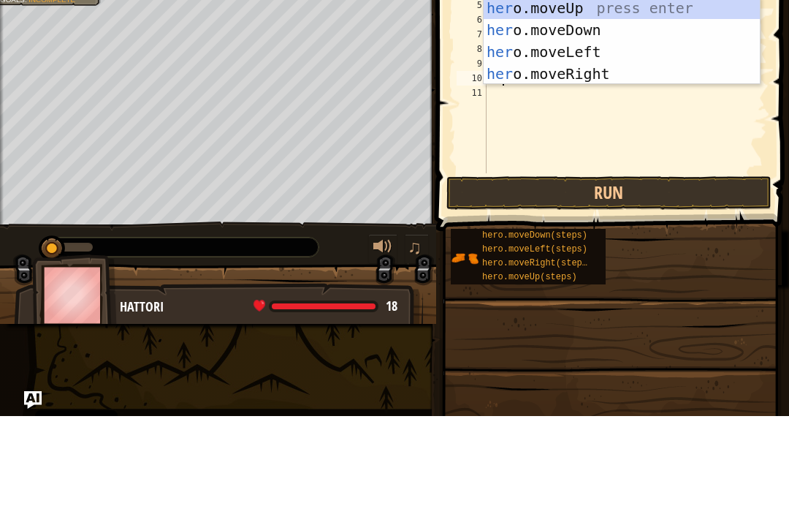
scroll to position [7, 1]
type textarea "hero"
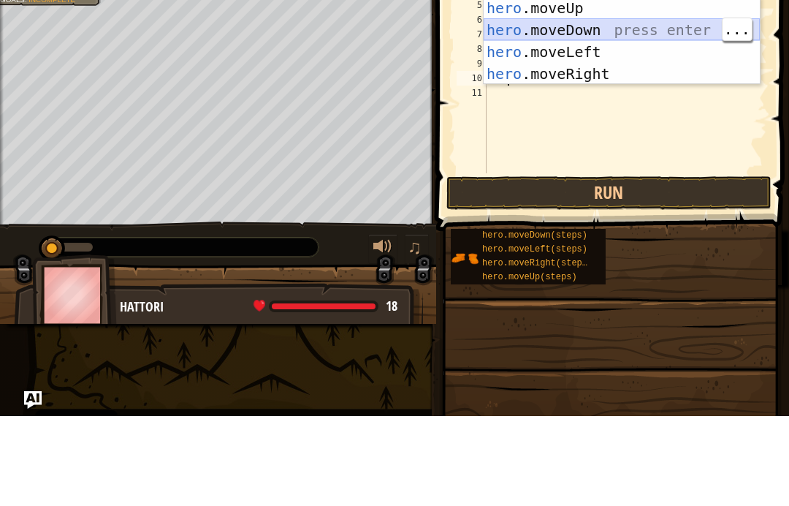
click at [620, 87] on div "hero .moveUp press enter hero .moveDown press enter hero .moveLeft press enter …" at bounding box center [622, 153] width 276 height 132
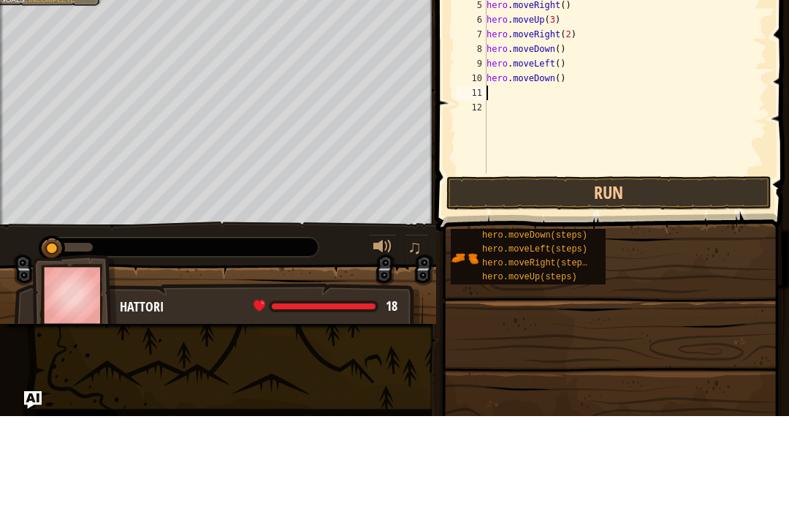
scroll to position [7, 0]
click at [556, 75] on div "# This is a concept challenge level about arguments. # Grab the gems and go to …" at bounding box center [626, 160] width 284 height 263
click at [561, 73] on div "# This is a concept challenge level about arguments. # Grab the gems and go to …" at bounding box center [626, 160] width 284 height 263
type textarea "hero.moveDown(2)"
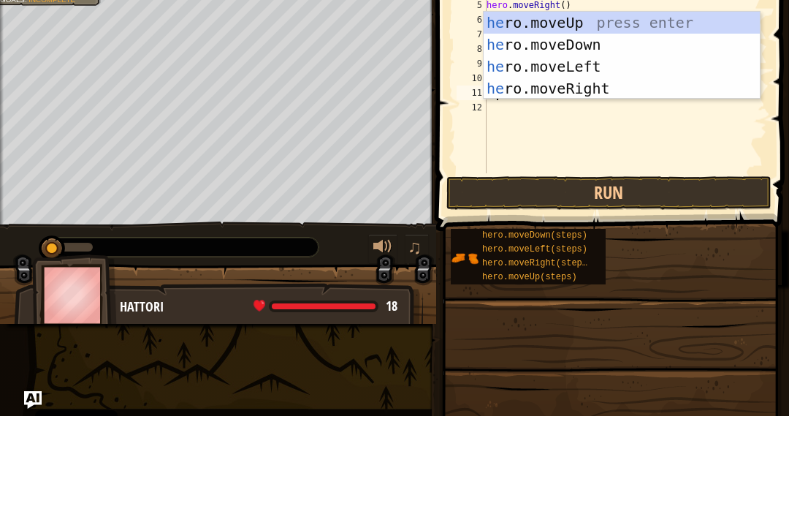
type textarea "her"
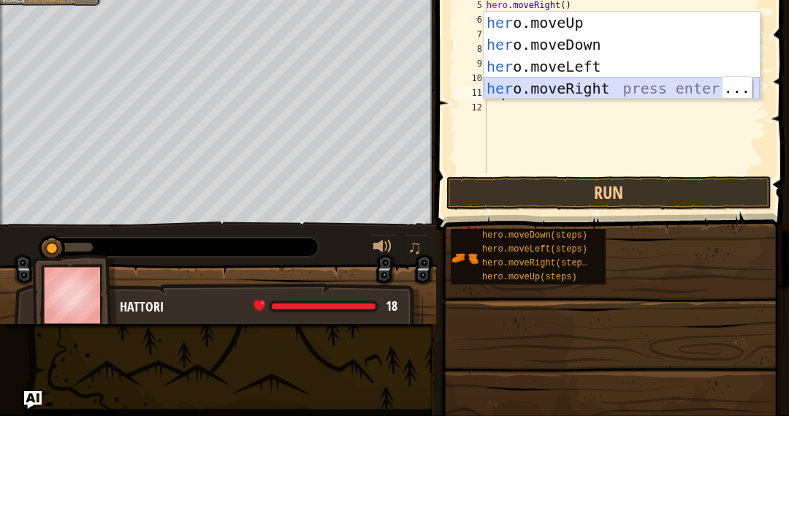
click at [651, 102] on div "her o.moveUp press enter her o.moveDown press enter her o.moveLeft press enter …" at bounding box center [622, 168] width 276 height 132
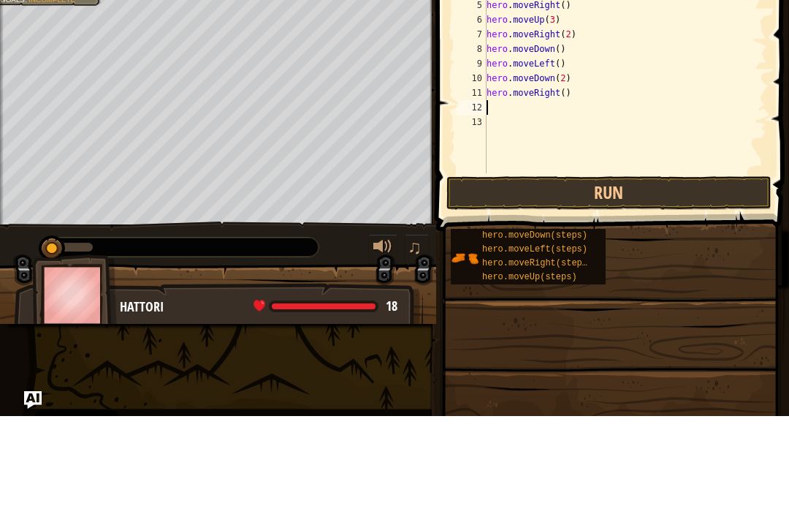
type textarea "hero.moveRight()"
click at [525, 108] on div "# This is a concept challenge level about arguments. # Grab the gems and go to …" at bounding box center [626, 160] width 284 height 263
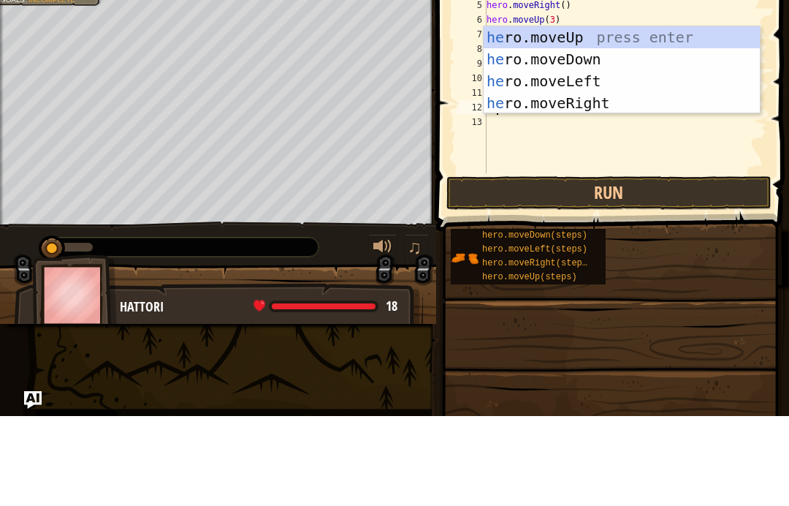
type textarea "her"
click at [650, 116] on div "her o.moveUp press enter her o.moveDown press enter her o.moveLeft press enter …" at bounding box center [622, 182] width 276 height 132
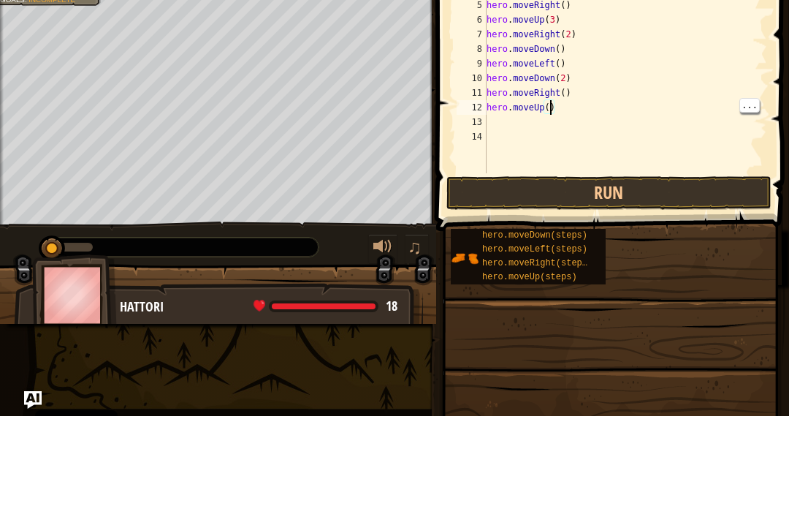
click at [551, 105] on div "# This is a concept challenge level about arguments. # Grab the gems and go to …" at bounding box center [626, 160] width 284 height 263
type textarea "hero.moveUp(2)"
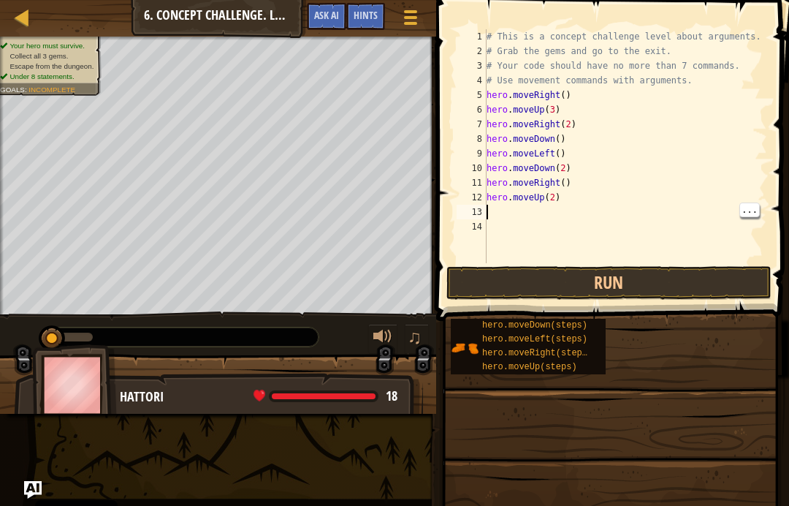
click at [528, 219] on div "# This is a concept challenge level about arguments. # Grab the gems and go to …" at bounding box center [626, 160] width 284 height 263
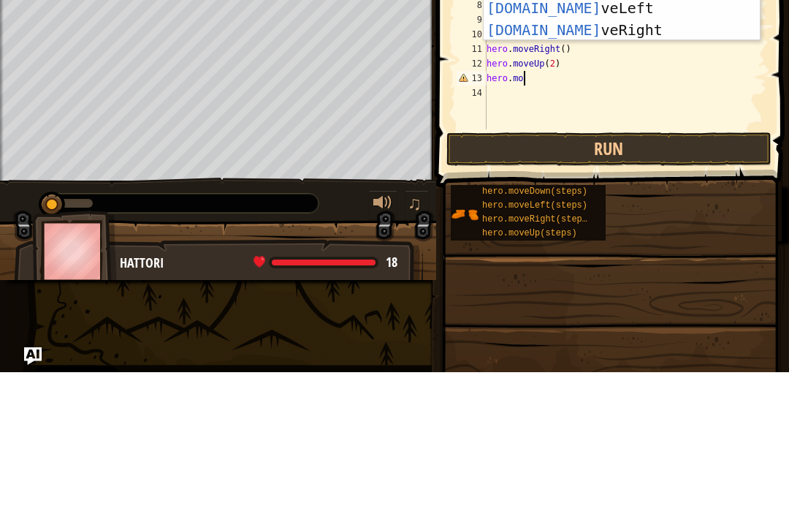
scroll to position [7, 3]
type textarea "hero.move"
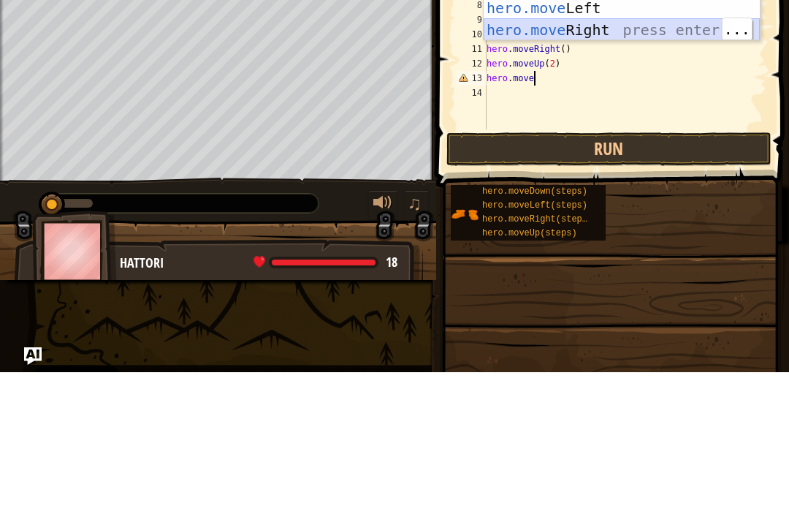
click at [642, 87] on div "hero.move Up press enter hero.move Down press enter hero.move Left press enter …" at bounding box center [622, 153] width 276 height 132
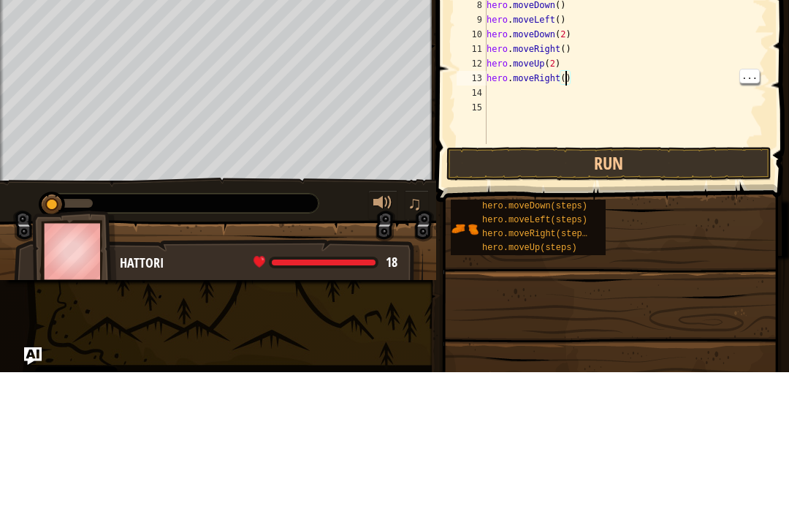
click at [566, 79] on div "# This is a concept challenge level about arguments. # Grab the gems and go to …" at bounding box center [626, 168] width 284 height 278
click at [582, 281] on button "Run" at bounding box center [609, 298] width 325 height 34
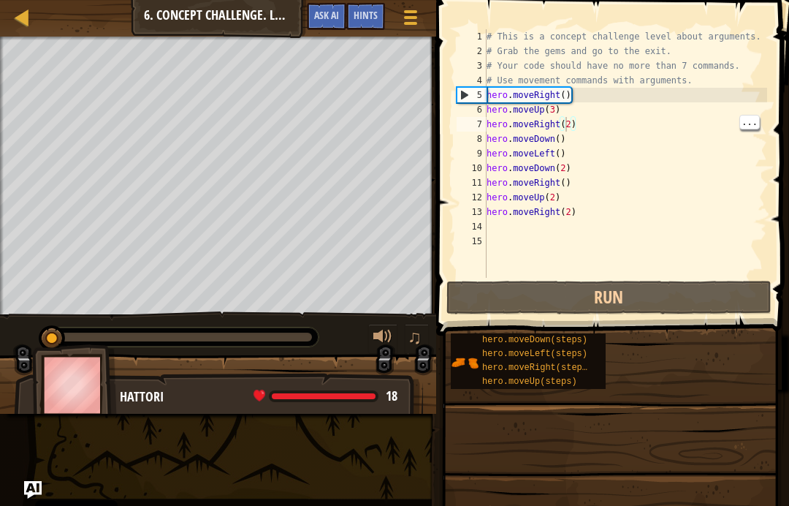
click at [565, 131] on div "# This is a concept challenge level about arguments. # Grab the gems and go to …" at bounding box center [626, 168] width 284 height 278
click at [565, 142] on div "# This is a concept challenge level about arguments. # Grab the gems and go to …" at bounding box center [626, 168] width 284 height 278
click at [563, 143] on div "# This is a concept challenge level about arguments. # Grab the gems and go to …" at bounding box center [626, 168] width 284 height 278
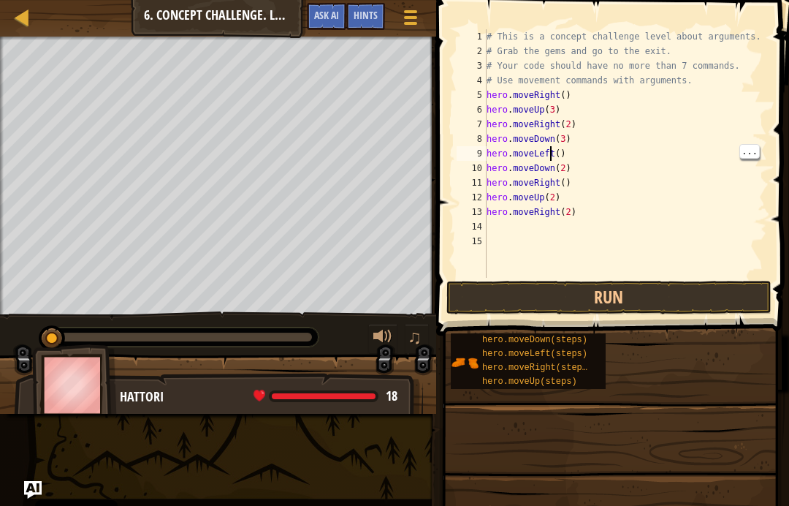
click at [552, 156] on div "# This is a concept challenge level about arguments. # Grab the gems and go to …" at bounding box center [626, 168] width 284 height 278
click at [557, 154] on div "# This is a concept challenge level about arguments. # Grab the gems and go to …" at bounding box center [626, 168] width 284 height 278
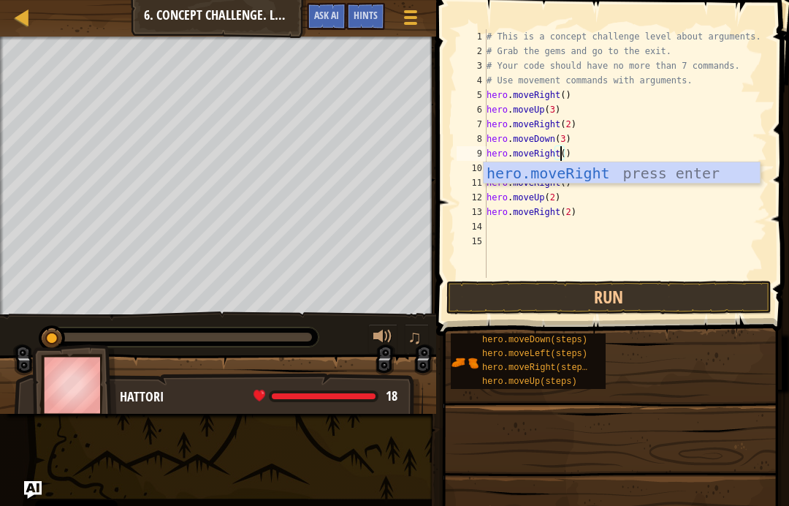
scroll to position [7, 7]
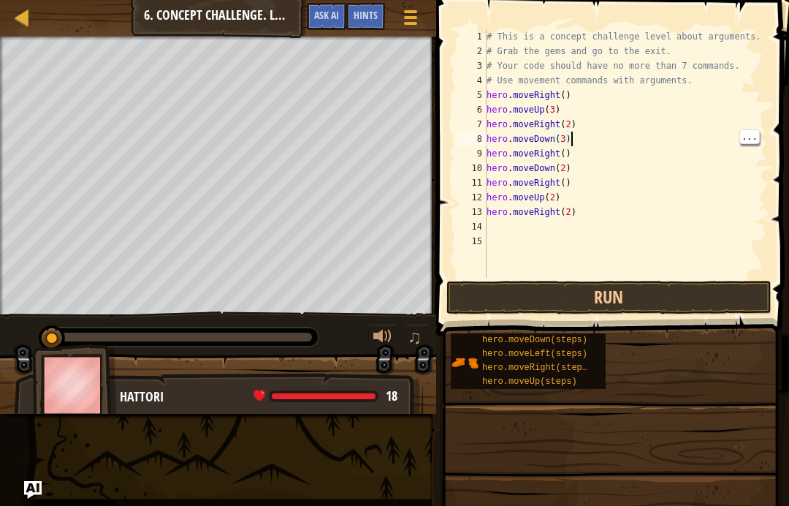
click at [639, 138] on div "# This is a concept challenge level about arguments. # Grab the gems and go to …" at bounding box center [626, 168] width 284 height 278
click at [552, 152] on div "# This is a concept challenge level about arguments. # Grab the gems and go to …" at bounding box center [626, 168] width 284 height 278
click at [552, 136] on div "# This is a concept challenge level about arguments. # Grab the gems and go to …" at bounding box center [626, 168] width 284 height 278
click at [552, 135] on div "# This is a concept challenge level about arguments. # Grab the gems and go to …" at bounding box center [626, 168] width 284 height 278
click at [555, 172] on div "# This is a concept challenge level about arguments. # Grab the gems and go to …" at bounding box center [626, 168] width 284 height 278
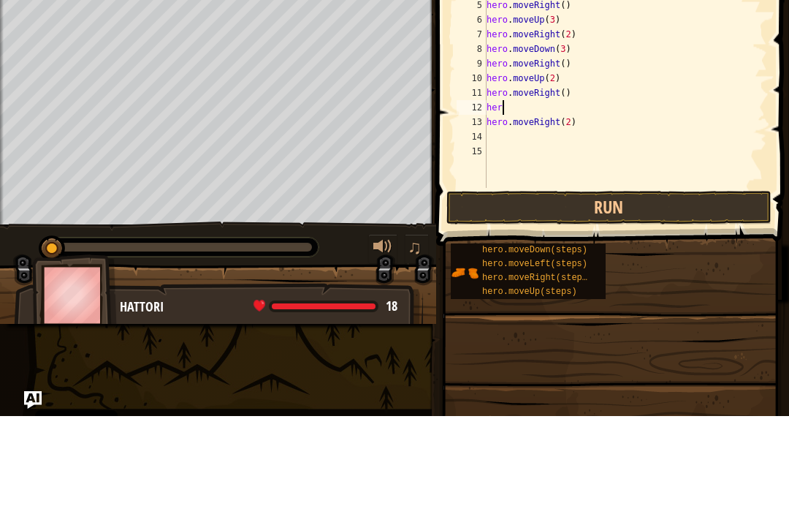
scroll to position [7, 0]
type textarea "h"
click at [596, 128] on div "# This is a concept challenge level about arguments. # Grab the gems and go to …" at bounding box center [626, 168] width 284 height 278
type textarea "h"
click at [565, 96] on div "# This is a concept challenge level about arguments. # Grab the gems and go to …" at bounding box center [626, 168] width 284 height 278
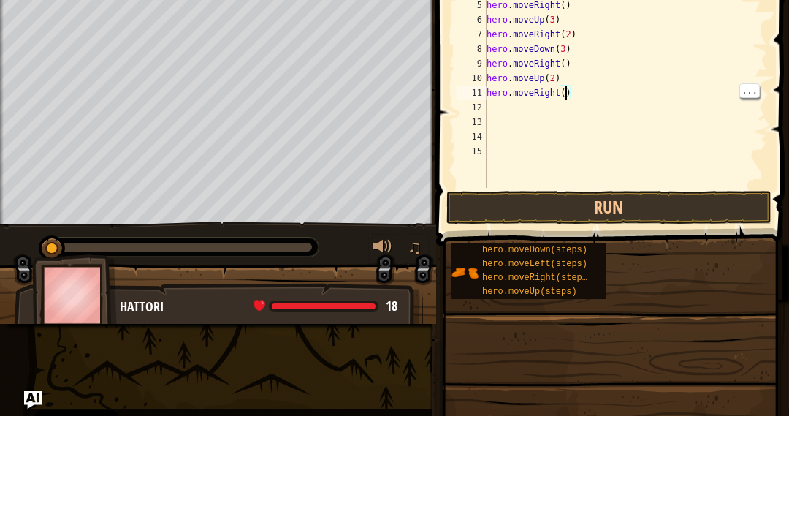
type textarea "hero.moveRight(3)"
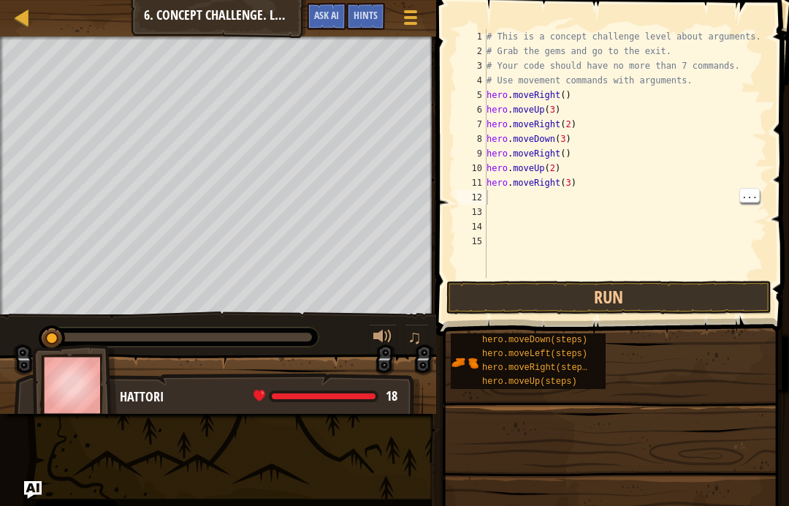
click at [715, 284] on button "Run" at bounding box center [609, 298] width 325 height 34
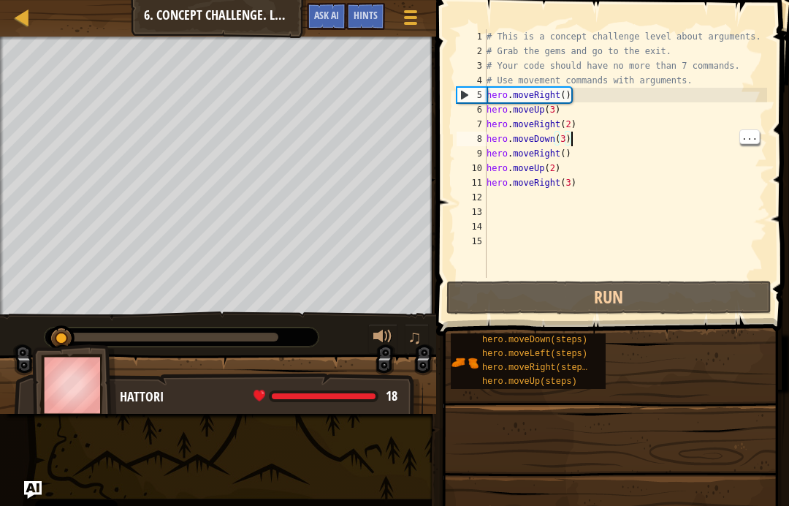
click at [664, 143] on div "# This is a concept challenge level about arguments. # Grab the gems and go to …" at bounding box center [626, 168] width 284 height 278
click at [547, 140] on div "# This is a concept challenge level about arguments. # Grab the gems and go to …" at bounding box center [626, 168] width 284 height 278
click at [552, 140] on div "# This is a concept challenge level about arguments. # Grab the gems and go to …" at bounding box center [626, 168] width 284 height 278
click at [558, 144] on div "# This is a concept challenge level about arguments. # Grab the gems and go to …" at bounding box center [626, 168] width 284 height 278
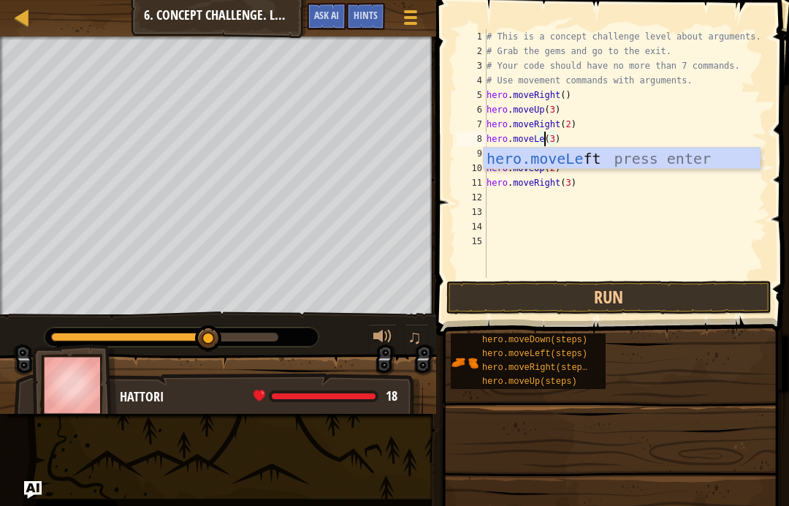
scroll to position [7, 5]
click at [594, 164] on div "hero.moveLe ft press enter" at bounding box center [622, 181] width 276 height 66
click at [612, 153] on div "hero.moveDo wn press enter" at bounding box center [622, 181] width 276 height 66
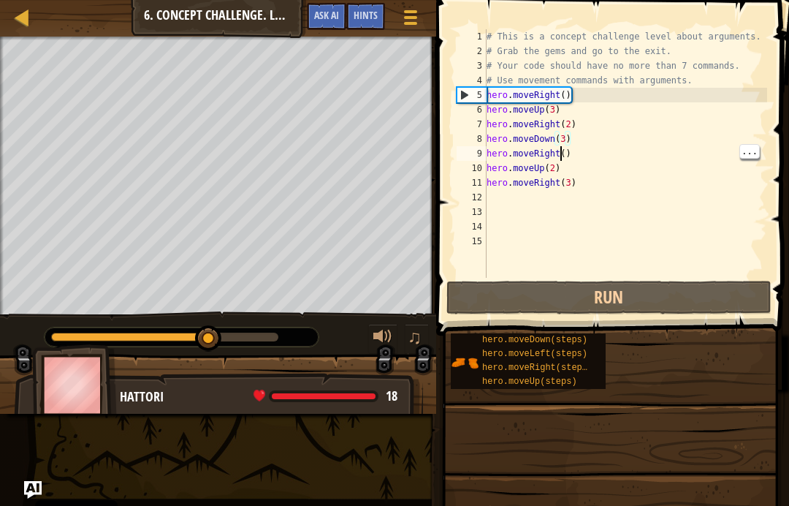
click at [560, 155] on div "# This is a concept challenge level about arguments. # Grab the gems and go to …" at bounding box center [626, 168] width 284 height 278
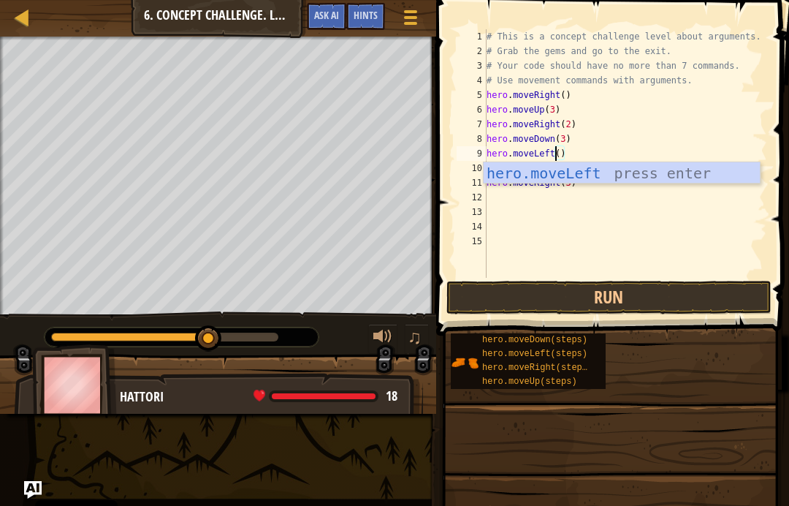
scroll to position [7, 6]
type textarea "hero.moveUp(3)"
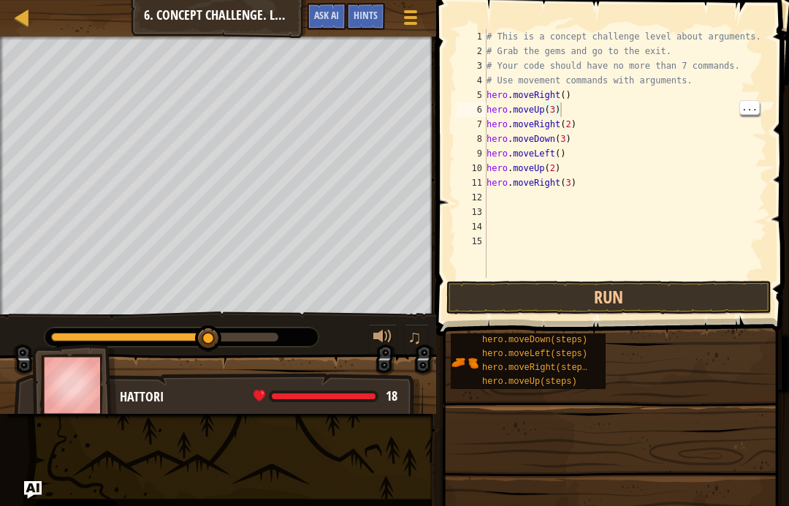
click at [682, 294] on button "Run" at bounding box center [609, 298] width 325 height 34
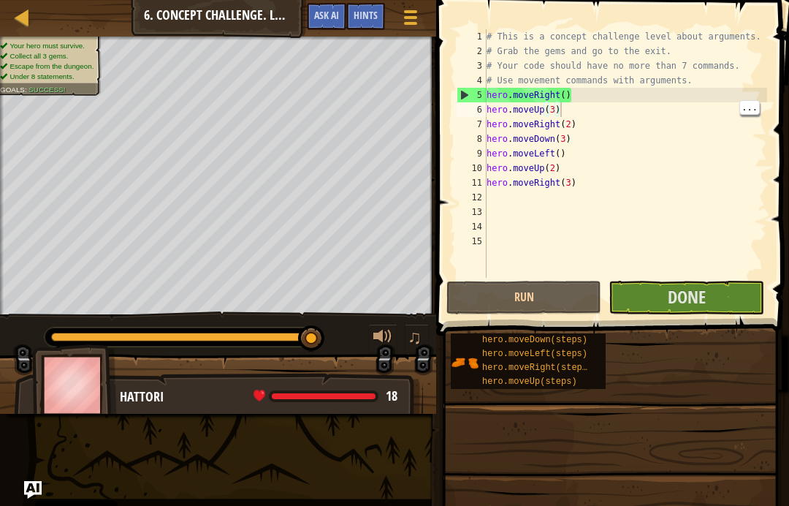
click at [710, 311] on button "Done" at bounding box center [686, 298] width 155 height 34
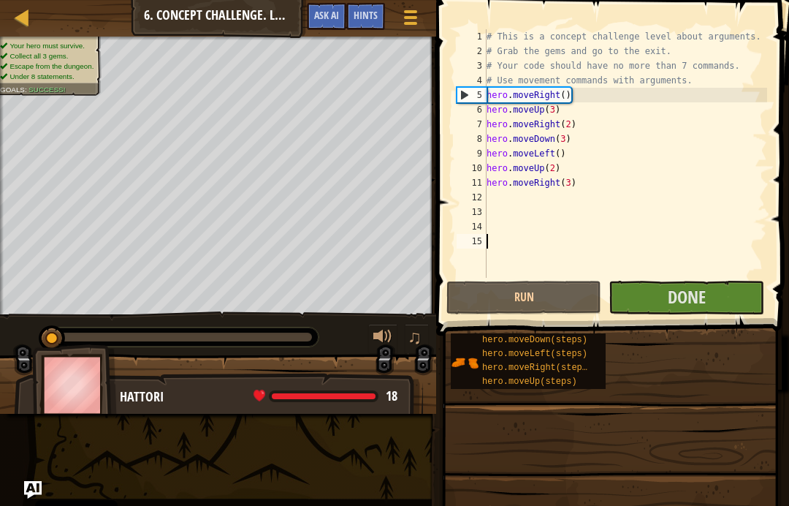
click at [722, 296] on button "Done" at bounding box center [686, 298] width 155 height 34
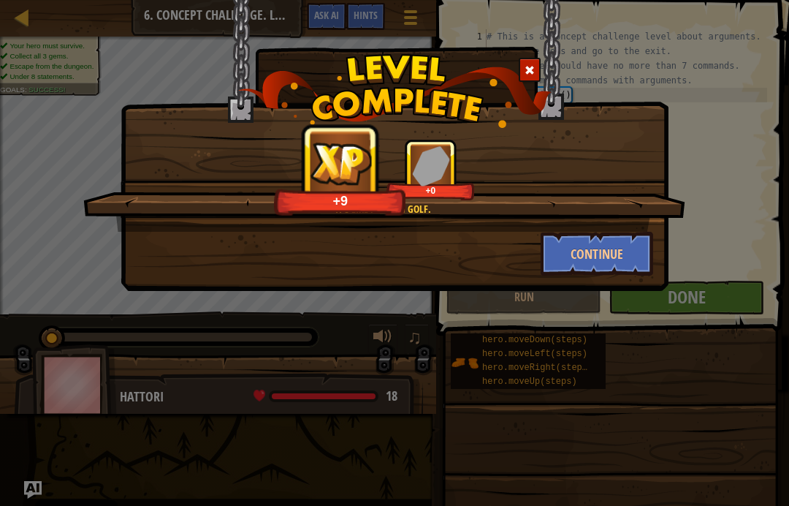
click at [612, 248] on button "Continue" at bounding box center [597, 254] width 113 height 44
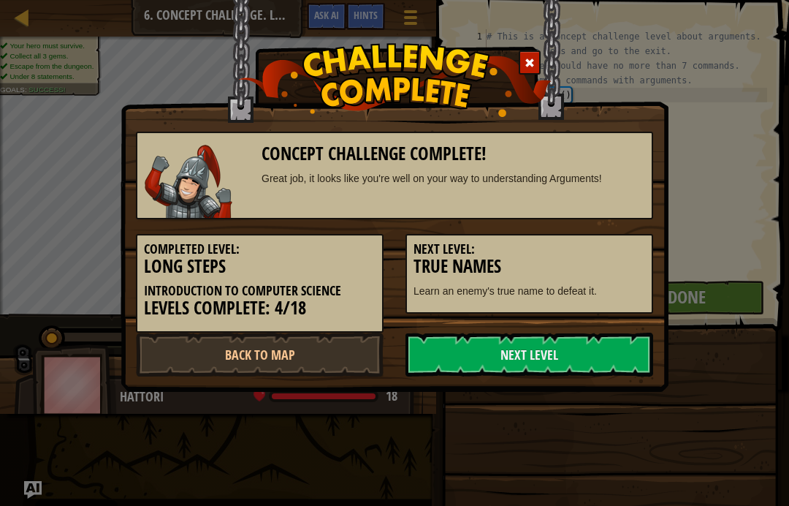
click at [569, 338] on link "Next Level" at bounding box center [530, 355] width 248 height 44
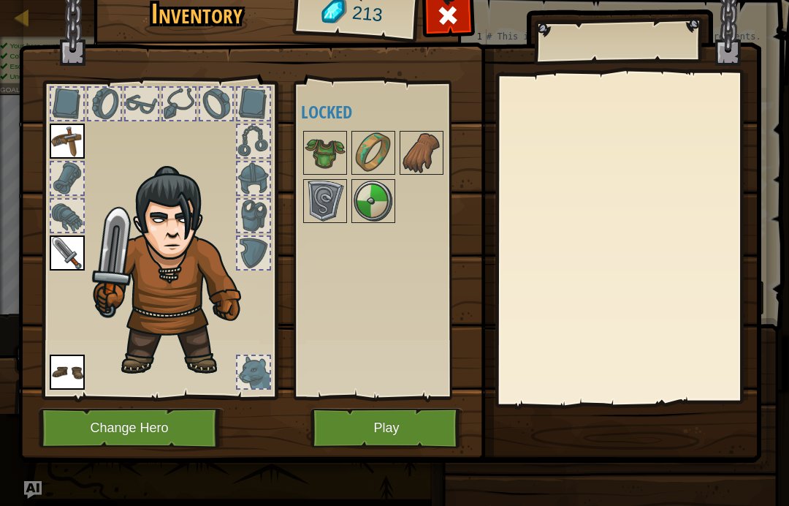
click at [251, 368] on div at bounding box center [254, 372] width 32 height 32
click at [251, 246] on div at bounding box center [254, 253] width 32 height 32
click at [70, 255] on img at bounding box center [67, 252] width 35 height 35
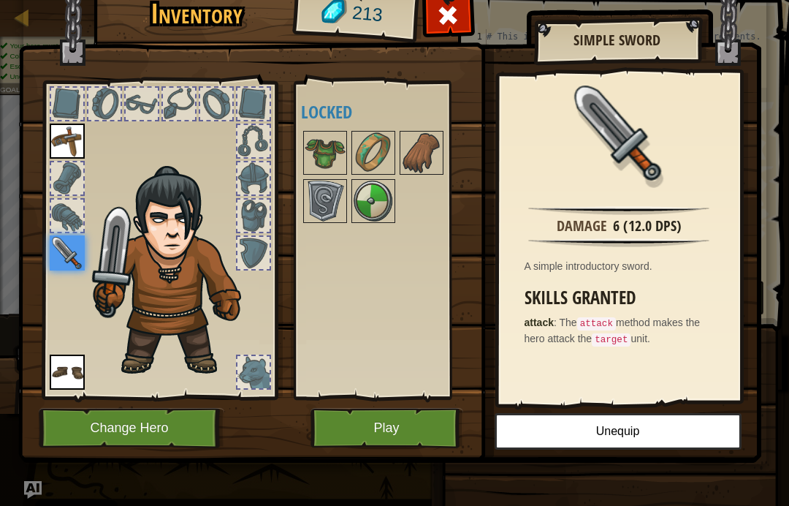
click at [77, 145] on img at bounding box center [67, 141] width 35 height 35
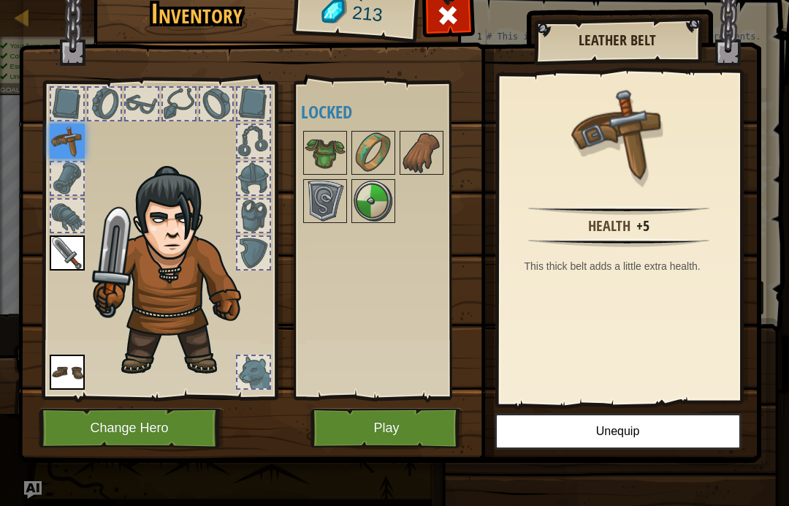
click at [73, 361] on img at bounding box center [67, 371] width 35 height 35
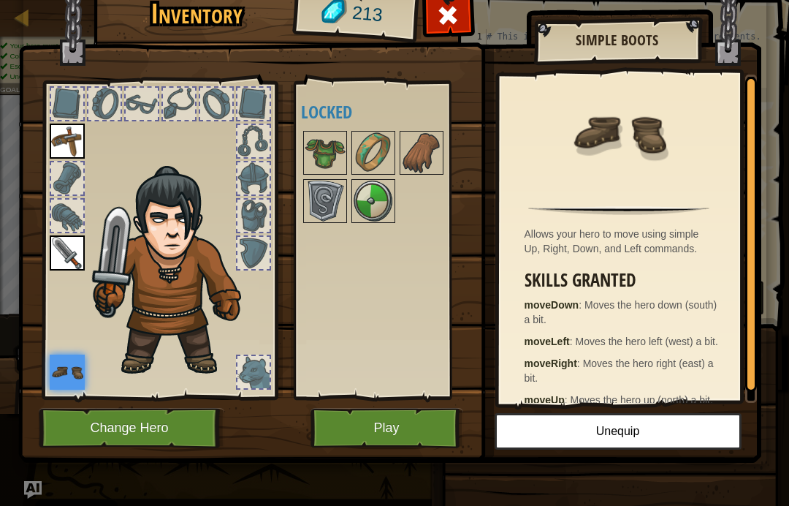
click at [335, 205] on img at bounding box center [325, 201] width 41 height 41
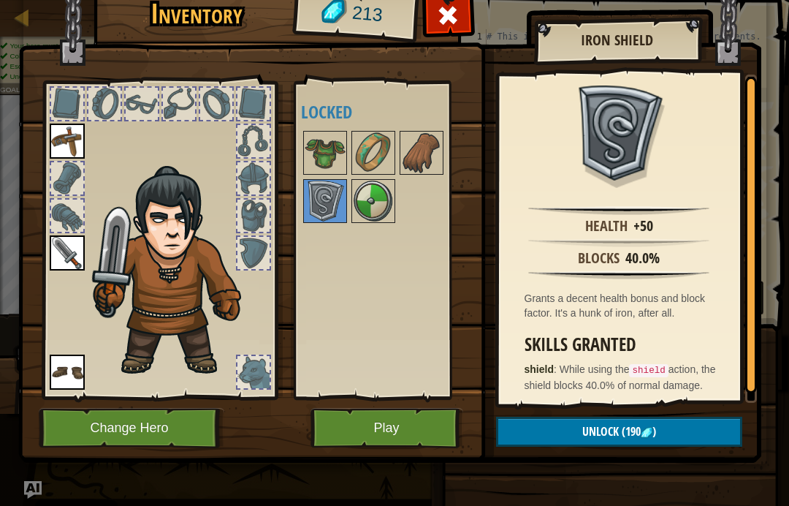
click at [376, 203] on img at bounding box center [373, 201] width 41 height 41
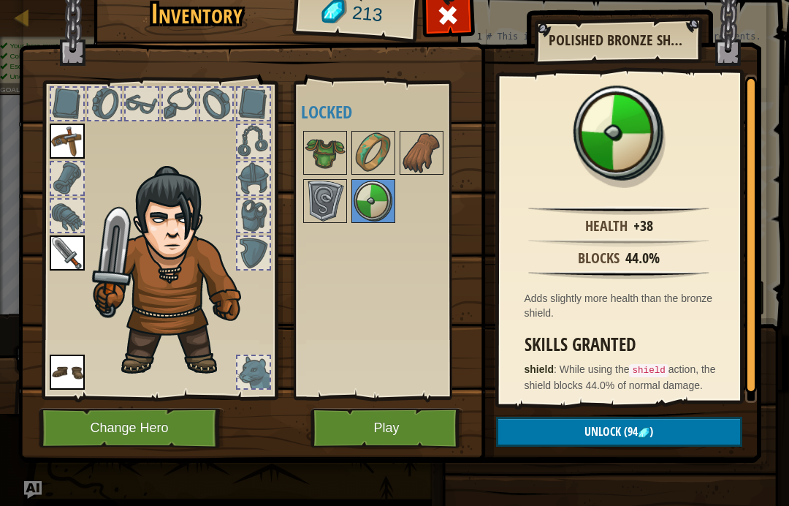
click at [331, 194] on img at bounding box center [325, 201] width 41 height 41
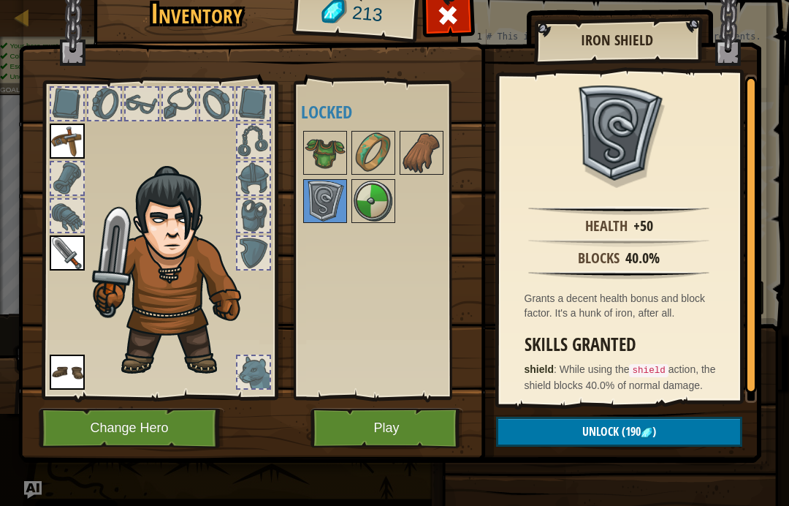
click at [373, 203] on img at bounding box center [373, 201] width 41 height 41
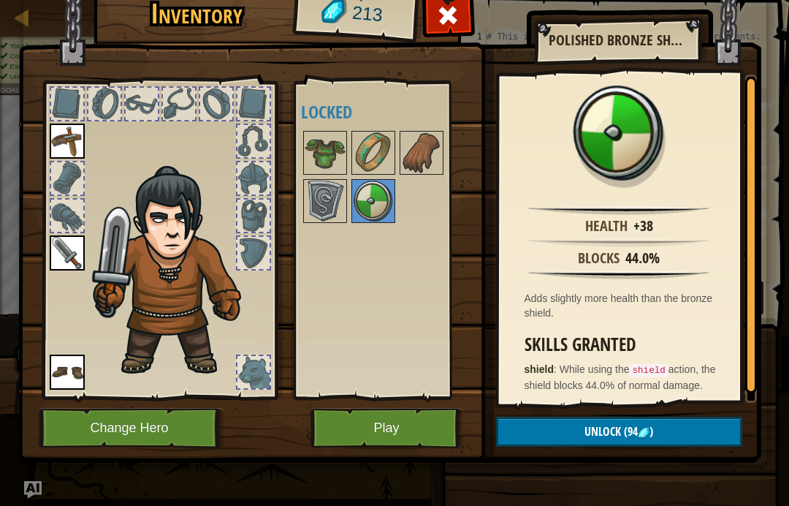
click at [325, 147] on img at bounding box center [325, 152] width 41 height 41
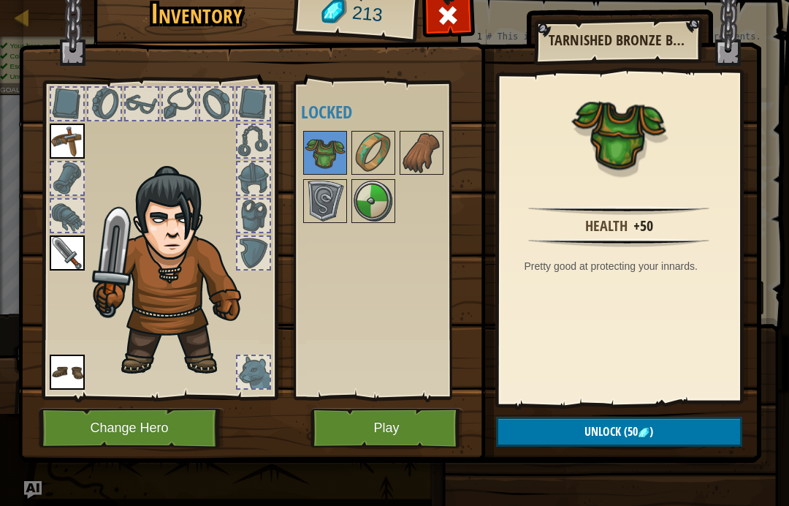
click at [704, 430] on button "Unlock (50 )" at bounding box center [619, 432] width 246 height 30
click at [697, 430] on button "Confirm" at bounding box center [619, 432] width 246 height 30
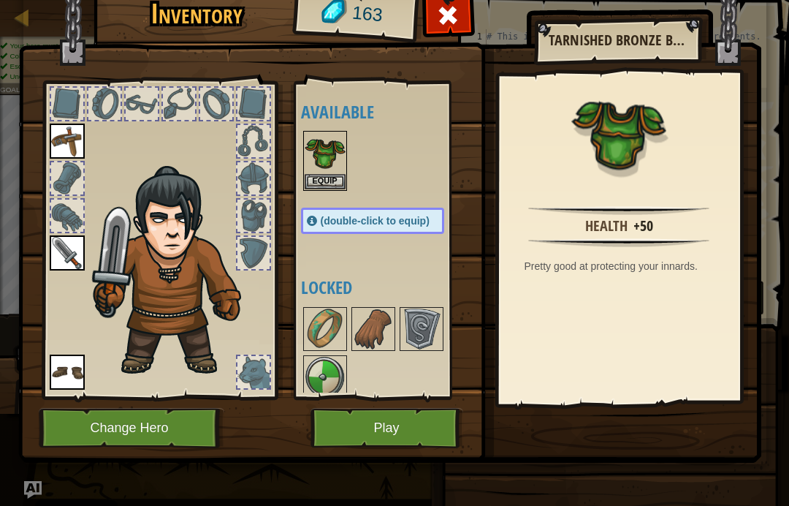
click at [322, 181] on button "Equip" at bounding box center [325, 181] width 41 height 15
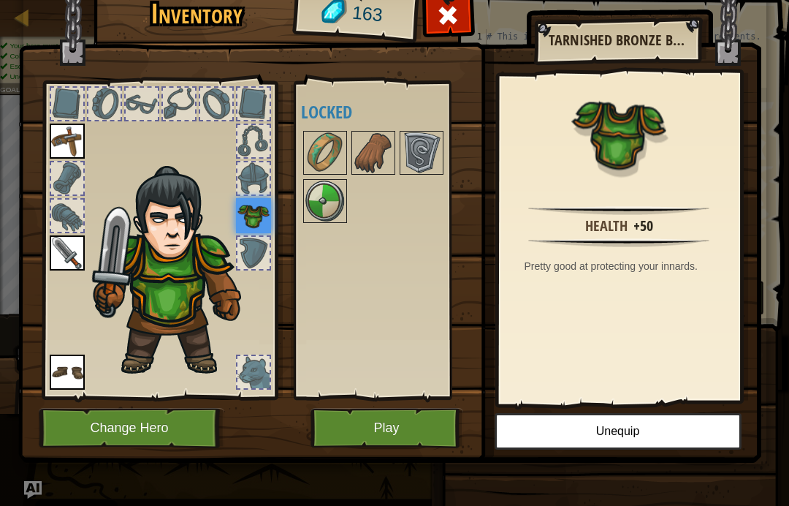
click at [421, 151] on img at bounding box center [421, 152] width 41 height 41
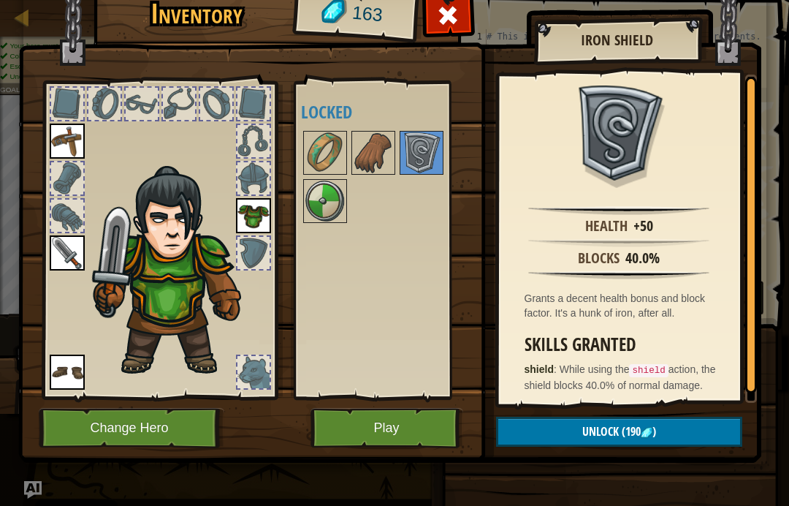
click at [651, 434] on img at bounding box center [647, 433] width 12 height 12
click at [375, 156] on img at bounding box center [373, 152] width 41 height 41
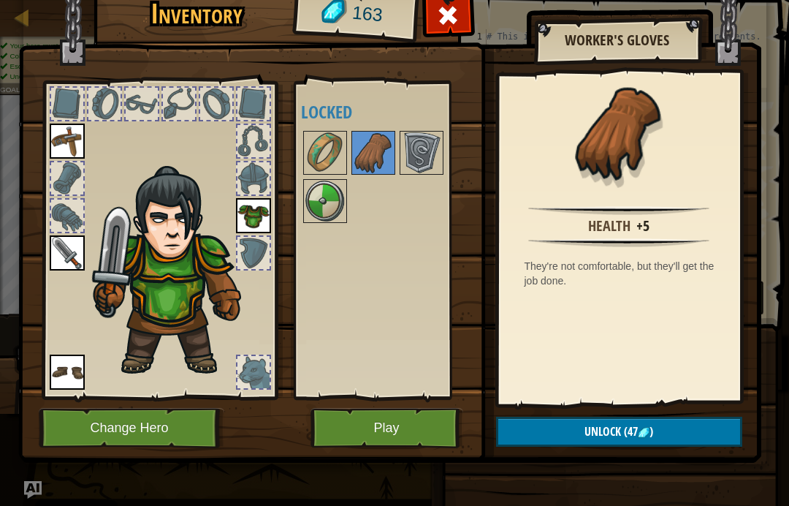
click at [322, 152] on img at bounding box center [325, 152] width 41 height 41
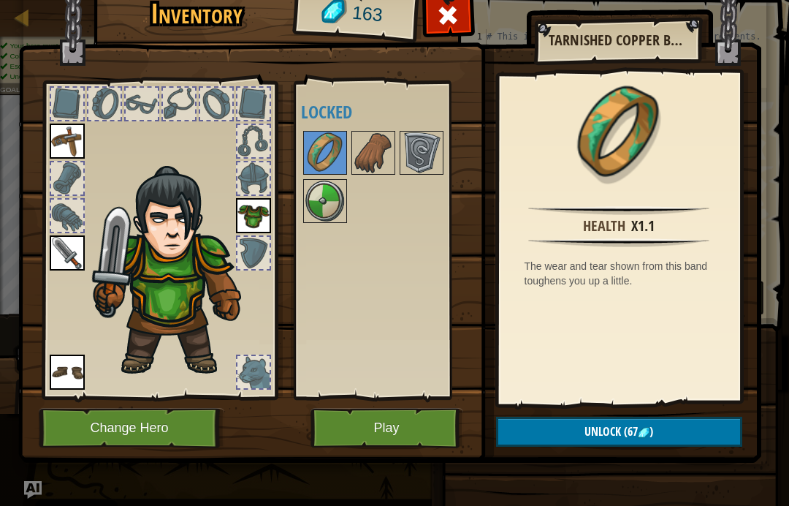
click at [667, 426] on button "Unlock (67 )" at bounding box center [619, 432] width 246 height 30
click at [606, 430] on button "Confirm" at bounding box center [619, 432] width 246 height 30
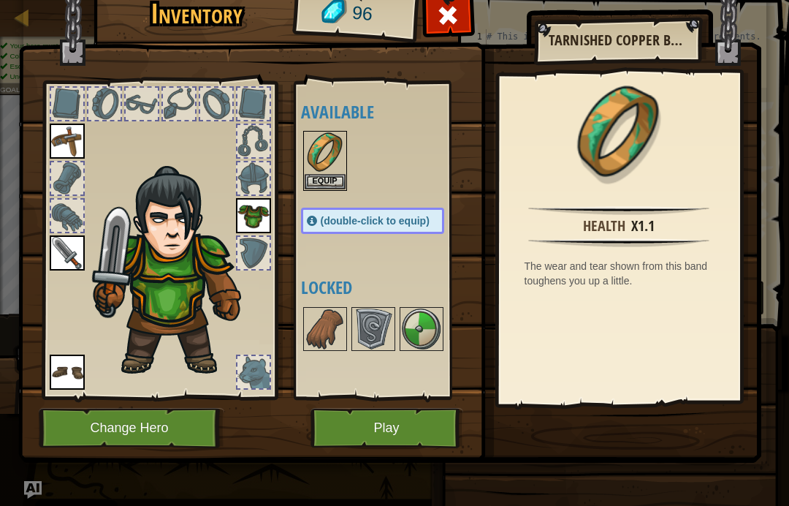
click at [333, 180] on button "Equip" at bounding box center [325, 181] width 41 height 15
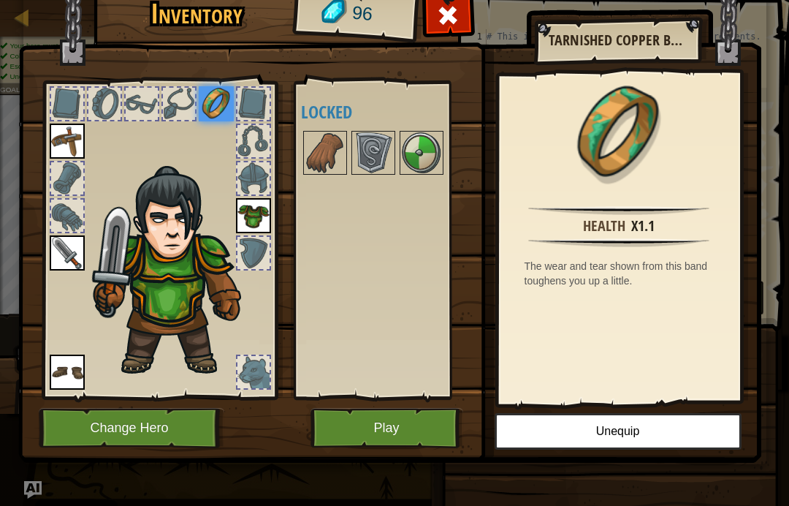
click at [330, 154] on img at bounding box center [325, 152] width 41 height 41
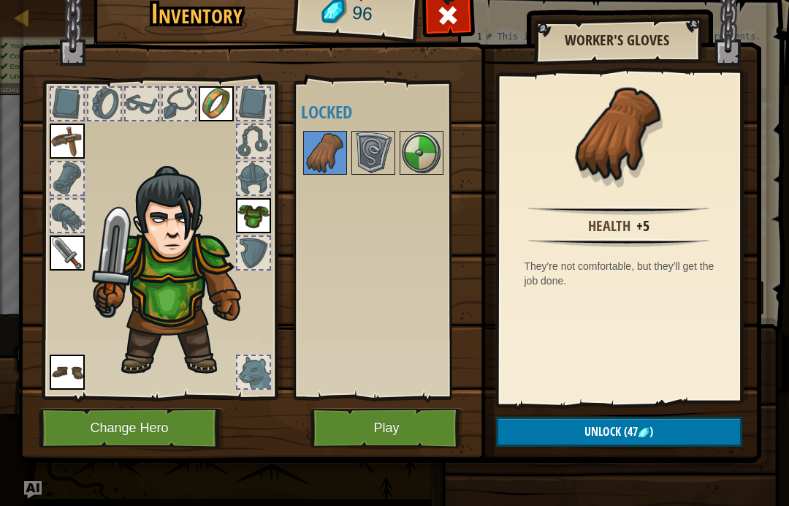
click at [368, 155] on img at bounding box center [373, 152] width 41 height 41
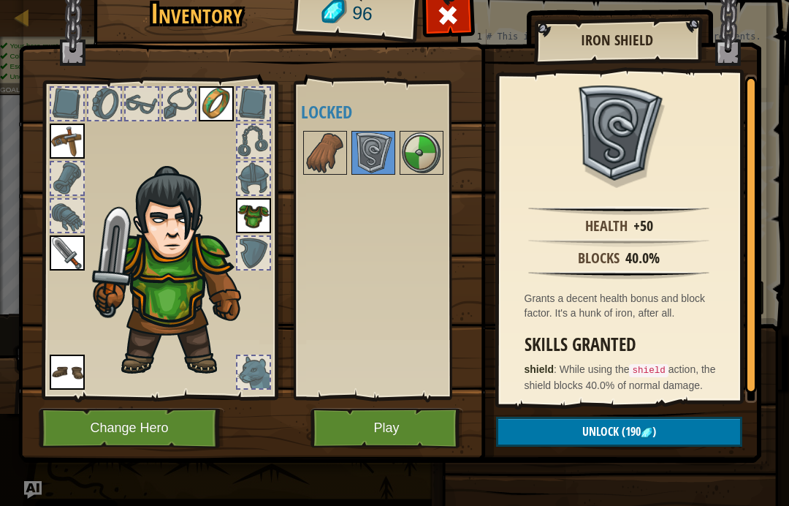
click at [419, 142] on img at bounding box center [421, 152] width 41 height 41
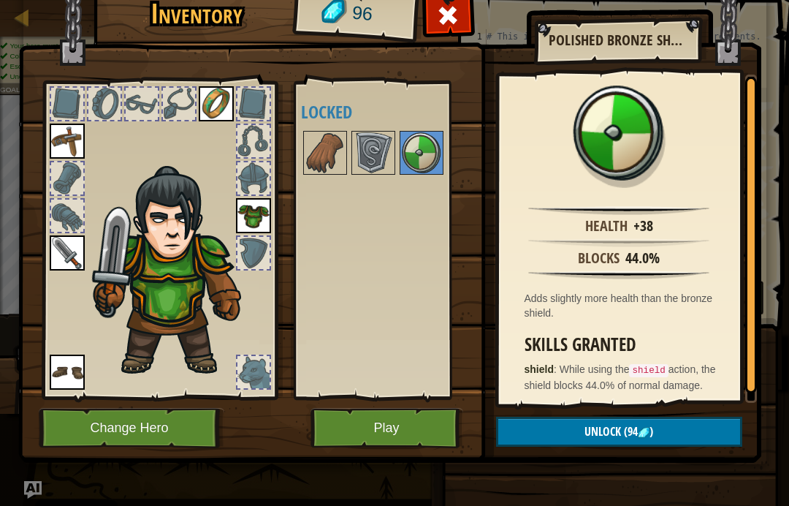
click at [680, 438] on button "Unlock (94 )" at bounding box center [619, 432] width 246 height 30
click at [658, 429] on button "Confirm" at bounding box center [619, 432] width 246 height 30
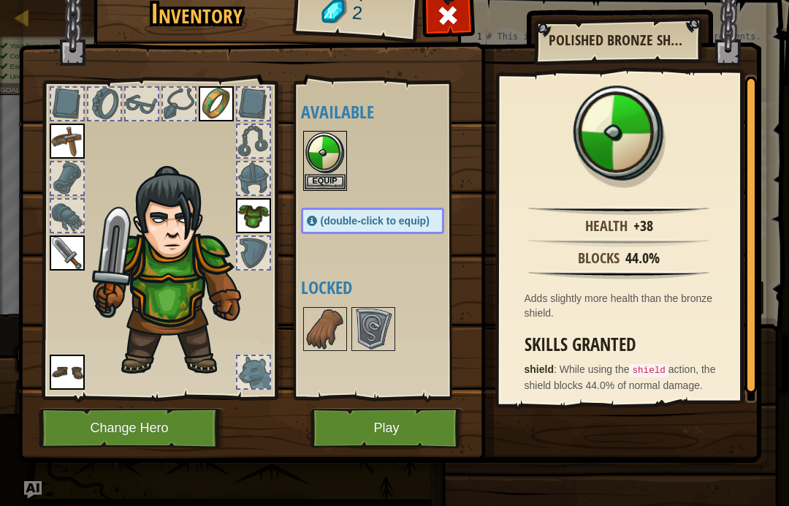
click at [332, 181] on button "Equip" at bounding box center [325, 181] width 41 height 15
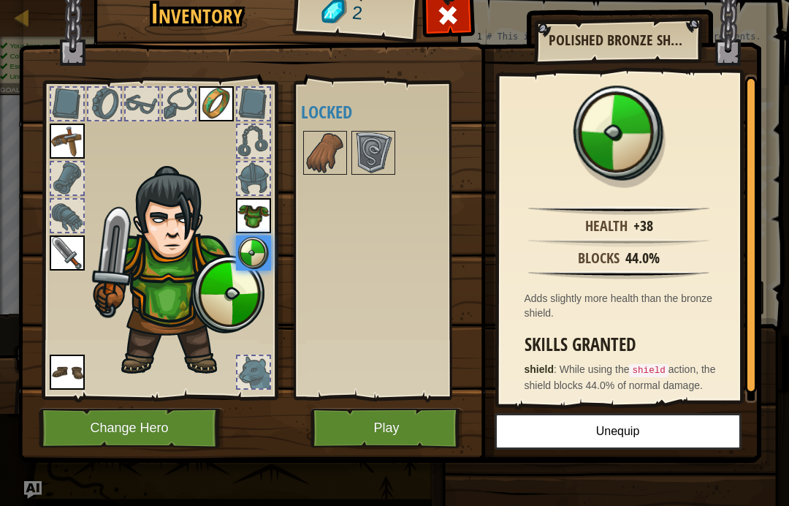
click at [422, 433] on button "Play" at bounding box center [387, 428] width 153 height 40
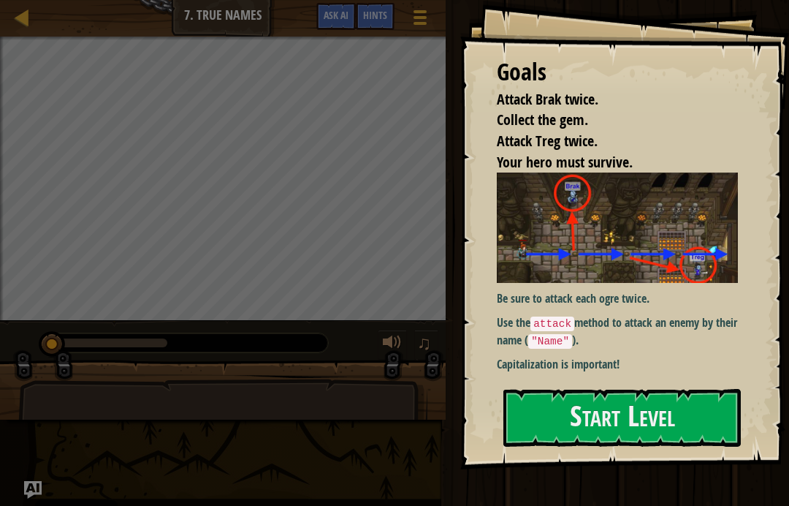
click at [695, 389] on button "Start Level" at bounding box center [623, 418] width 238 height 58
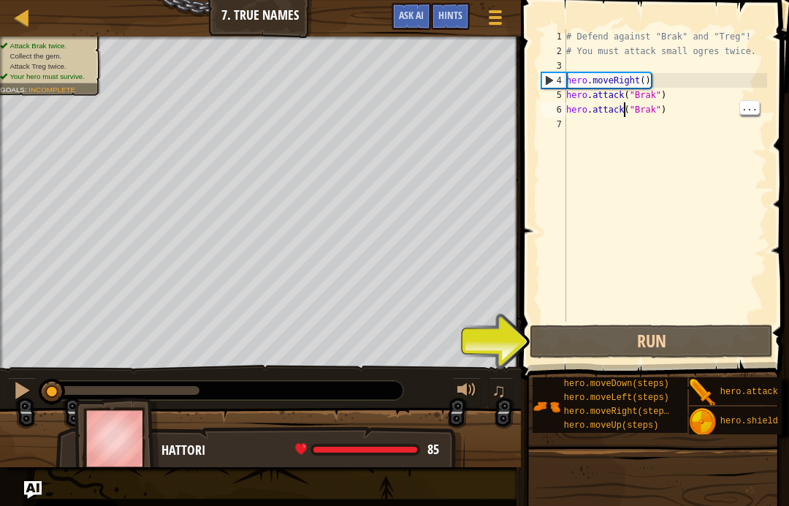
click at [622, 107] on div "# Defend against "Brak" and "Treg"! # You must attack small ogres twice. hero .…" at bounding box center [665, 190] width 204 height 322
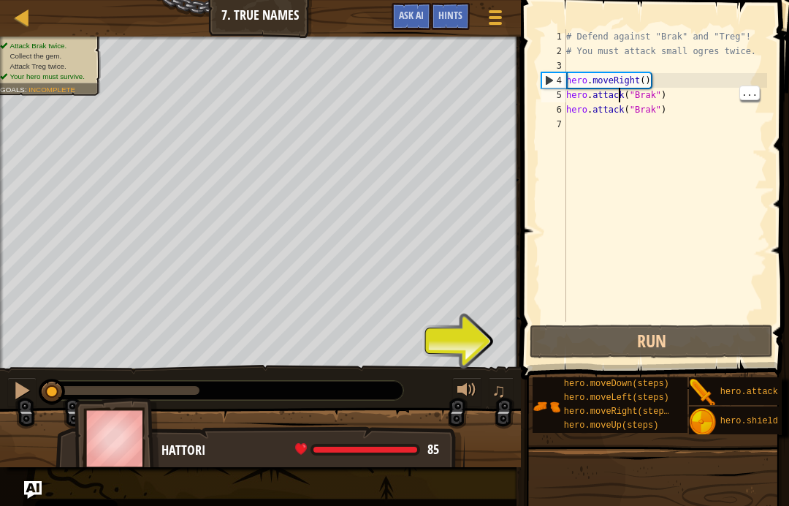
click at [618, 93] on div "# Defend against "Brak" and "Treg"! # You must attack small ogres twice. hero .…" at bounding box center [665, 190] width 204 height 322
click at [628, 95] on div "# Defend against "Brak" and "Treg"! # You must attack small ogres twice. hero .…" at bounding box center [665, 190] width 204 height 322
click at [618, 96] on div "# Defend against "Brak" and "Treg"! # You must attack small ogres twice. hero .…" at bounding box center [665, 190] width 204 height 322
click at [626, 97] on div "# Defend against "Brak" and "Treg"! # You must attack small ogres twice. hero .…" at bounding box center [665, 190] width 204 height 322
click at [620, 94] on div "# Defend against "Brak" and "Treg"! # You must attack small ogres twice. hero .…" at bounding box center [665, 190] width 204 height 322
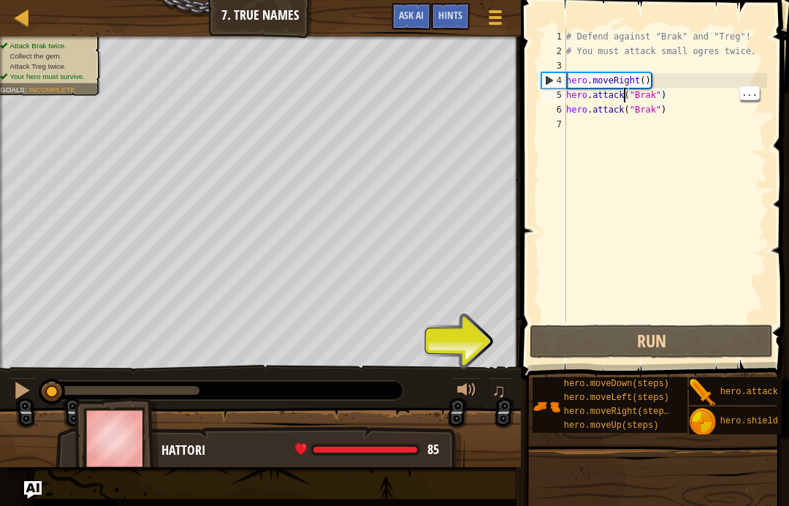
click at [625, 98] on div "# Defend against "Brak" and "Treg"! # You must attack small ogres twice. hero .…" at bounding box center [665, 190] width 204 height 322
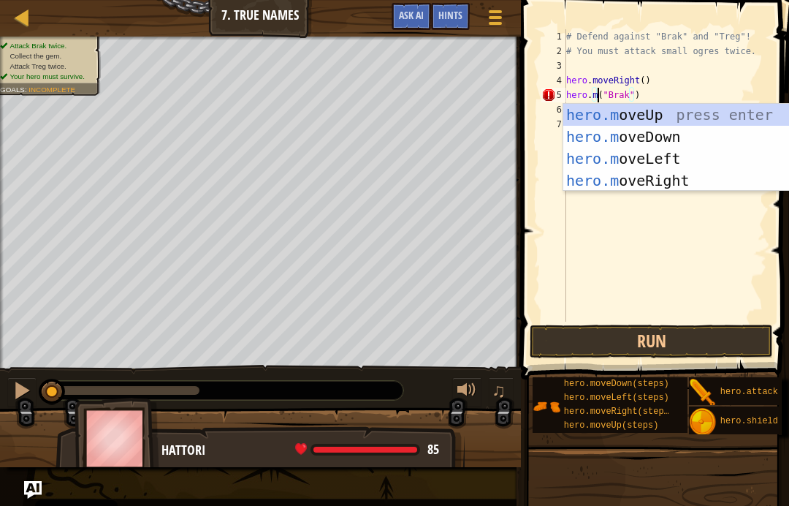
scroll to position [7, 3]
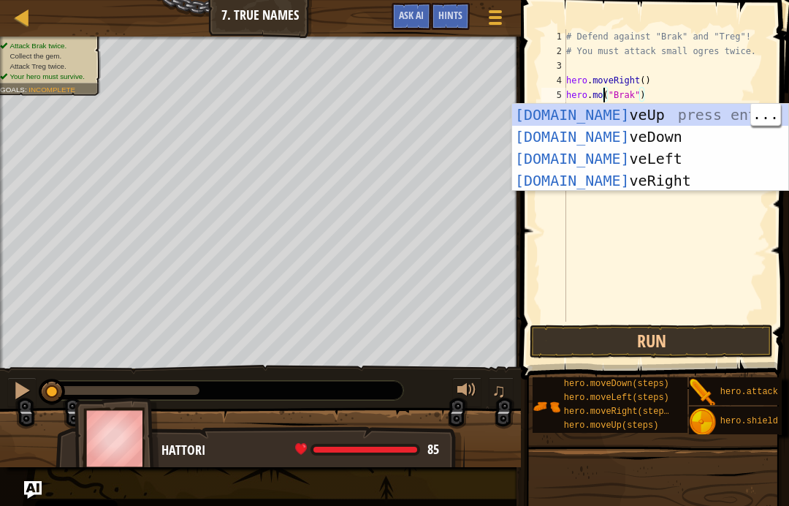
click at [668, 117] on div "[DOMAIN_NAME] veUp press enter [DOMAIN_NAME] veDown press enter [DOMAIN_NAME] v…" at bounding box center [650, 170] width 276 height 132
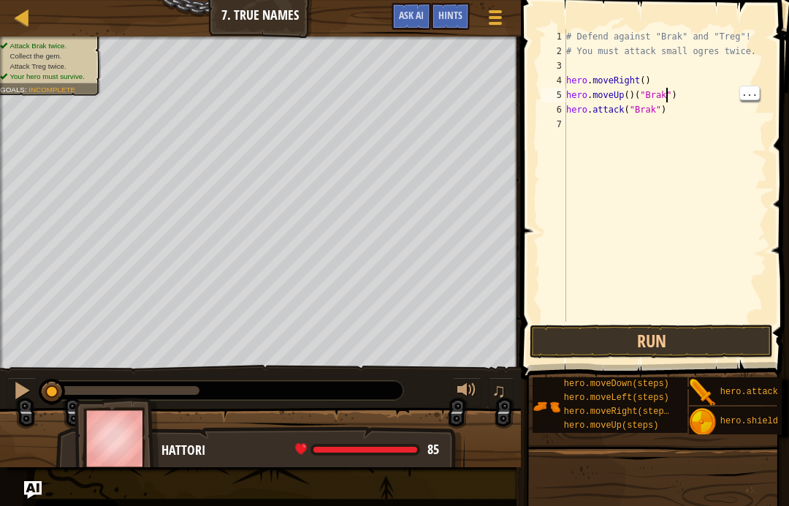
click at [667, 95] on div "# Defend against "Brak" and "Treg"! # You must attack small ogres twice. hero .…" at bounding box center [665, 190] width 204 height 322
type textarea "hero.moveUp()"
click at [681, 143] on div "# Defend against "Brak" and "Treg"! # You must attack small ogres twice. hero .…" at bounding box center [665, 190] width 204 height 322
click at [715, 332] on button "Run" at bounding box center [651, 341] width 243 height 34
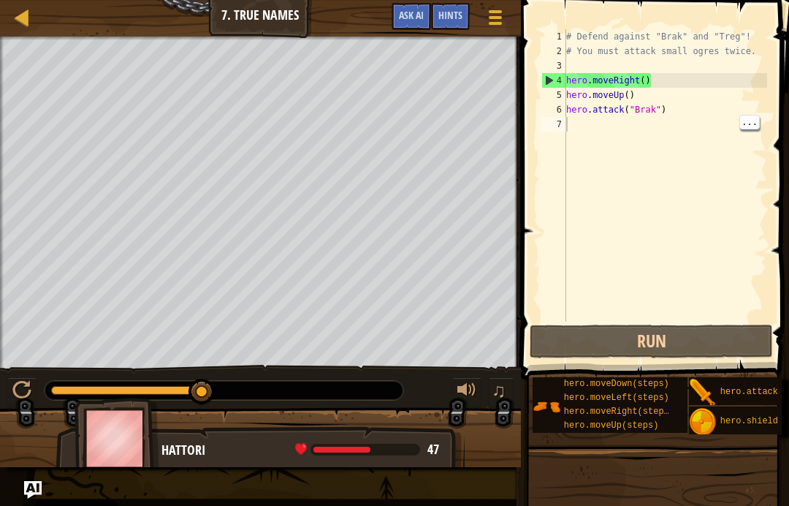
click at [626, 113] on div "# Defend against "Brak" and "Treg"! # You must attack small ogres twice. hero .…" at bounding box center [665, 190] width 204 height 322
type textarea "hero.attack("Brak")"
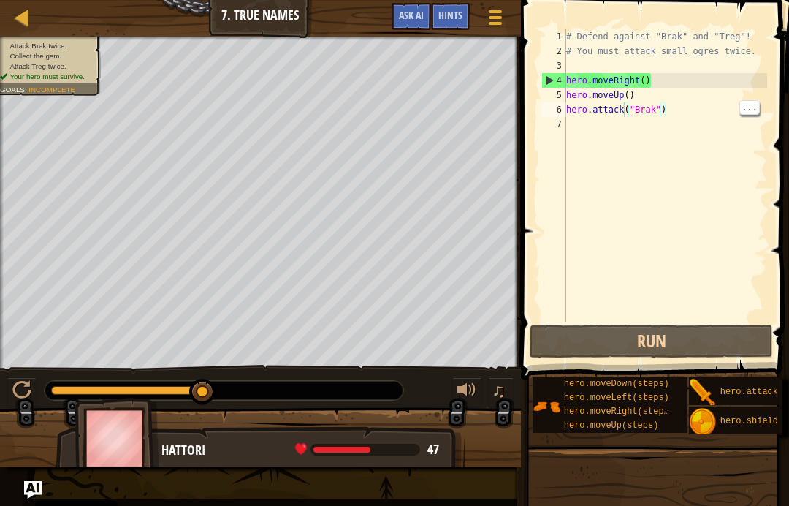
click at [30, 16] on div at bounding box center [22, 17] width 18 height 18
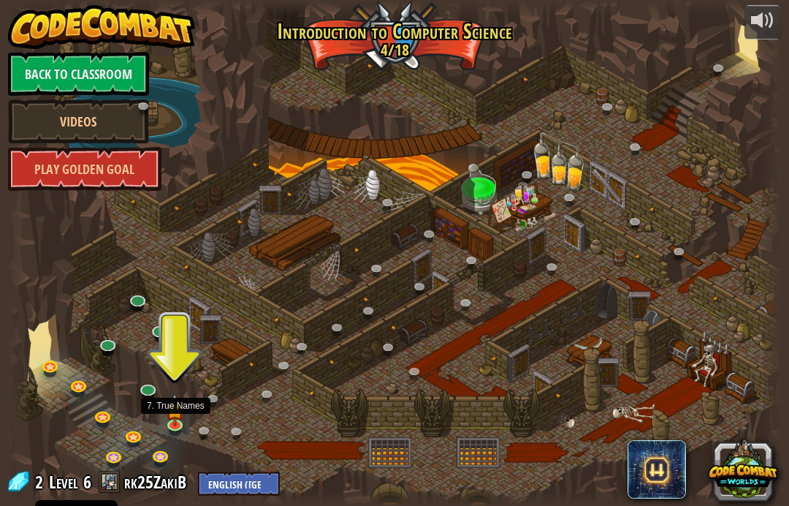
click at [175, 427] on link at bounding box center [176, 426] width 29 height 22
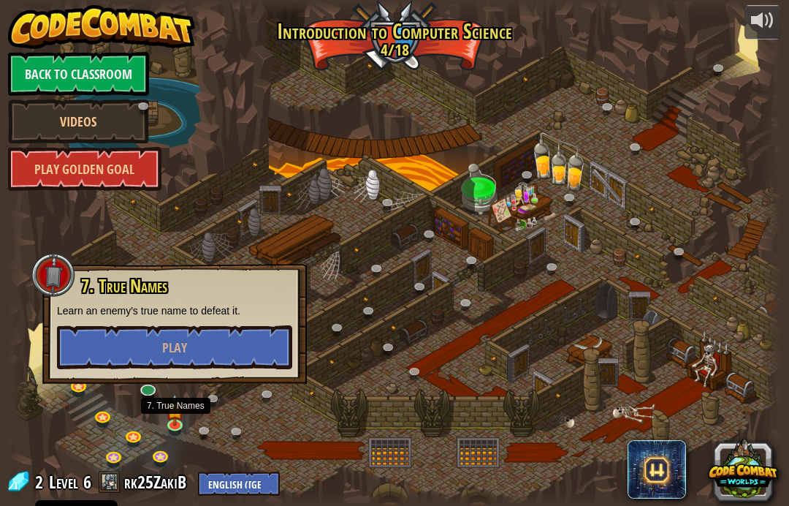
click at [267, 351] on button "Play" at bounding box center [174, 347] width 235 height 44
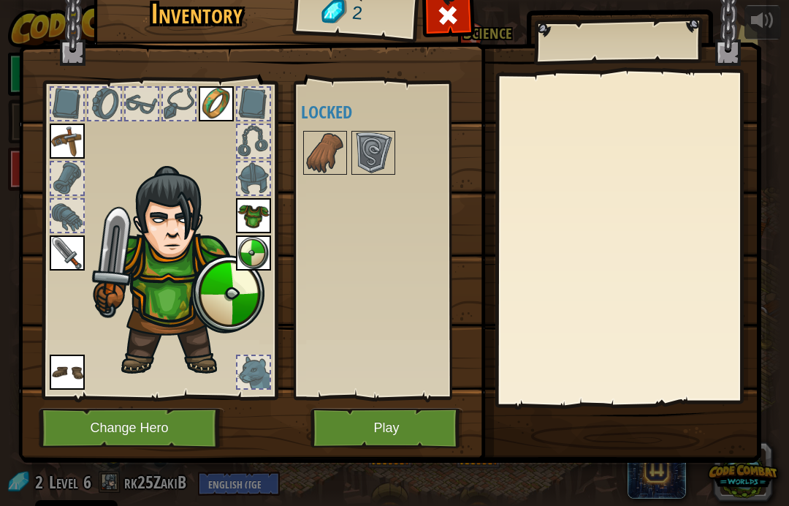
click at [408, 428] on button "Play" at bounding box center [387, 428] width 153 height 40
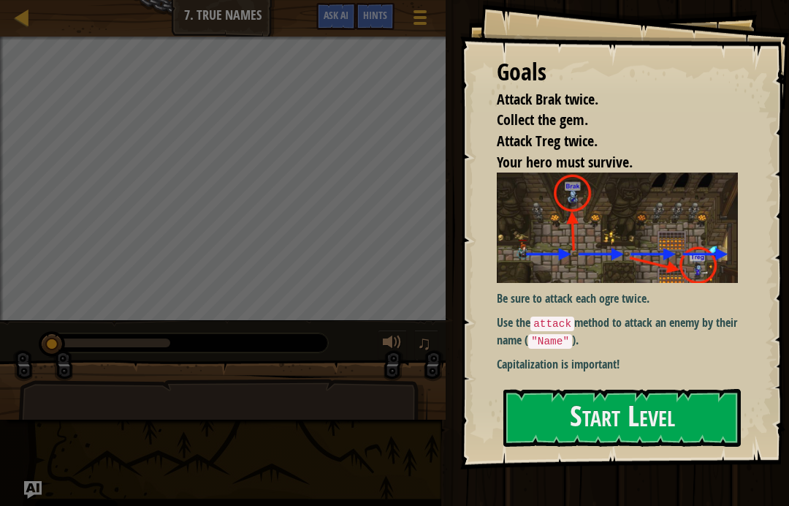
click at [594, 428] on button "Start Level" at bounding box center [623, 418] width 238 height 58
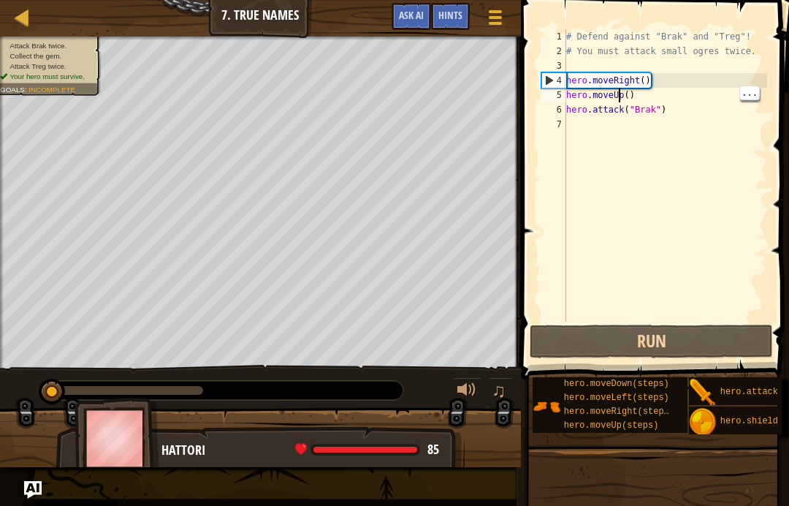
click at [619, 99] on div "# Defend against "Brak" and "Treg"! # You must attack small ogres twice. hero .…" at bounding box center [665, 190] width 204 height 322
click at [629, 94] on div "# Defend against "Brak" and "Treg"! # You must attack small ogres twice. hero .…" at bounding box center [665, 190] width 204 height 322
click at [617, 94] on div "# Defend against "Brak" and "Treg"! # You must attack small ogres twice. hero .…" at bounding box center [665, 190] width 204 height 322
click at [623, 97] on div "# Defend against "Brak" and "Treg"! # You must attack small ogres twice. hero .…" at bounding box center [665, 190] width 204 height 322
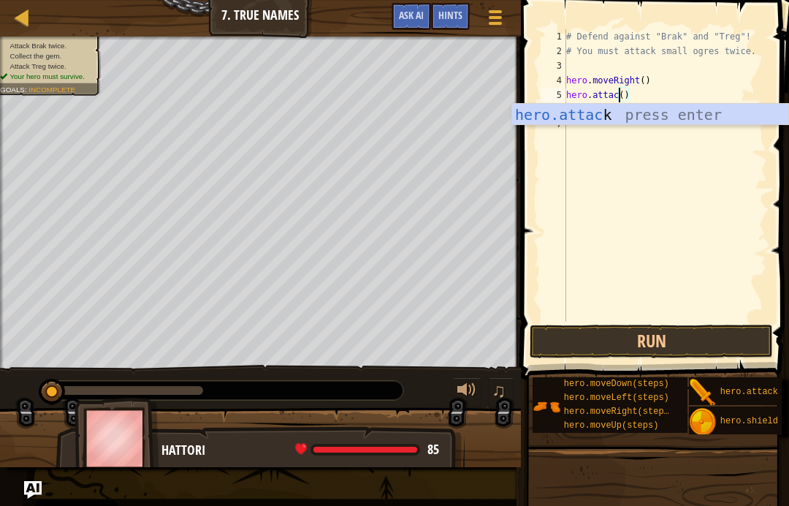
scroll to position [7, 4]
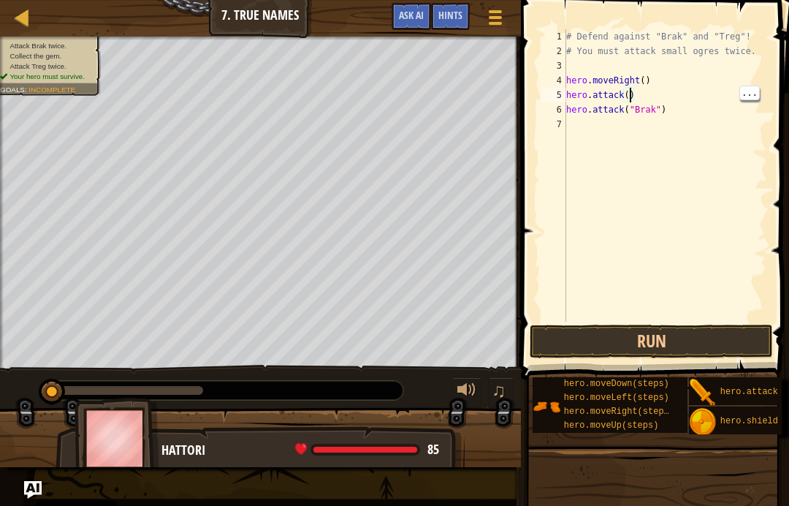
click at [630, 94] on div "# Defend against "Brak" and "Treg"! # You must attack small ogres twice. hero .…" at bounding box center [665, 190] width 204 height 322
type textarea "hero.attack("Brak")"
click at [722, 346] on button "Run" at bounding box center [651, 341] width 243 height 34
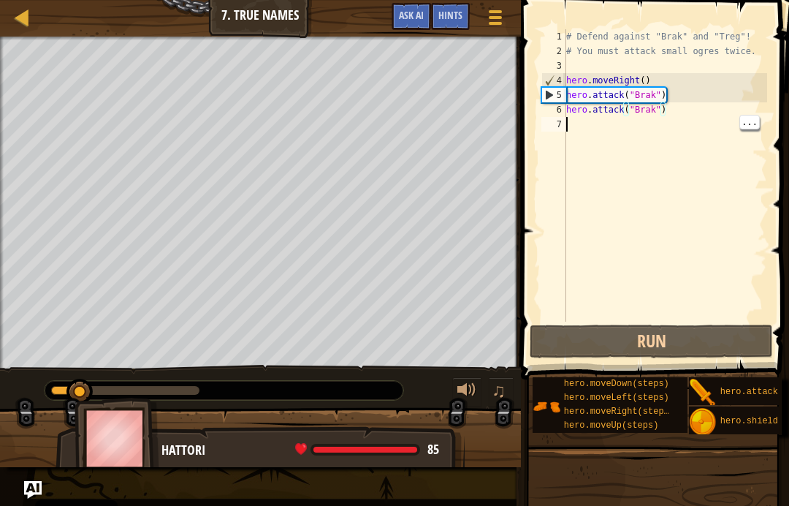
scroll to position [7, 0]
click at [709, 152] on div "# Defend against "Brak" and "Treg"! # You must attack small ogres twice. hero .…" at bounding box center [665, 190] width 204 height 322
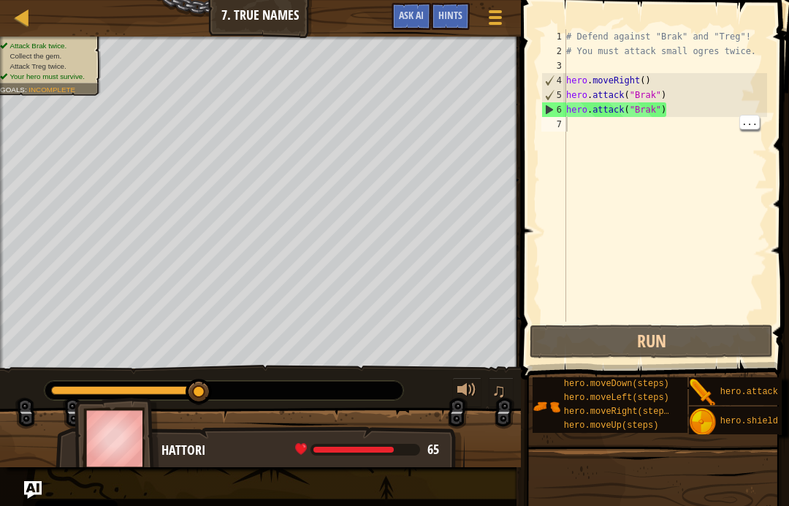
click at [618, 141] on div "# Defend against "Brak" and "Treg"! # You must attack small ogres twice. hero .…" at bounding box center [665, 190] width 204 height 322
click at [620, 122] on div "# Defend against "Brak" and "Treg"! # You must attack small ogres twice. hero .…" at bounding box center [665, 190] width 204 height 322
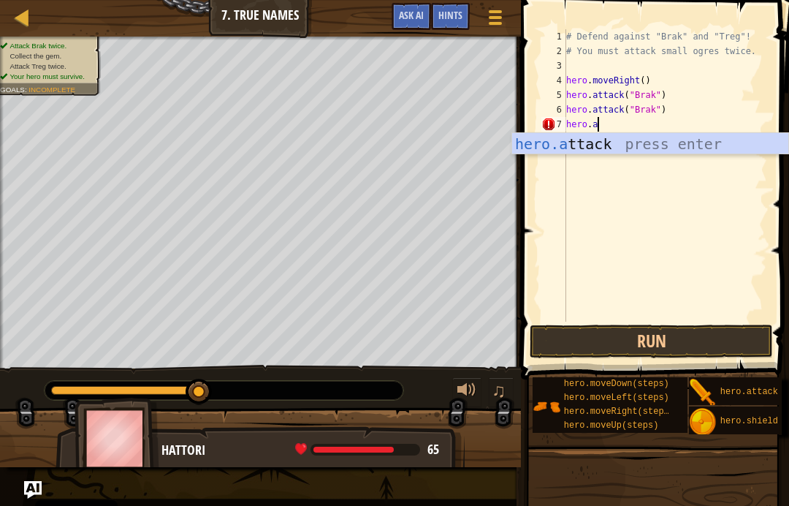
scroll to position [7, 2]
click at [686, 140] on div "hero.att ack press enter" at bounding box center [650, 166] width 276 height 66
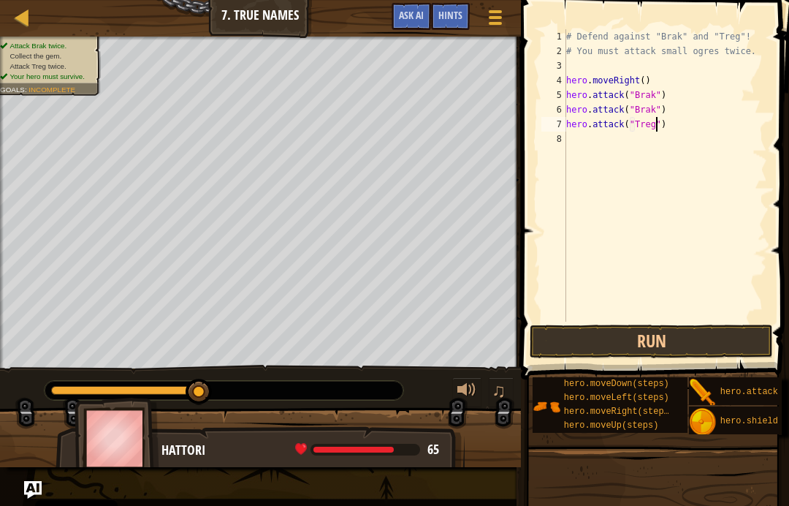
scroll to position [7, 7]
type textarea "hero.attack("Treg")"
click at [721, 346] on button "Run" at bounding box center [651, 341] width 243 height 34
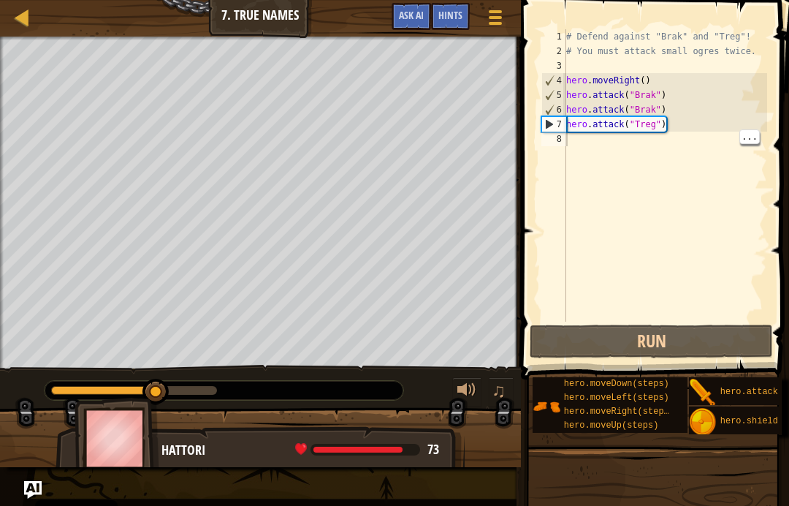
click at [620, 145] on div "# Defend against "Brak" and "Treg"! # You must attack small ogres twice. hero .…" at bounding box center [665, 190] width 204 height 322
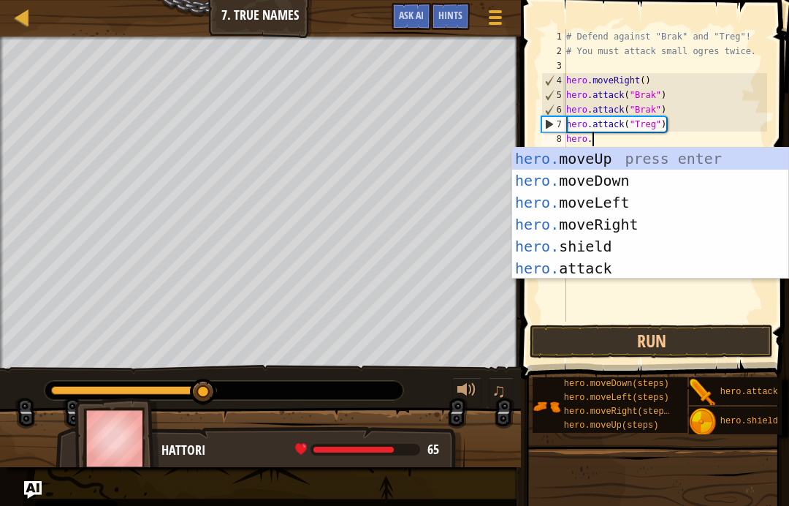
scroll to position [7, 1]
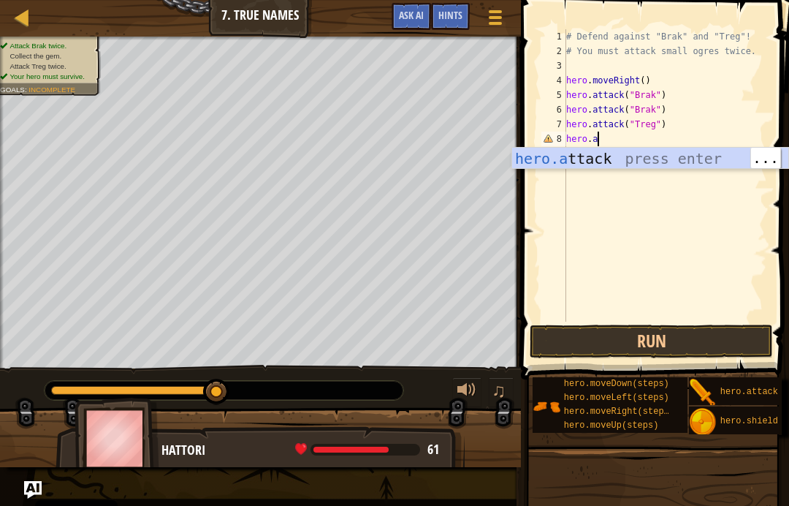
click at [670, 161] on div "hero.a ttack press enter" at bounding box center [650, 181] width 276 height 66
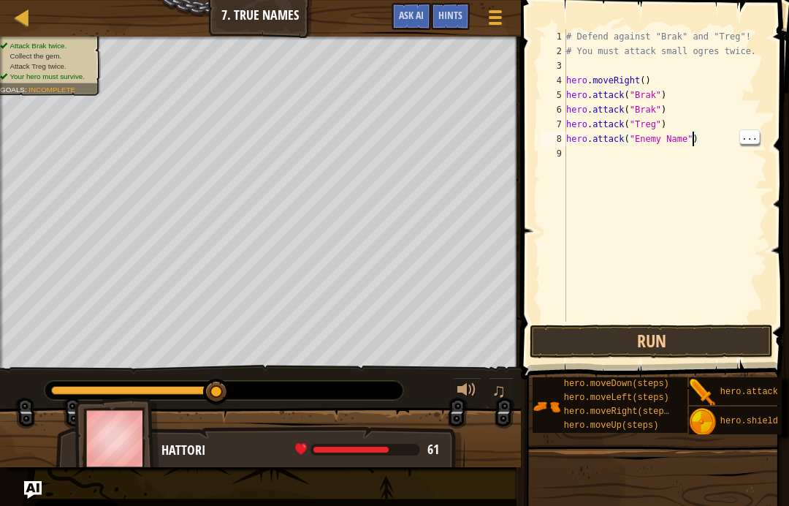
click at [691, 145] on div "# Defend against "Brak" and "Treg"! # You must attack small ogres twice. hero .…" at bounding box center [665, 190] width 204 height 322
click at [680, 143] on div "# Defend against "Brak" and "Treg"! # You must attack small ogres twice. hero .…" at bounding box center [665, 190] width 204 height 322
click at [694, 142] on div "# Defend against "Brak" and "Treg"! # You must attack small ogres twice. hero .…" at bounding box center [665, 190] width 204 height 322
type textarea "hero.attack("Treg")"
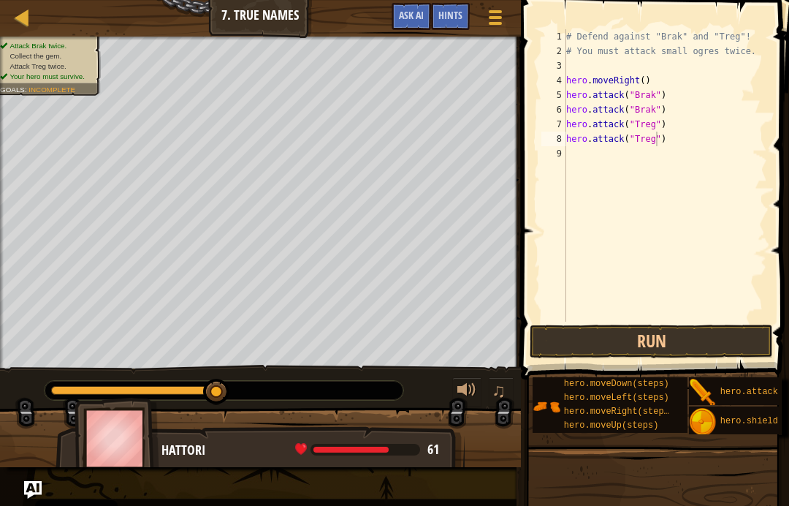
click at [721, 335] on button "Run" at bounding box center [651, 341] width 243 height 34
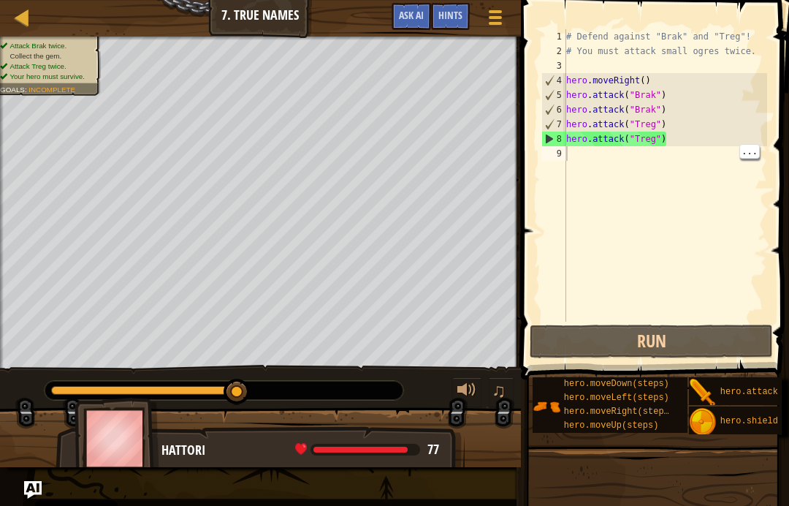
click at [643, 161] on div "# Defend against "Brak" and "Treg"! # You must attack small ogres twice. hero .…" at bounding box center [665, 190] width 204 height 322
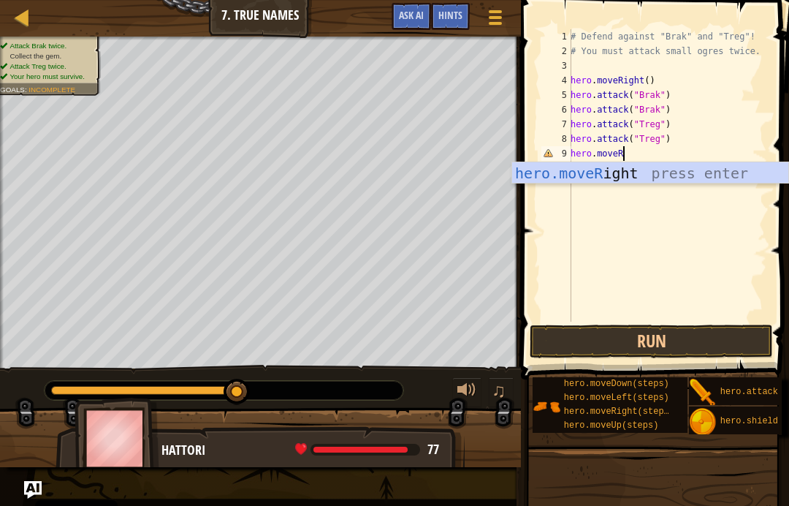
scroll to position [7, 4]
type textarea "hero.moveRight"
click at [650, 168] on div "hero.moveRight press enter" at bounding box center [650, 195] width 276 height 66
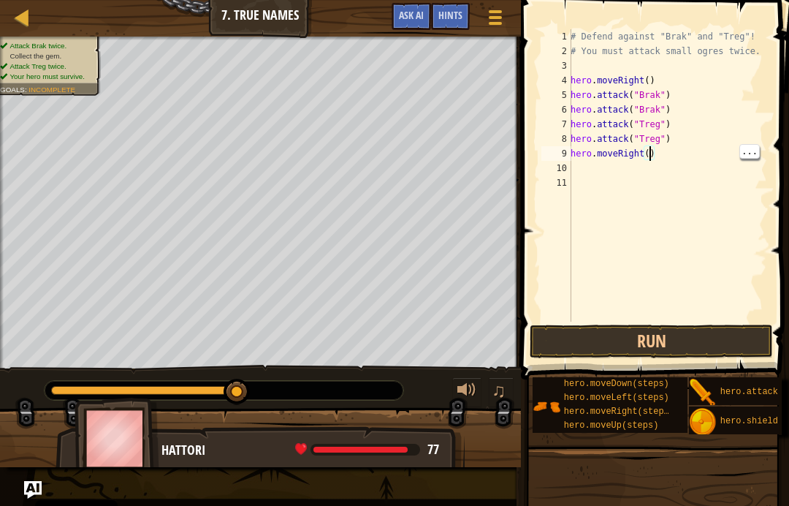
scroll to position [7, 7]
type textarea "hero.moveRight(2)"
click at [714, 341] on button "Run" at bounding box center [651, 341] width 243 height 34
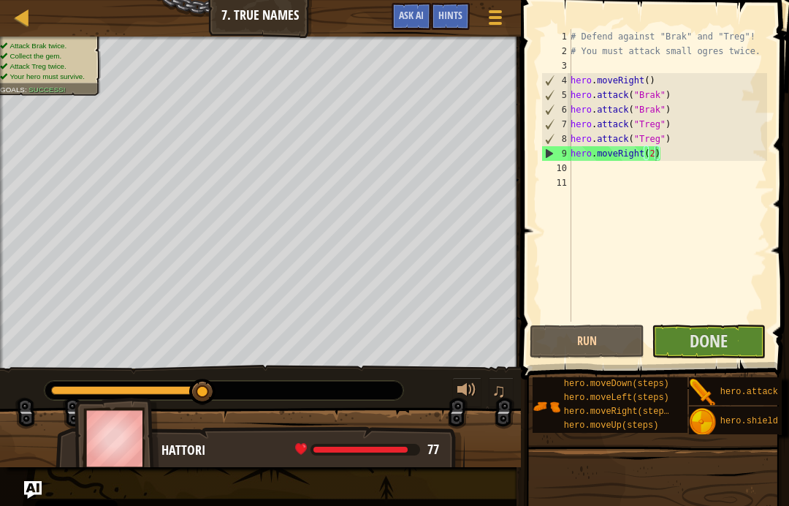
click at [739, 341] on button "Done" at bounding box center [709, 341] width 115 height 34
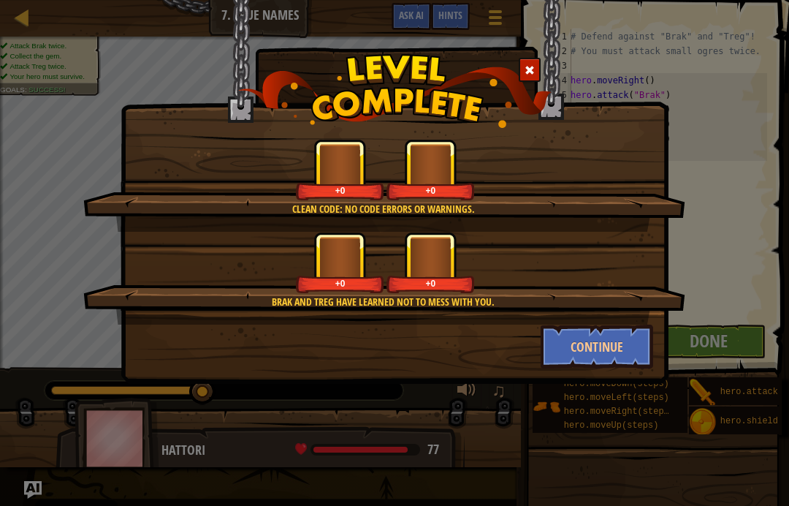
click at [622, 342] on button "Continue" at bounding box center [597, 346] width 113 height 44
